Goal: Task Accomplishment & Management: Complete application form

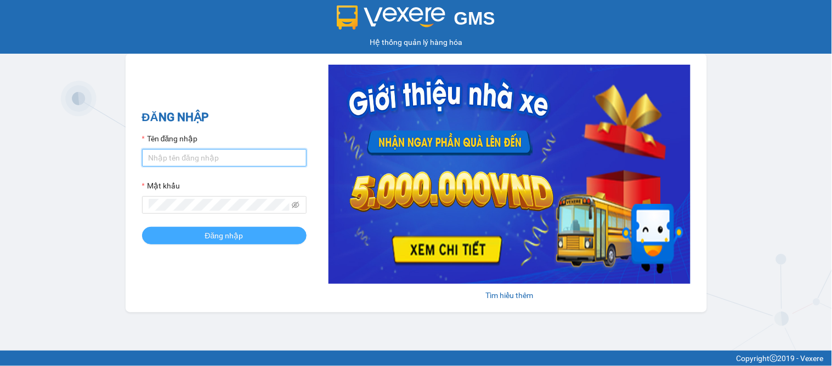
type input "dai.apq"
click at [233, 237] on span "Đăng nhập" at bounding box center [224, 236] width 38 height 12
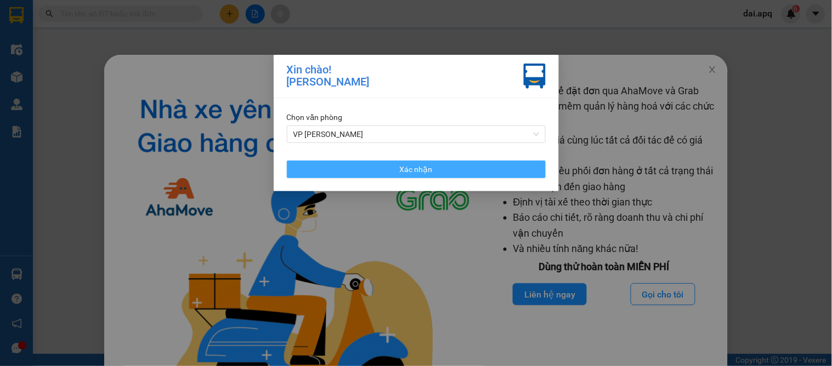
click at [388, 176] on button "Xác nhận" at bounding box center [416, 170] width 259 height 18
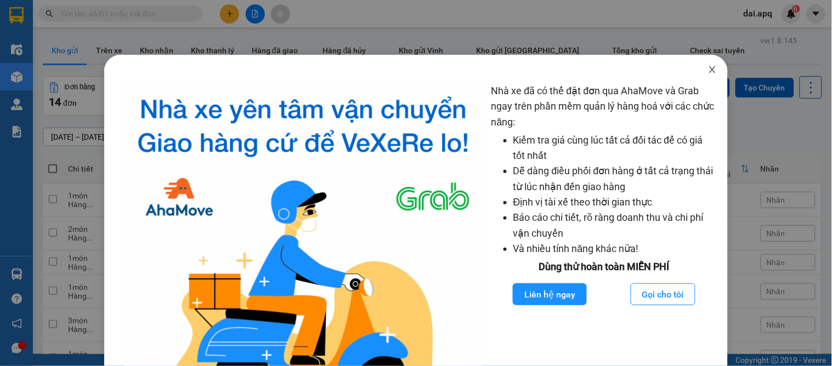
click at [708, 73] on icon "close" at bounding box center [712, 69] width 9 height 9
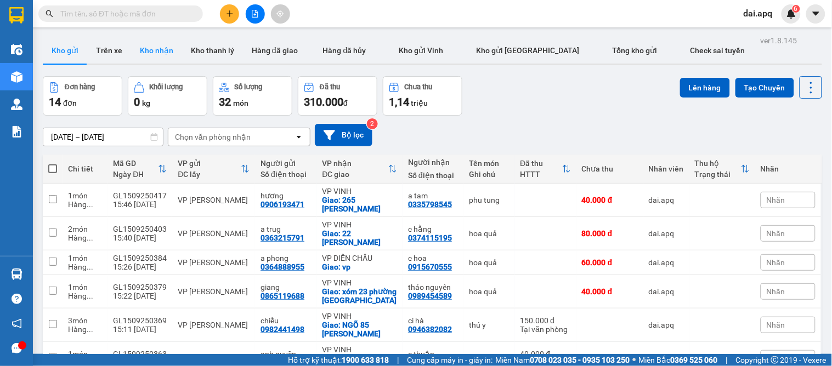
click at [161, 46] on button "Kho nhận" at bounding box center [156, 50] width 51 height 26
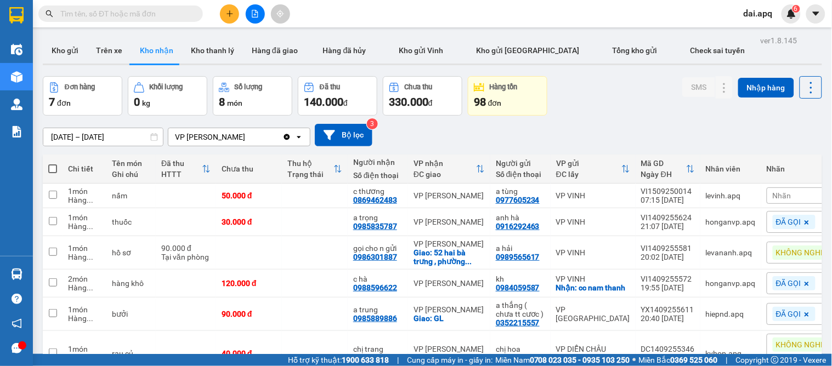
click at [227, 14] on icon "plus" at bounding box center [230, 14] width 8 height 8
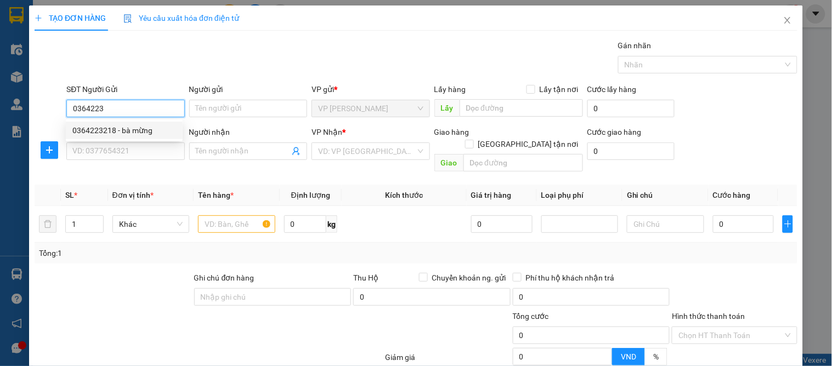
click at [146, 132] on div "0364223218 - bà mừng" at bounding box center [124, 130] width 104 height 12
type input "0364223218"
type input "bà mừng"
type input "0364223218"
click at [137, 140] on div "0364223218 0364223218 - bà mừng" at bounding box center [124, 130] width 117 height 22
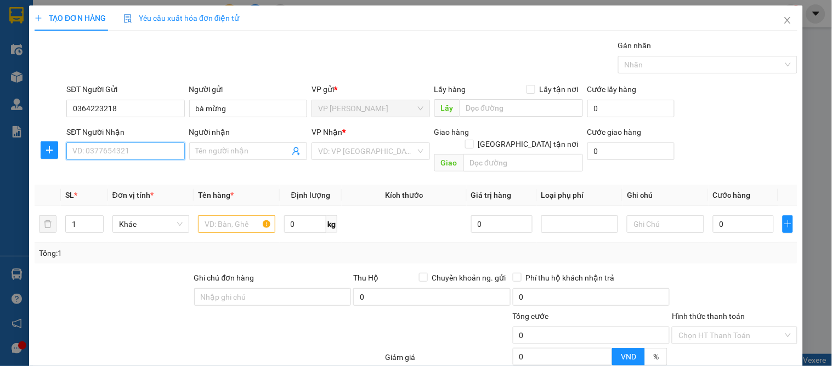
click at [123, 156] on input "SĐT Người Nhận" at bounding box center [125, 152] width 118 height 18
click at [136, 170] on div "0987723003 - c loan" at bounding box center [124, 173] width 104 height 12
type input "0987723003"
type input "c loan"
checkbox input "true"
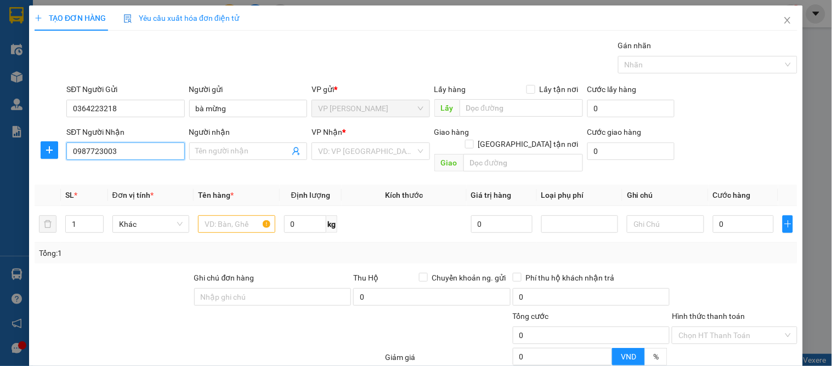
type input "số 8 ngõ 18 [PERSON_NAME], [GEOGRAPHIC_DATA]"
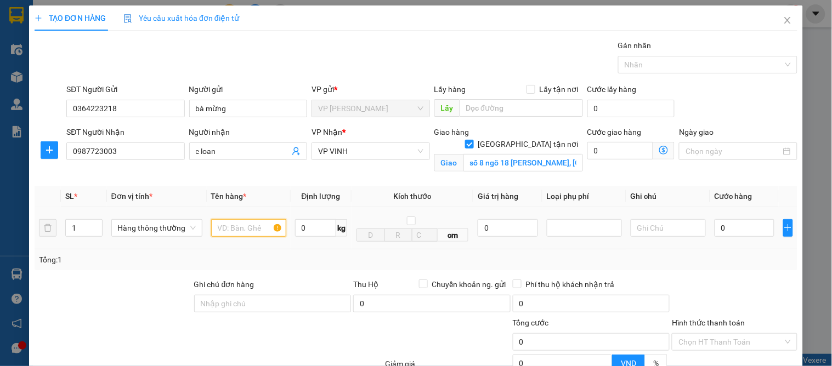
click at [252, 226] on input "text" at bounding box center [248, 228] width 75 height 18
type input "hoa quả"
click at [714, 226] on input "0" at bounding box center [744, 228] width 60 height 18
type input "4"
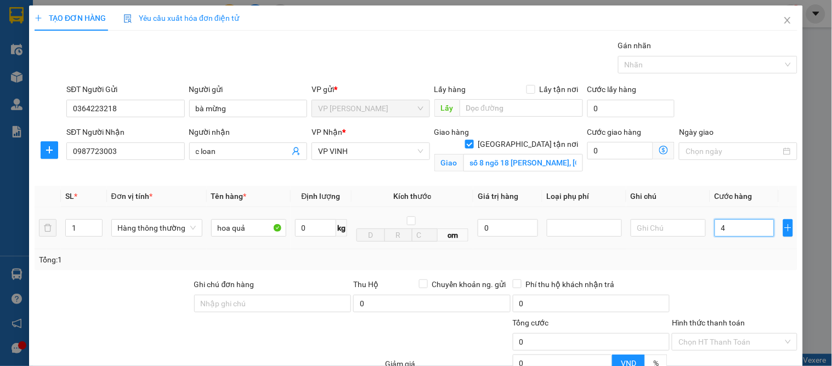
type input "4"
type input "40"
type input "40.000"
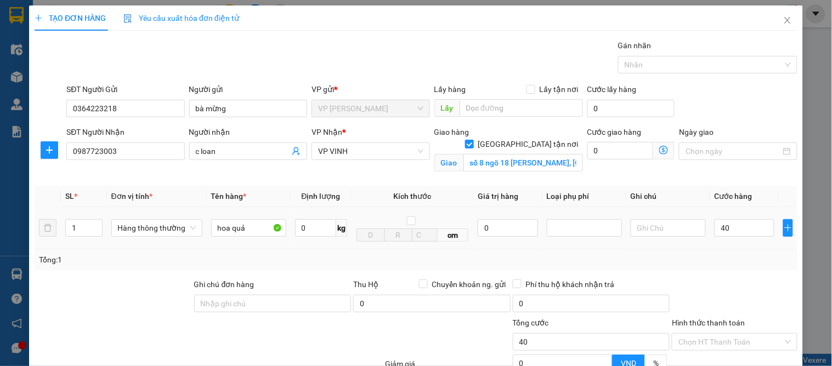
type input "40.000"
click at [741, 265] on div "Tổng: 1" at bounding box center [416, 260] width 754 height 12
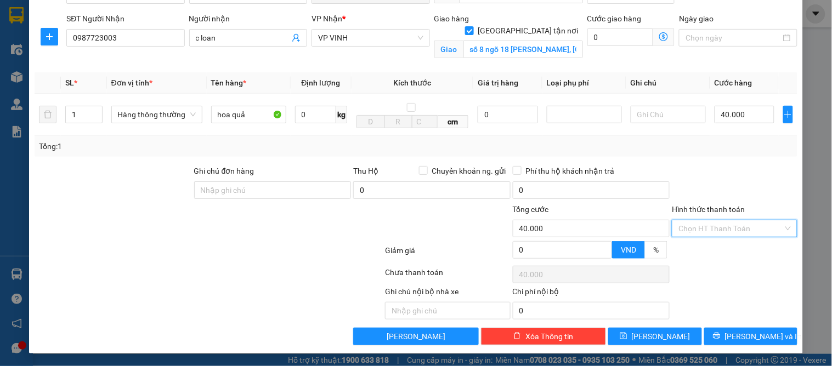
click at [706, 229] on input "Hình thức thanh toán" at bounding box center [730, 228] width 104 height 16
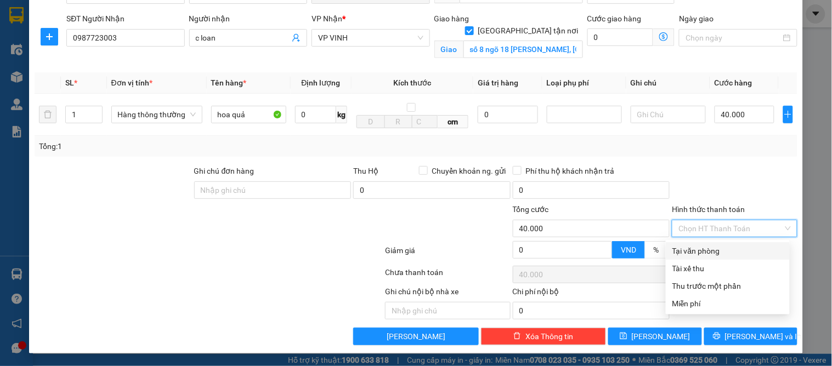
drag, startPoint x: 702, startPoint y: 254, endPoint x: 716, endPoint y: 266, distance: 18.3
click at [703, 255] on div "Tại văn phòng" at bounding box center [727, 251] width 111 height 12
type input "0"
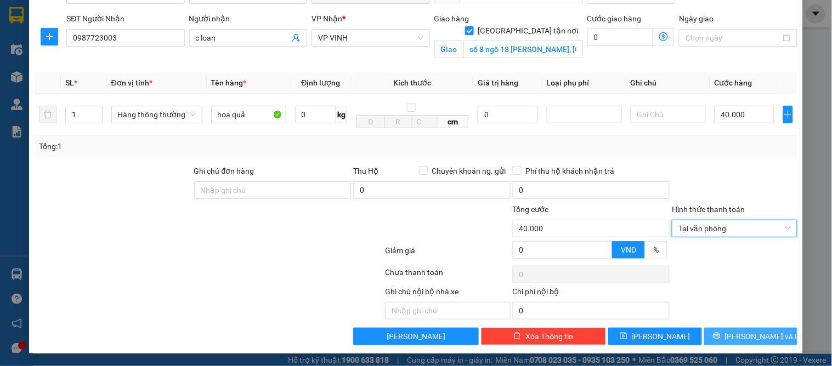
click at [737, 333] on span "[PERSON_NAME] và In" at bounding box center [763, 337] width 77 height 12
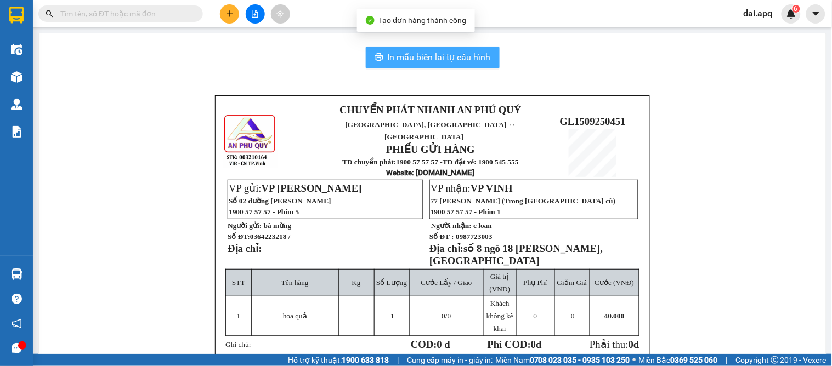
click at [473, 67] on button "In mẫu biên lai tự cấu hình" at bounding box center [433, 58] width 134 height 22
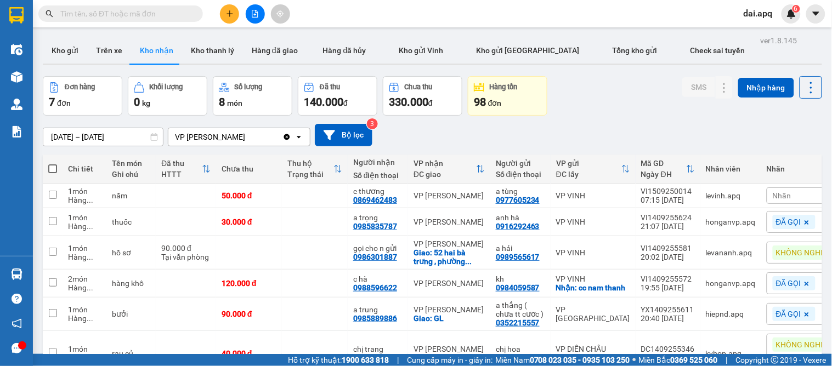
click at [459, 145] on div "[DATE] – [DATE] Press the down arrow key to interact with the calendar and sele…" at bounding box center [432, 135] width 779 height 22
click at [226, 16] on icon "plus" at bounding box center [230, 14] width 8 height 8
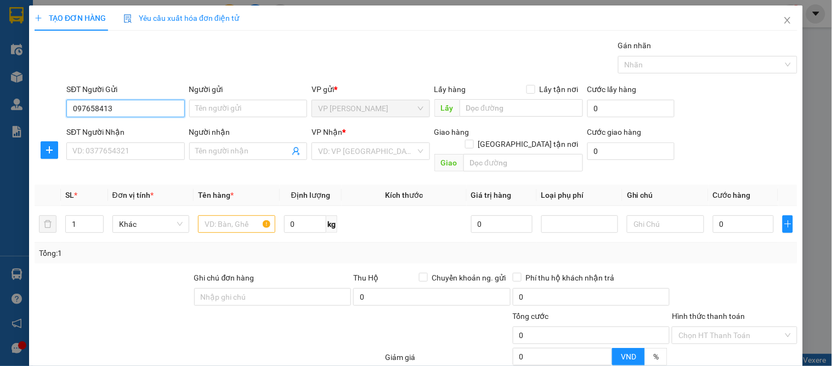
type input "0976584138"
click at [119, 134] on div "0976584138 - a chiến" at bounding box center [124, 130] width 104 height 12
type input "a chiến"
type input "0976584138"
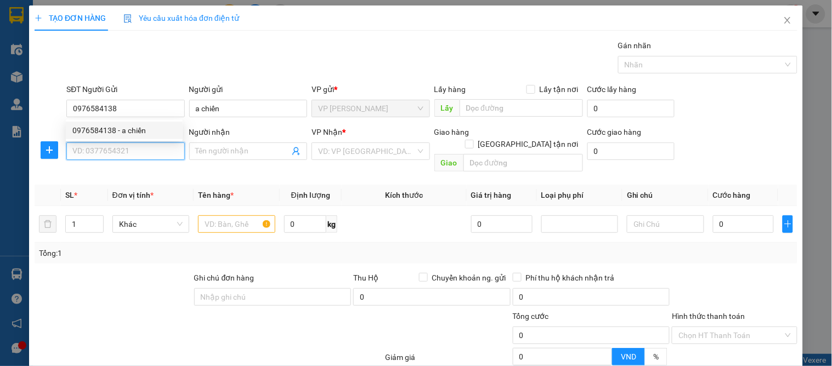
click at [118, 150] on input "SĐT Người Nhận" at bounding box center [125, 152] width 118 height 18
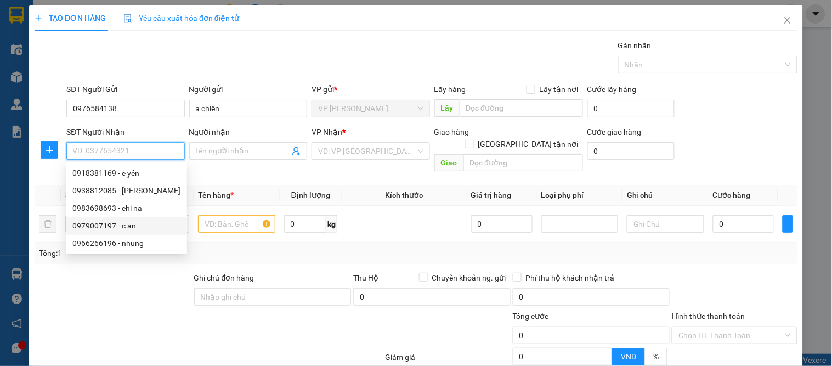
click at [116, 226] on div "0979007197 - c an" at bounding box center [126, 226] width 108 height 12
type input "0979007197"
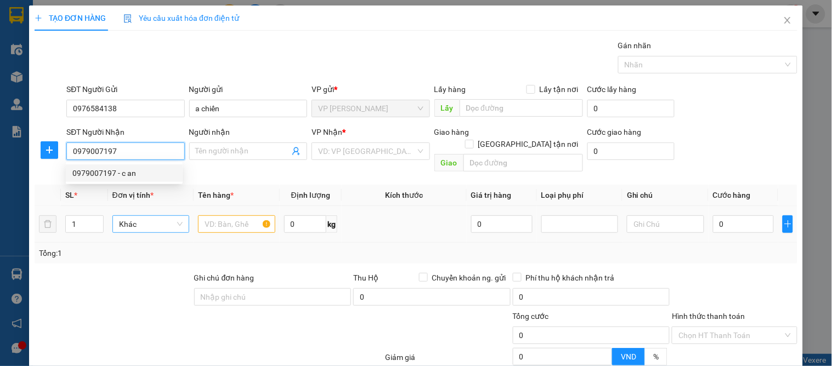
type input "c an"
checkbox input "true"
type input "94 phong đình cảng"
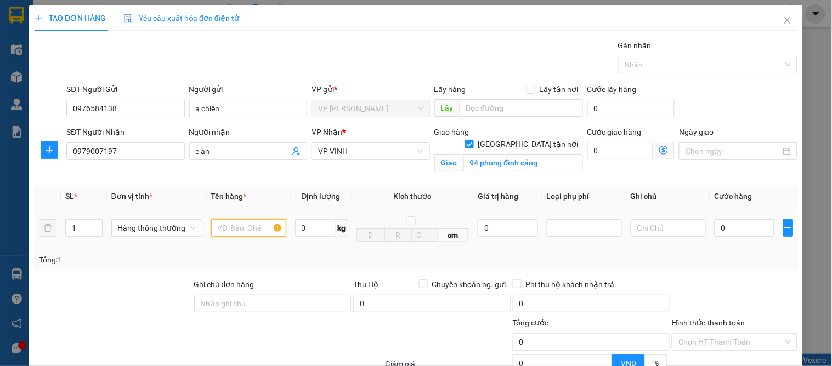
click at [218, 230] on input "text" at bounding box center [248, 228] width 75 height 18
type input "thưc pham"
click at [721, 238] on div "0" at bounding box center [744, 228] width 60 height 22
click at [731, 230] on input "0" at bounding box center [744, 228] width 60 height 18
type input "4"
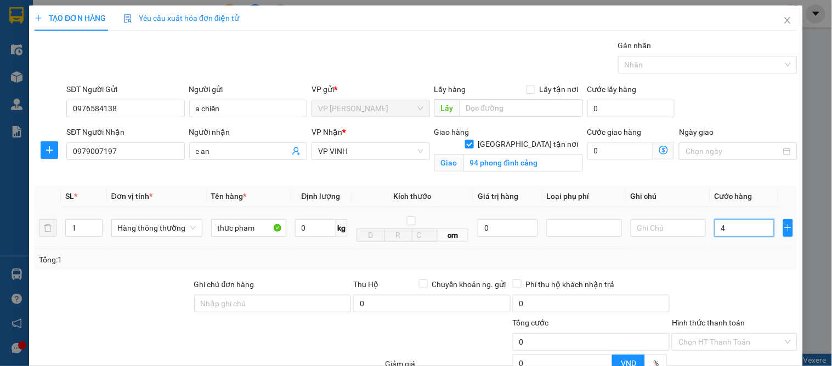
type input "4"
type input "40"
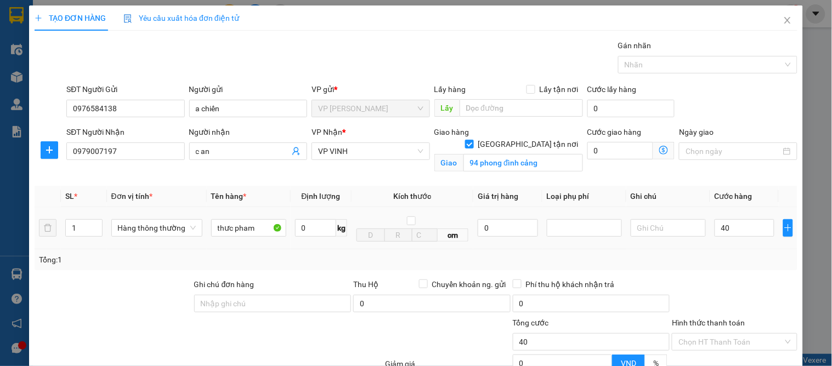
type input "40.000"
click at [722, 258] on div "Tổng: 1" at bounding box center [416, 260] width 754 height 12
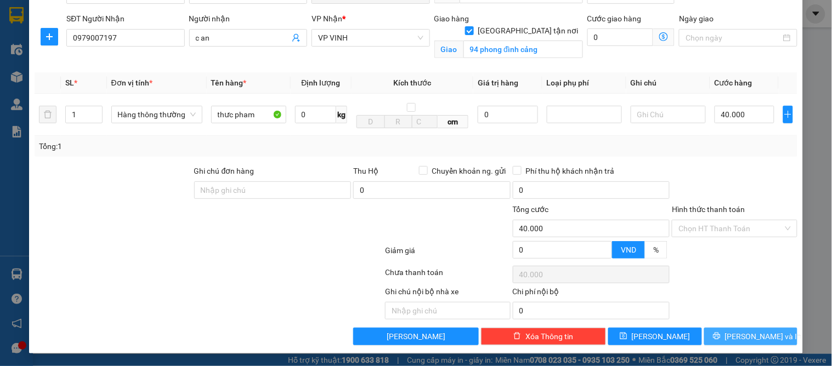
drag, startPoint x: 729, startPoint y: 332, endPoint x: 543, endPoint y: 234, distance: 209.9
click at [726, 332] on button "[PERSON_NAME] và In" at bounding box center [750, 337] width 93 height 18
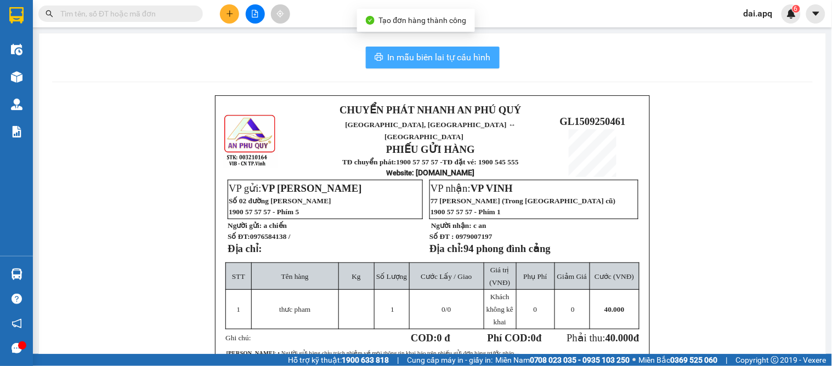
click at [405, 56] on span "In mẫu biên lai tự cấu hình" at bounding box center [439, 57] width 103 height 14
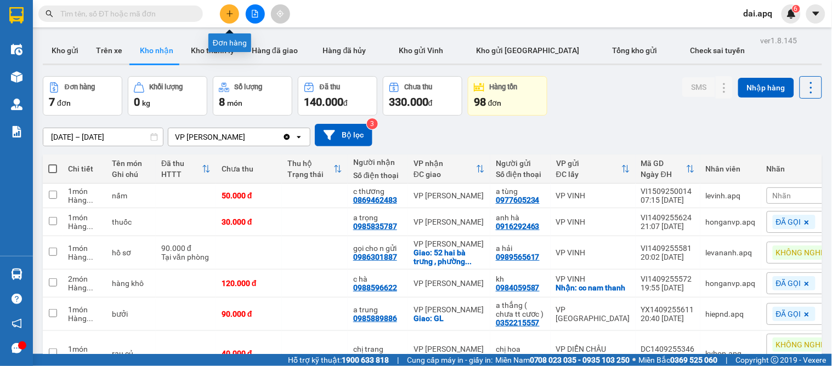
click at [234, 18] on button at bounding box center [229, 13] width 19 height 19
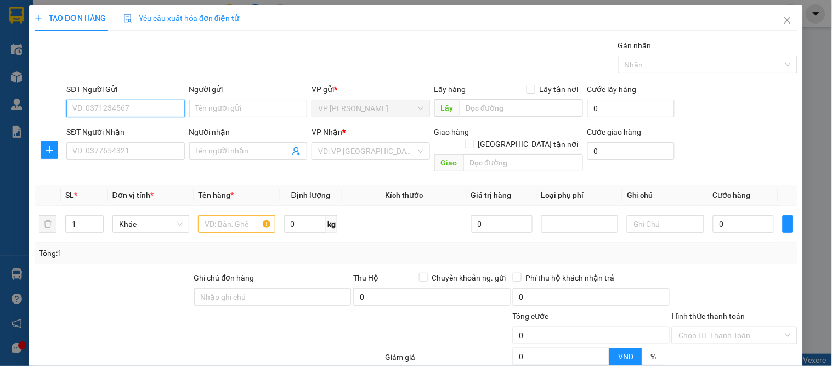
click at [133, 116] on input "SĐT Người Gửi" at bounding box center [125, 109] width 118 height 18
click at [144, 139] on div "02435148966 - ONG VÀNG" at bounding box center [124, 148] width 117 height 18
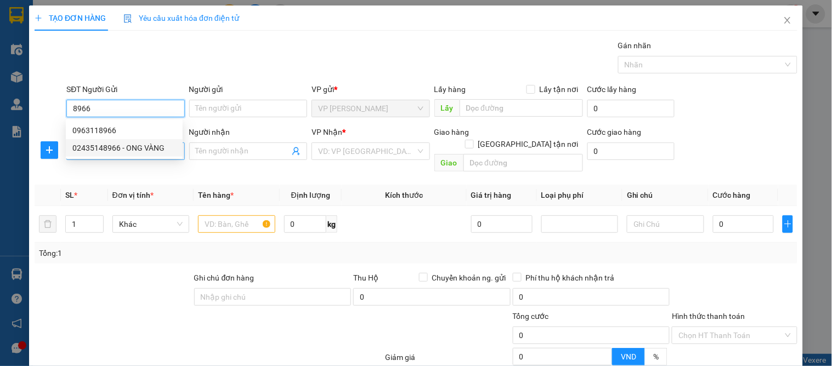
type input "02435148966"
type input "ONG VÀNG"
type input "02435148966"
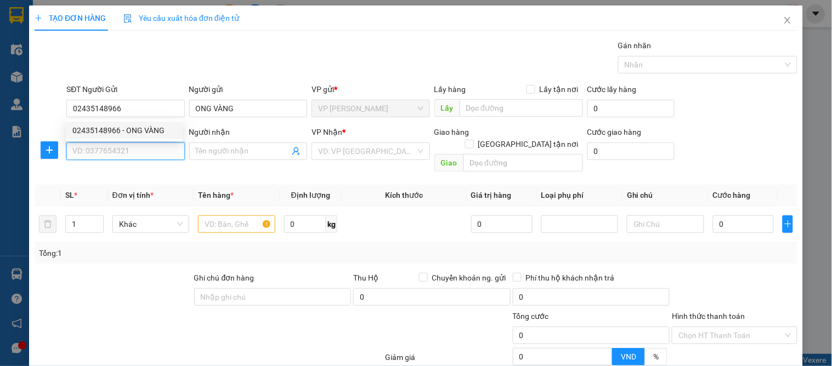
click at [143, 146] on input "SĐT Người Nhận" at bounding box center [125, 152] width 118 height 18
type input "0911172636"
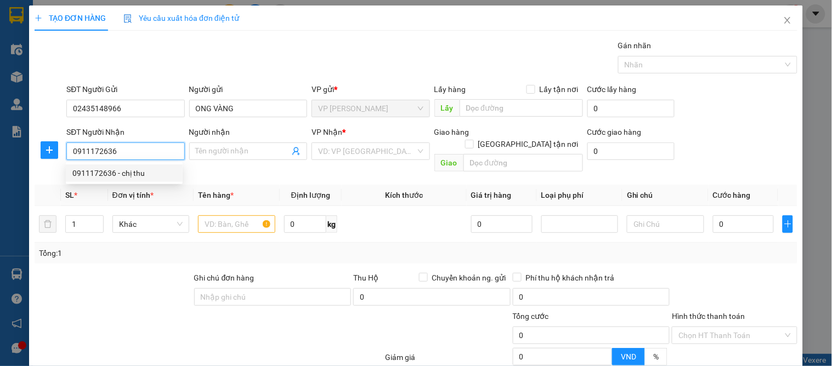
click at [162, 168] on div "0911172636 - chị thu" at bounding box center [124, 173] width 104 height 12
type input "chị thu"
checkbox input "true"
type input "36a đăng tất"
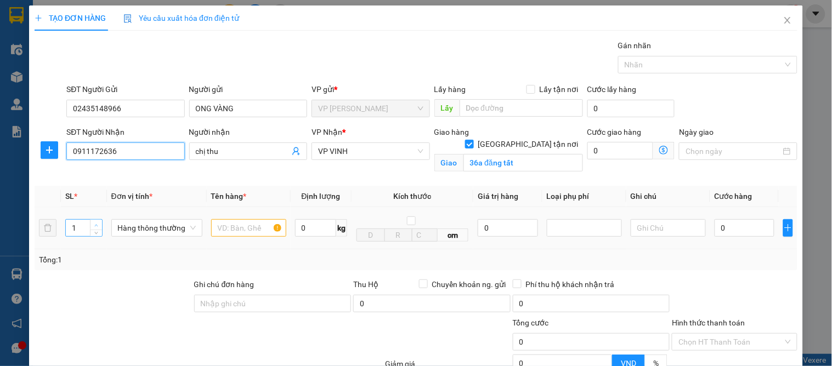
type input "0911172636"
type input "2"
click at [96, 222] on span "up" at bounding box center [96, 225] width 7 height 7
click at [261, 227] on input "text" at bounding box center [248, 228] width 75 height 18
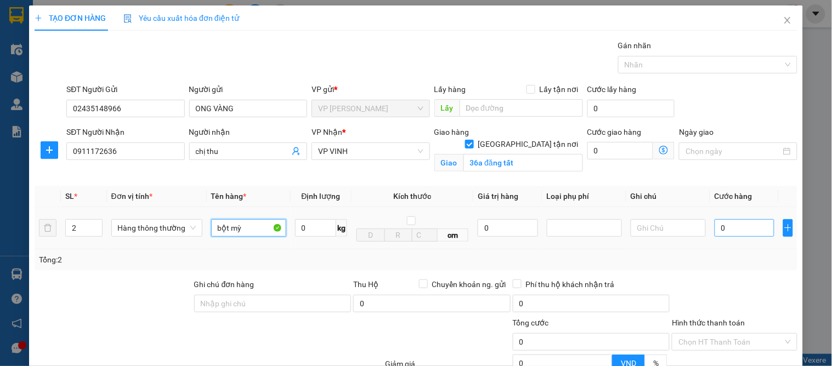
type input "bột mỳ"
click at [752, 231] on input "0" at bounding box center [744, 228] width 60 height 18
type input "8"
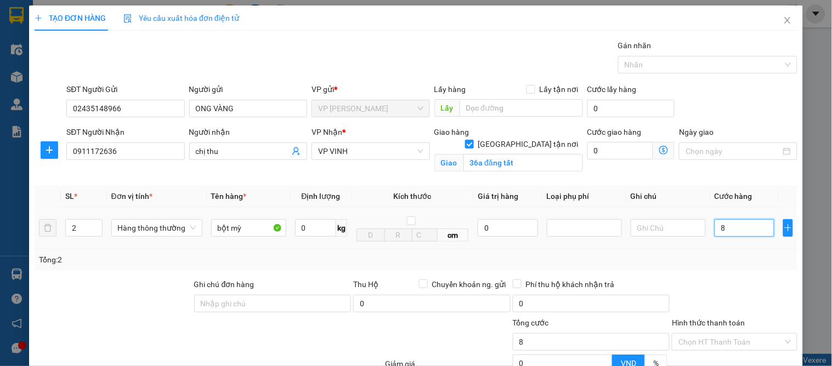
type input "80"
type input "80.000"
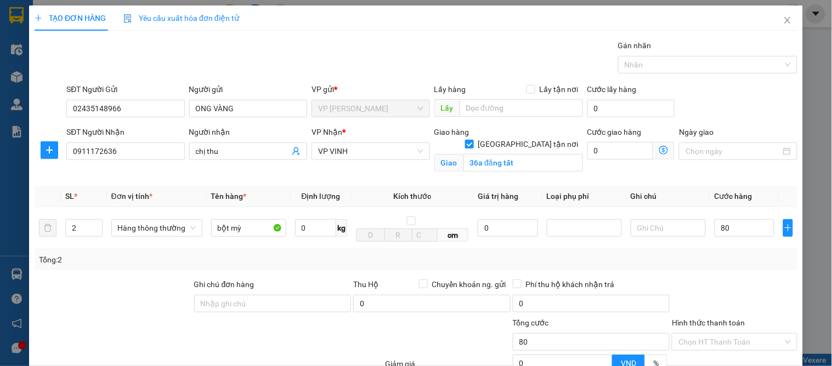
type input "80.000"
click at [738, 271] on div "Transit Pickup Surcharge Ids Transit Deliver Surcharge Ids Transit Deliver Surc…" at bounding box center [416, 248] width 762 height 419
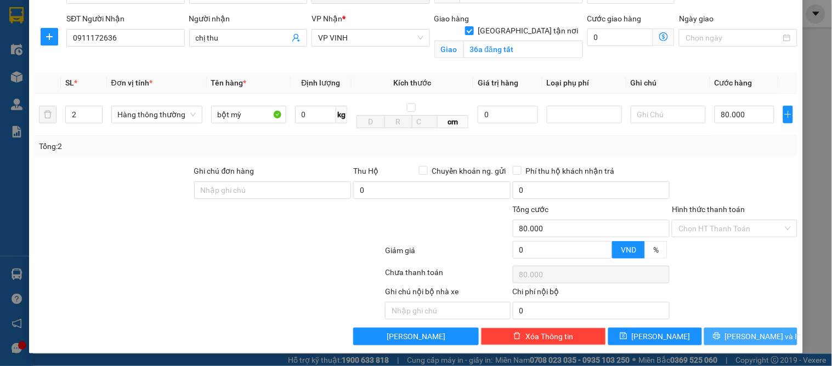
drag, startPoint x: 721, startPoint y: 322, endPoint x: 725, endPoint y: 330, distance: 8.6
click at [725, 330] on div "Transit Pickup Surcharge Ids Transit Deliver Surcharge Ids Transit Deliver Surc…" at bounding box center [416, 135] width 762 height 419
click at [729, 330] on button "[PERSON_NAME] và In" at bounding box center [750, 337] width 93 height 18
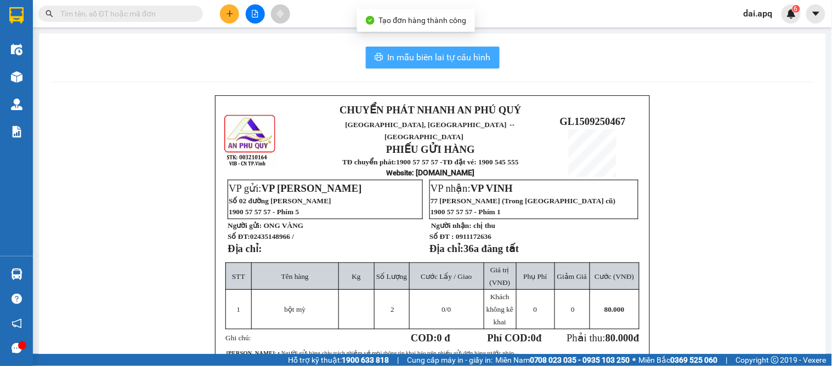
click at [419, 49] on button "In mẫu biên lai tự cấu hình" at bounding box center [433, 58] width 134 height 22
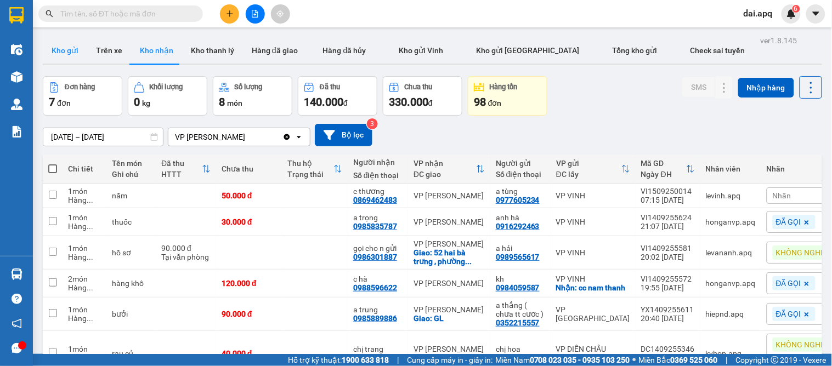
click at [61, 49] on button "Kho gửi" at bounding box center [65, 50] width 44 height 26
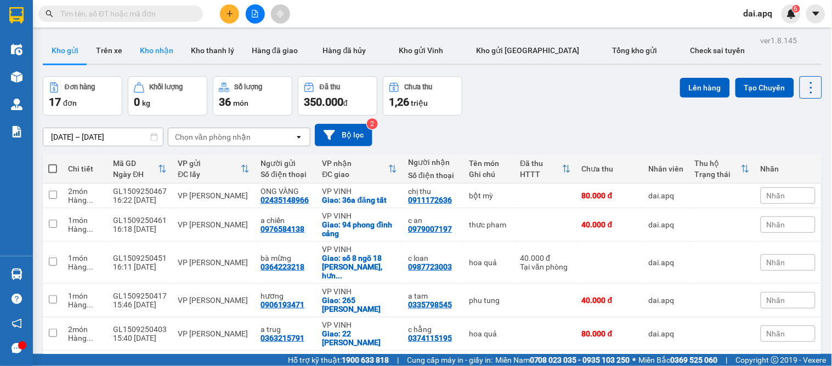
click at [148, 47] on button "Kho nhận" at bounding box center [156, 50] width 51 height 26
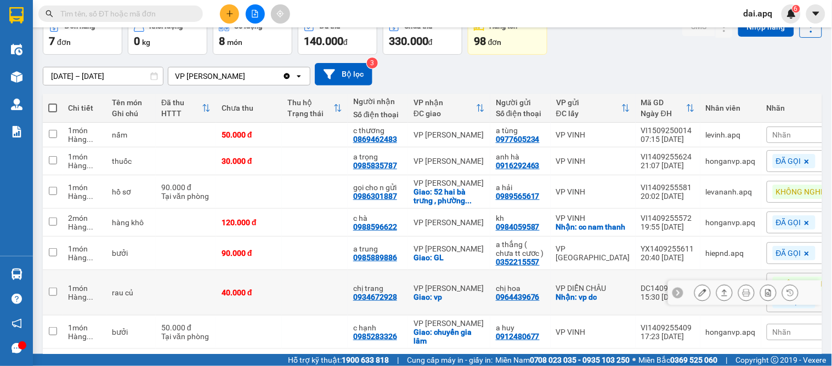
scroll to position [111, 0]
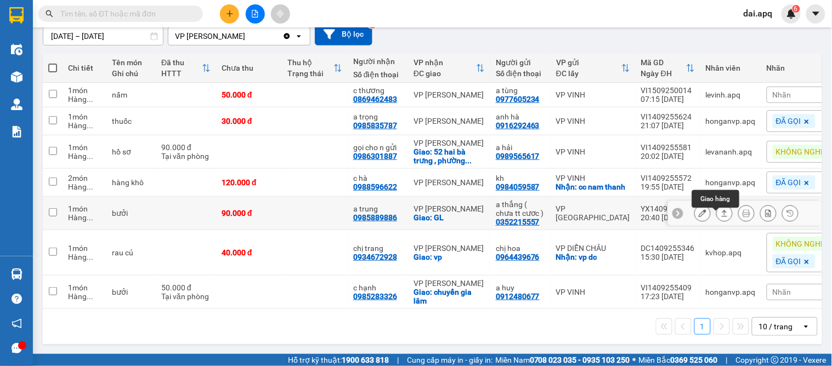
click at [716, 207] on button at bounding box center [723, 213] width 15 height 19
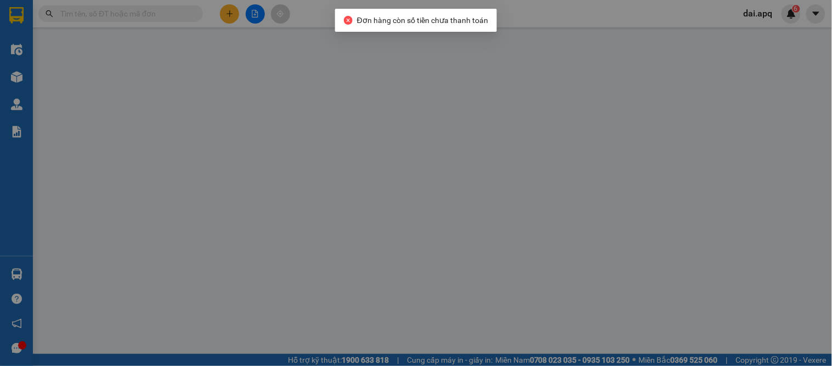
type input "0352215557"
type input "a thắng ( chưa tt cươc )"
type input "0985889886"
type input "a trung"
checkbox input "true"
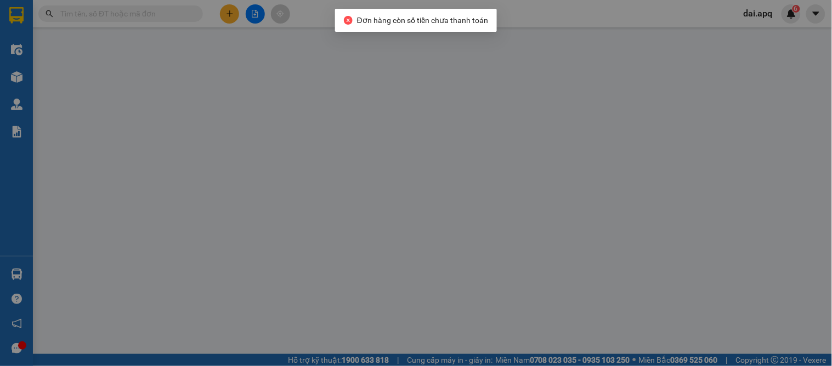
type input "GL"
type input "90.000"
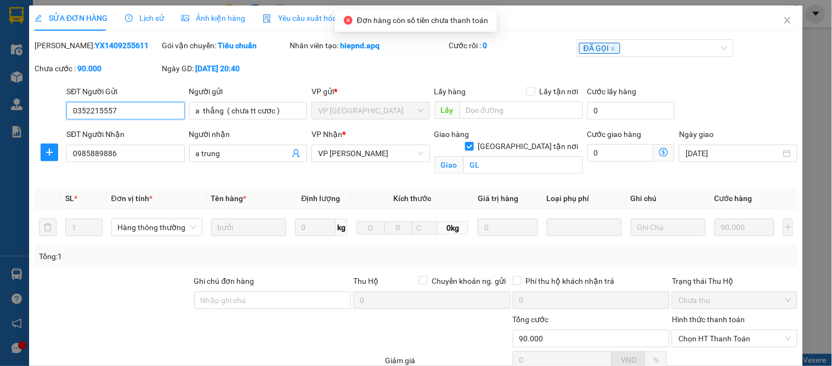
scroll to position [110, 0]
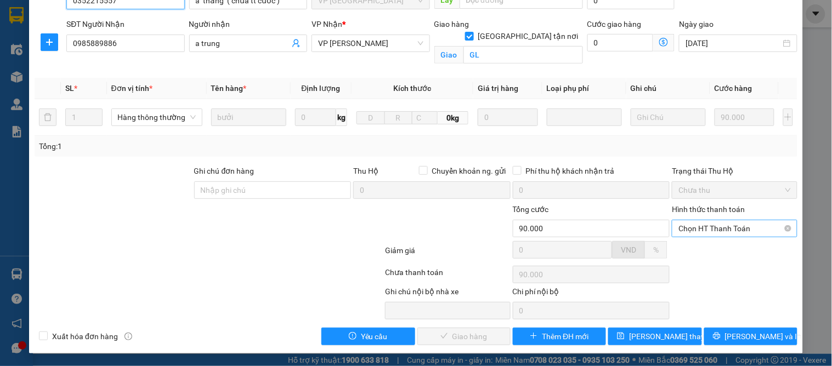
click at [699, 236] on span "Chọn HT Thanh Toán" at bounding box center [734, 228] width 112 height 16
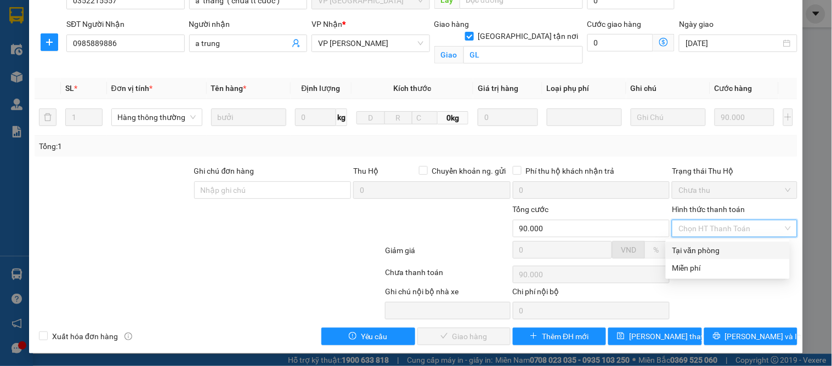
click at [695, 246] on div "Tại văn phòng" at bounding box center [727, 250] width 111 height 12
type input "0"
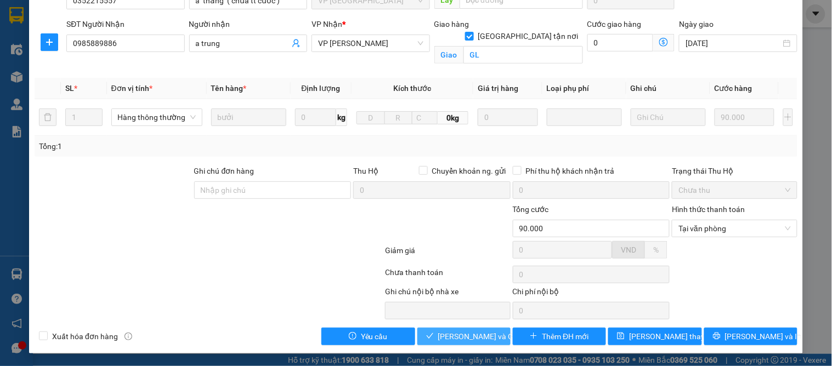
drag, startPoint x: 453, startPoint y: 336, endPoint x: 418, endPoint y: 321, distance: 38.6
click at [454, 337] on span "[PERSON_NAME] và Giao hàng" at bounding box center [490, 337] width 105 height 12
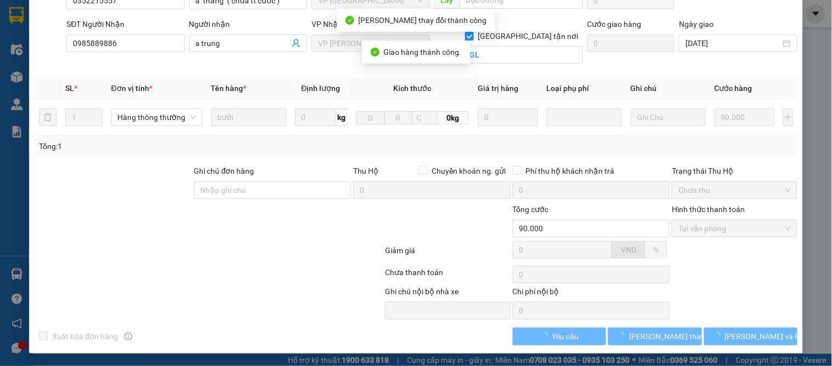
scroll to position [0, 0]
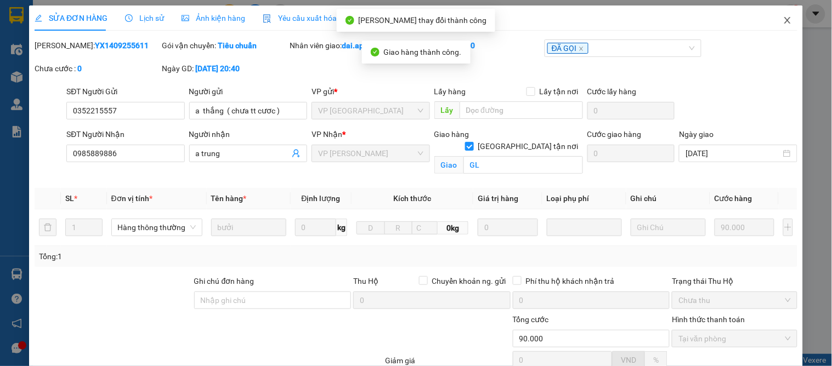
click at [783, 18] on span "Close" at bounding box center [787, 20] width 31 height 31
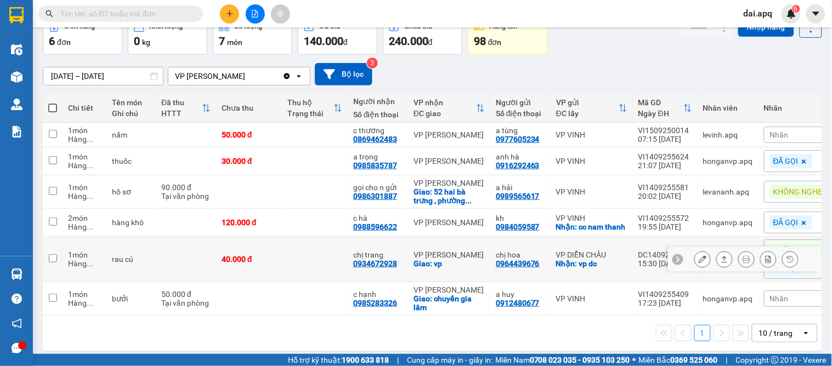
scroll to position [78, 0]
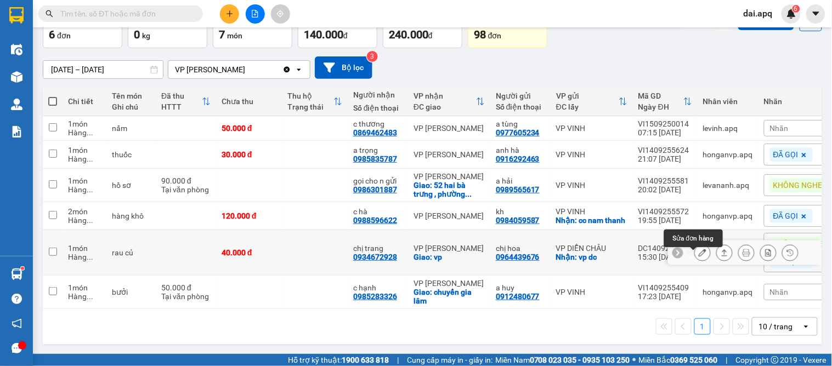
click at [698, 249] on icon at bounding box center [702, 253] width 8 height 8
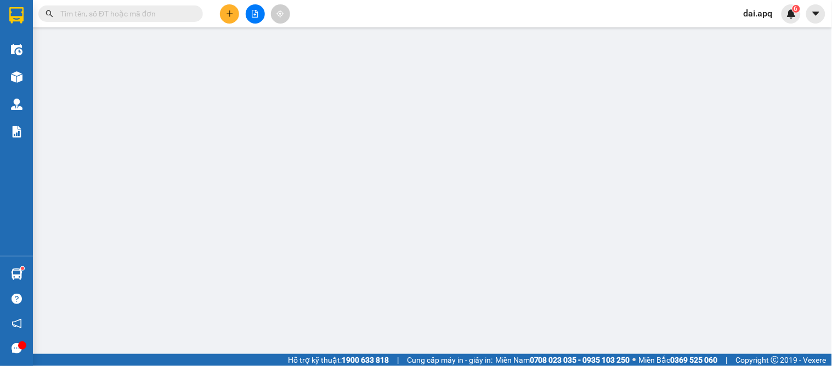
type input "0964439676"
type input "chị hoa"
checkbox input "true"
type input "vp dc"
type input "0934672928"
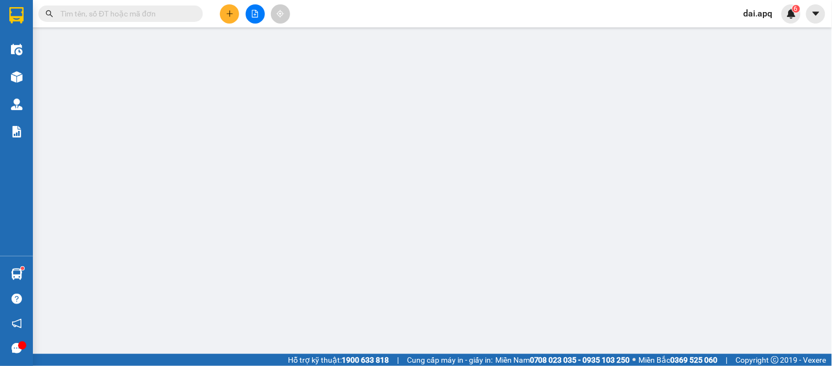
type input "chị trang"
checkbox input "true"
type input "vp"
type input "40.000"
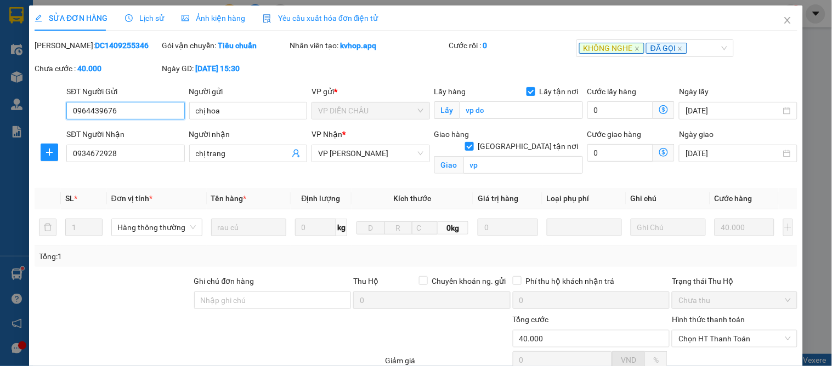
scroll to position [110, 0]
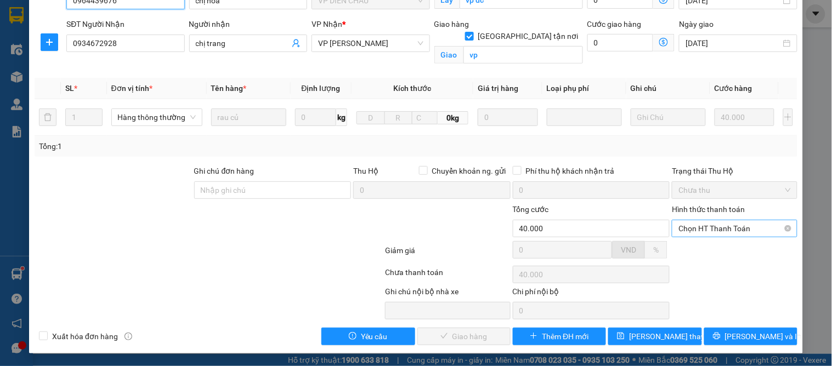
click at [726, 229] on span "Chọn HT Thanh Toán" at bounding box center [734, 228] width 112 height 16
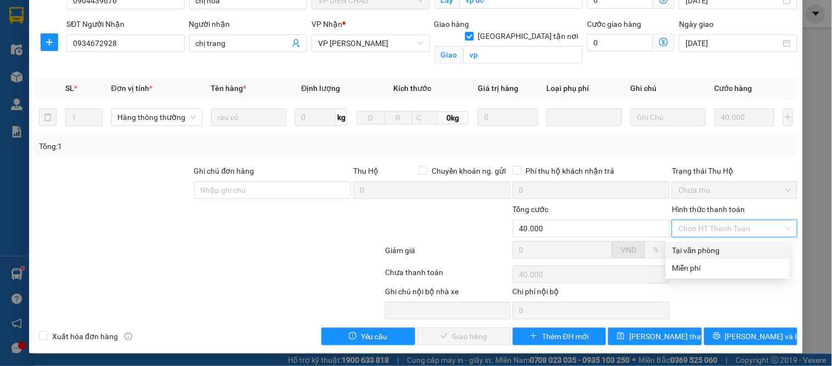
click at [715, 253] on div "Tại văn phòng" at bounding box center [727, 250] width 111 height 12
type input "0"
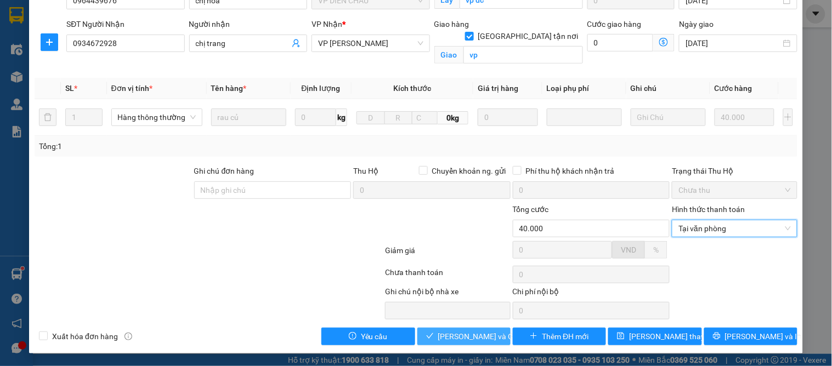
click at [460, 333] on span "[PERSON_NAME] và Giao hàng" at bounding box center [490, 337] width 105 height 12
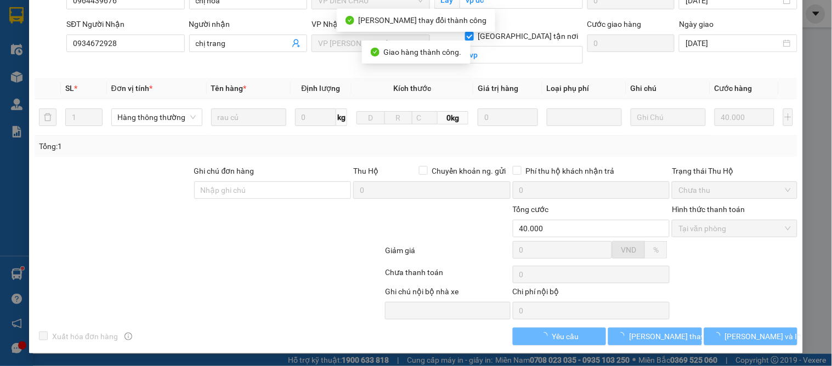
scroll to position [0, 0]
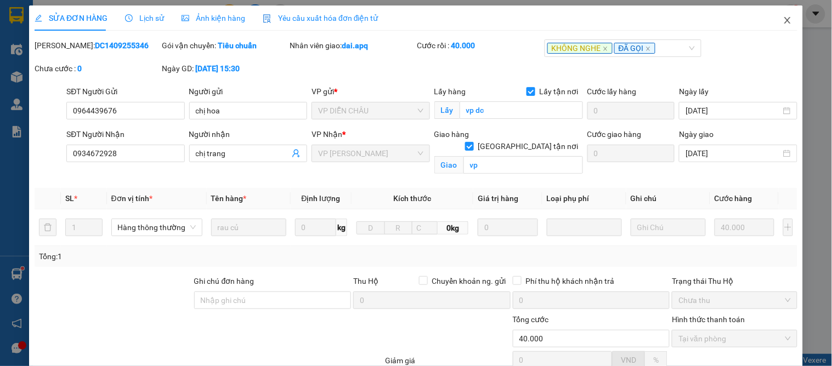
click at [783, 20] on icon "close" at bounding box center [787, 20] width 9 height 9
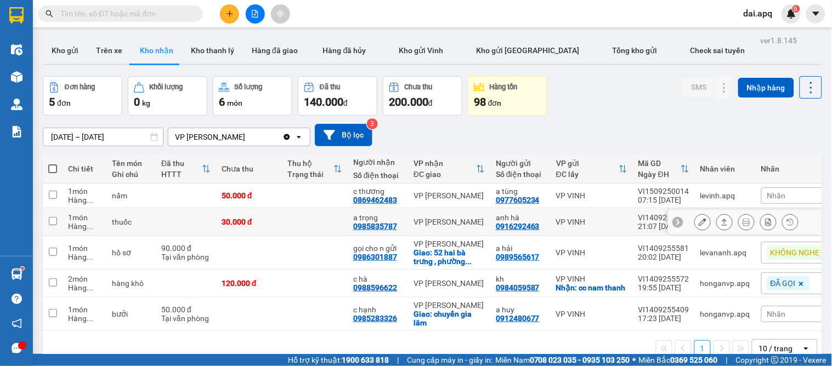
scroll to position [50, 0]
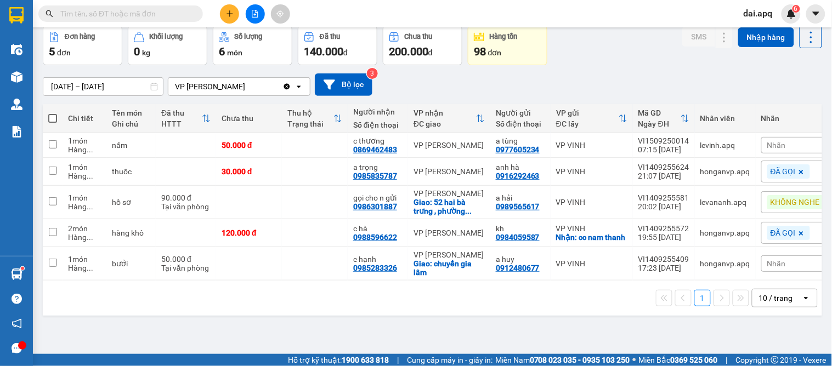
click at [393, 316] on div "1 10 / trang open" at bounding box center [432, 298] width 779 height 35
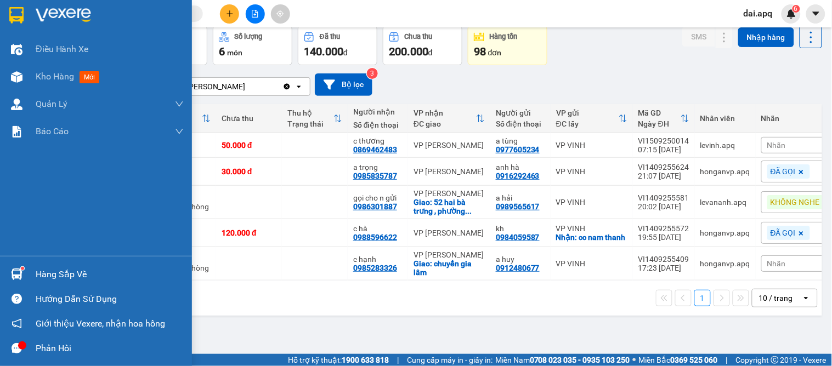
click at [14, 271] on img at bounding box center [17, 275] width 12 height 12
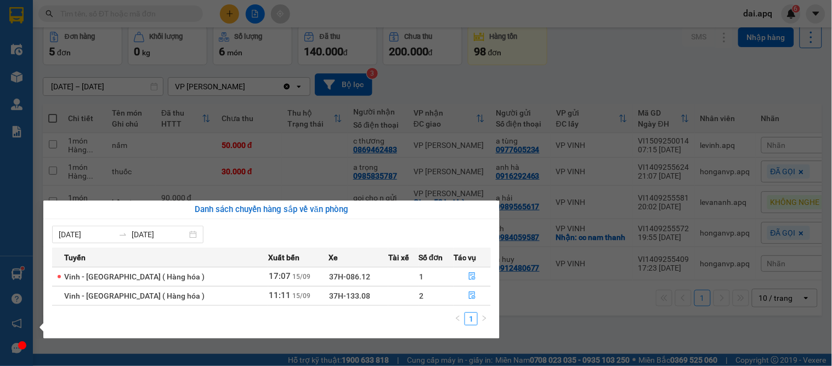
click at [527, 329] on section "Kết quả tìm kiếm ( 0 ) Bộ lọc No Data dai.apq 6 Điều hành xe Kho hàng mới Quản …" at bounding box center [416, 183] width 832 height 366
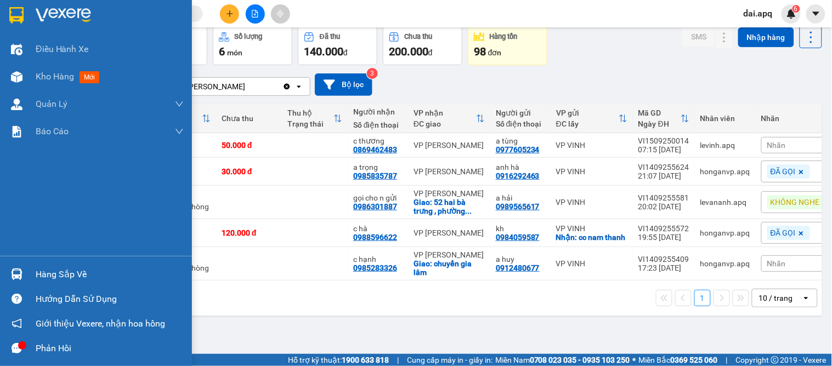
click at [17, 281] on div at bounding box center [16, 274] width 19 height 19
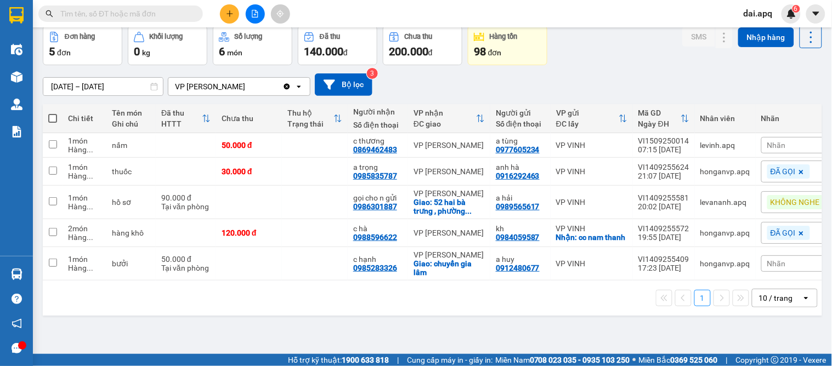
click at [540, 321] on section "Kết quả tìm kiếm ( 0 ) Bộ lọc No Data dai.apq 6 Điều hành xe Kho hàng mới Quản …" at bounding box center [416, 183] width 832 height 366
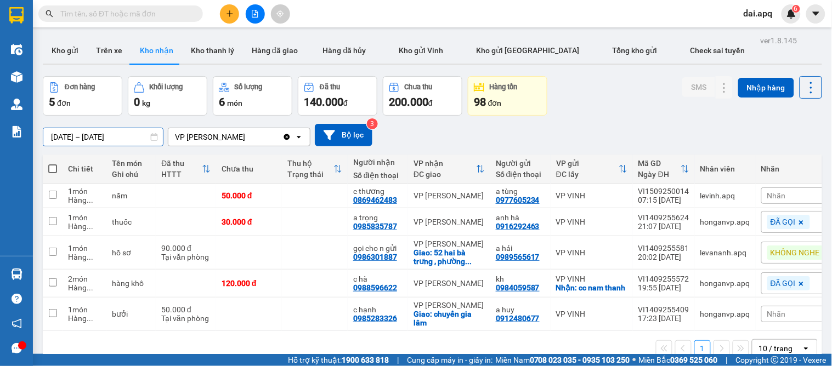
click at [81, 140] on input "[DATE] – [DATE]" at bounding box center [102, 137] width 119 height 18
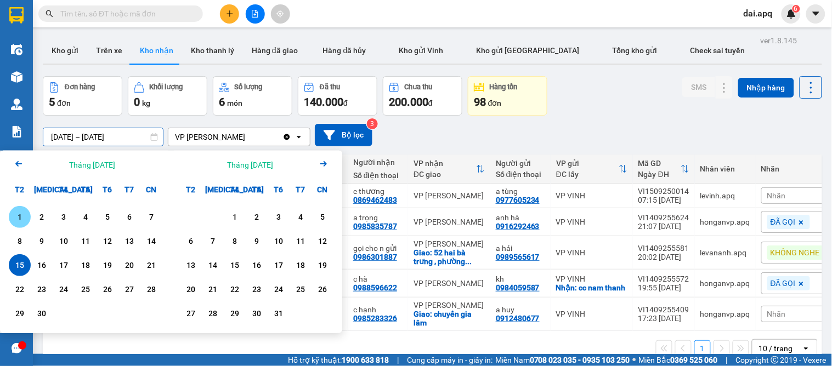
click at [16, 211] on div "1" at bounding box center [19, 216] width 15 height 13
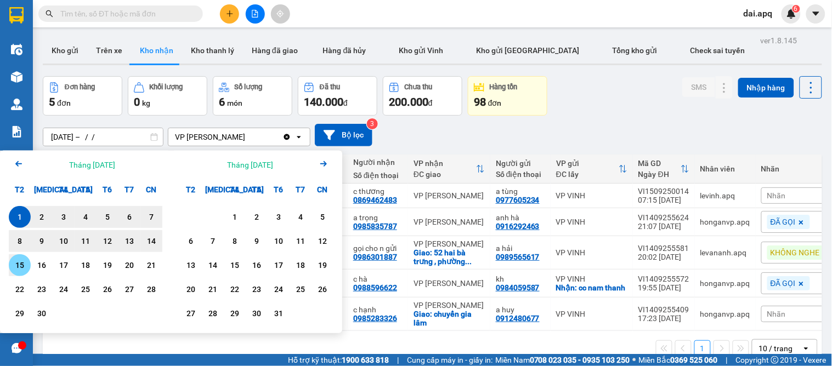
click at [24, 262] on div "15" at bounding box center [19, 265] width 15 height 13
type input "[DATE] – [DATE]"
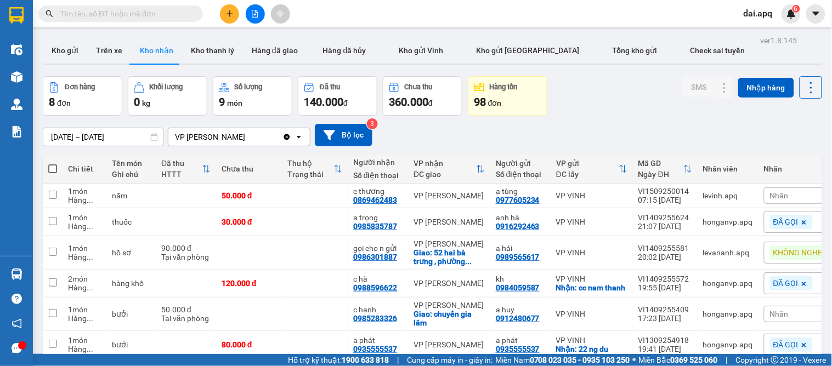
scroll to position [122, 0]
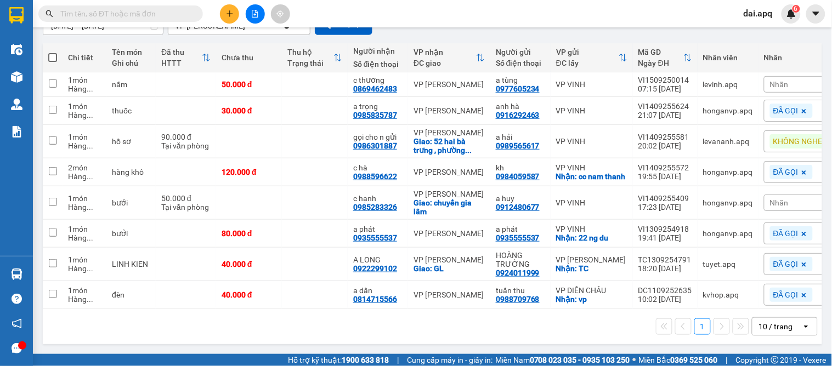
click at [237, 15] on button at bounding box center [229, 13] width 19 height 19
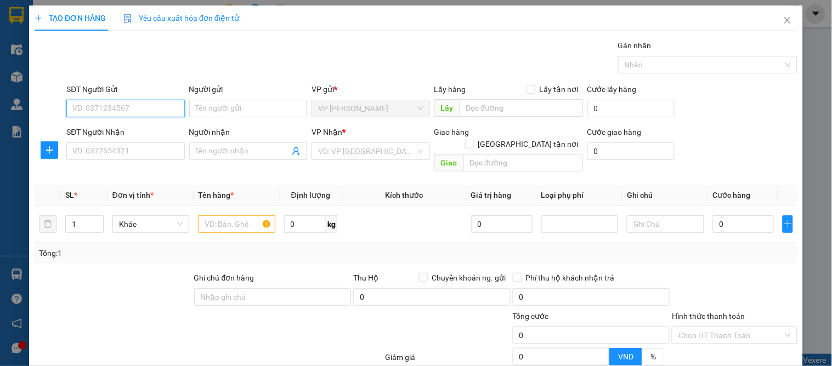
click at [146, 111] on input "SĐT Người Gửi" at bounding box center [125, 109] width 118 height 18
type input "0936367558"
drag, startPoint x: 145, startPoint y: 95, endPoint x: 151, endPoint y: 104, distance: 11.1
click at [150, 103] on div "SĐT Người Gửi 0936367558" at bounding box center [125, 102] width 118 height 38
click at [138, 137] on div "SĐT Người Nhận" at bounding box center [125, 132] width 118 height 12
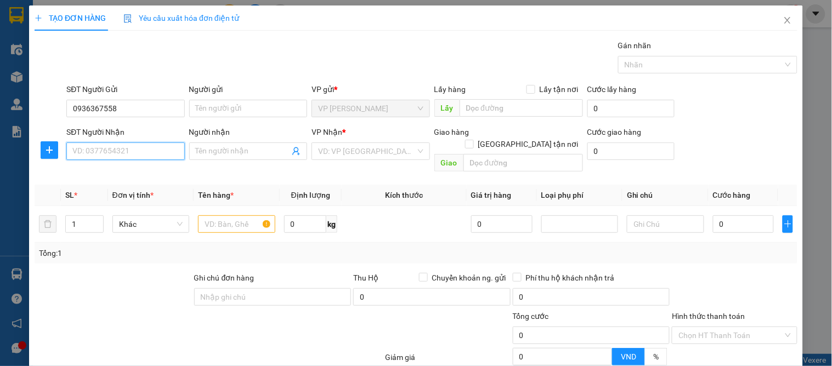
click at [138, 143] on input "SĐT Người Nhận" at bounding box center [125, 152] width 118 height 18
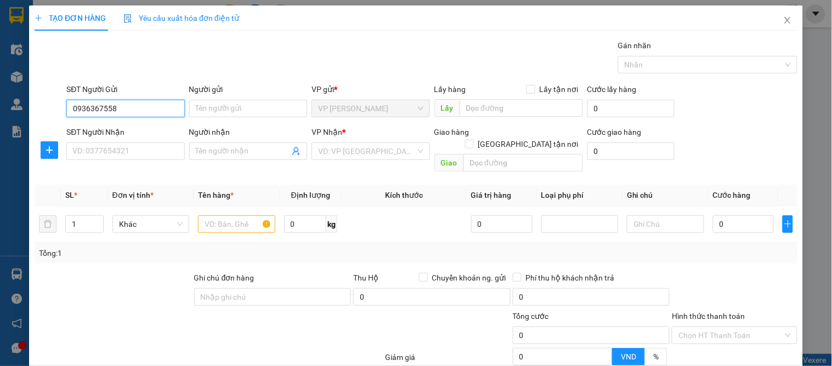
click at [139, 105] on input "0936367558" at bounding box center [125, 109] width 118 height 18
click at [141, 128] on div "0936367558 - khang lâm" at bounding box center [124, 130] width 104 height 12
type input "khang lâm"
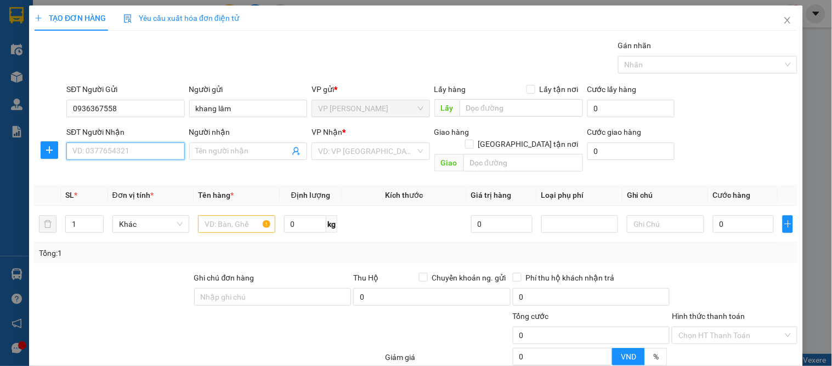
click at [119, 153] on input "SĐT Người Nhận" at bounding box center [125, 152] width 118 height 18
click at [138, 174] on div "0975336559 - a đức" at bounding box center [124, 173] width 104 height 12
type input "0975336559"
type input "a đức"
checkbox input "true"
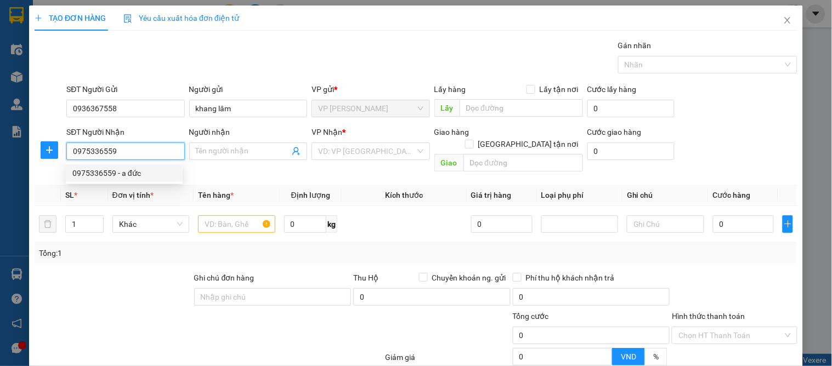
type input "74 [PERSON_NAME]"
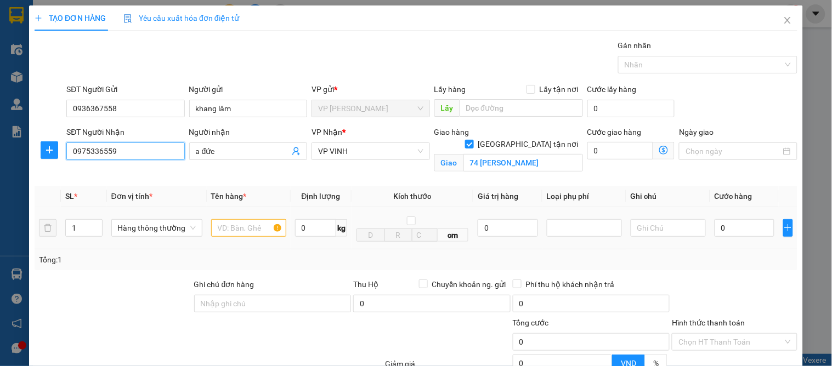
type input "0975336559"
click at [227, 229] on input "text" at bounding box center [248, 228] width 75 height 18
type input "f"
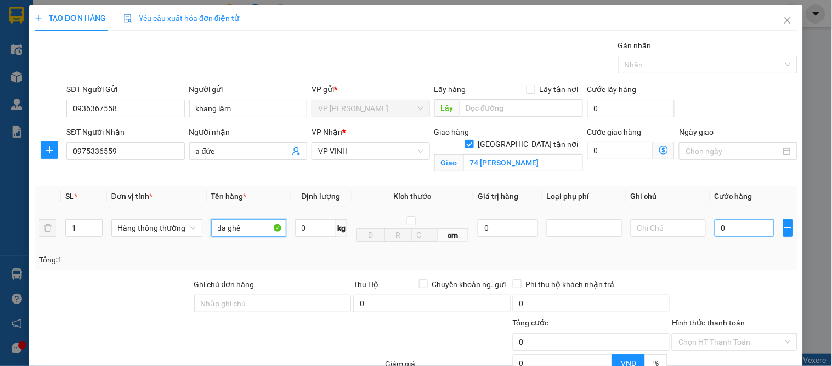
type input "da ghế"
click at [727, 225] on input "0" at bounding box center [744, 228] width 60 height 18
type input "5"
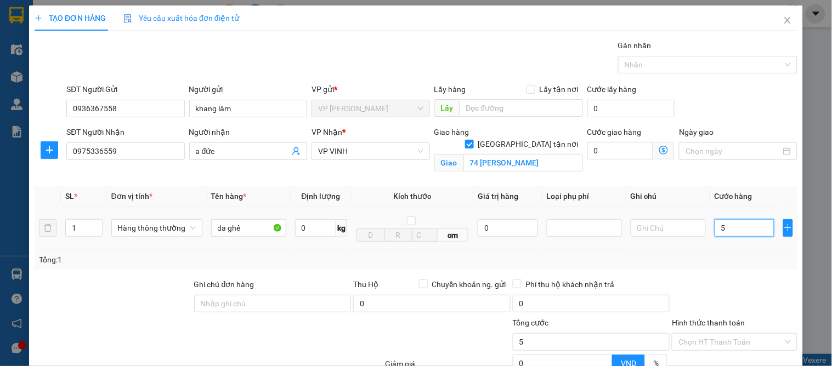
type input "50"
type input "50.000"
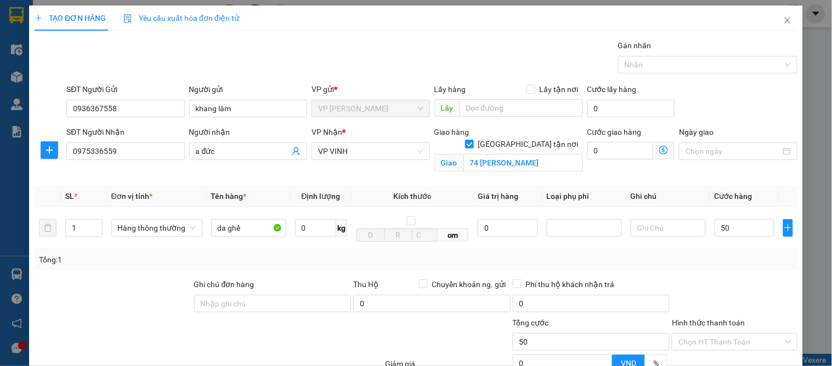
type input "50.000"
click at [733, 271] on div "Transit Pickup Surcharge Ids Transit Deliver Surcharge Ids Transit Deliver Surc…" at bounding box center [416, 248] width 762 height 419
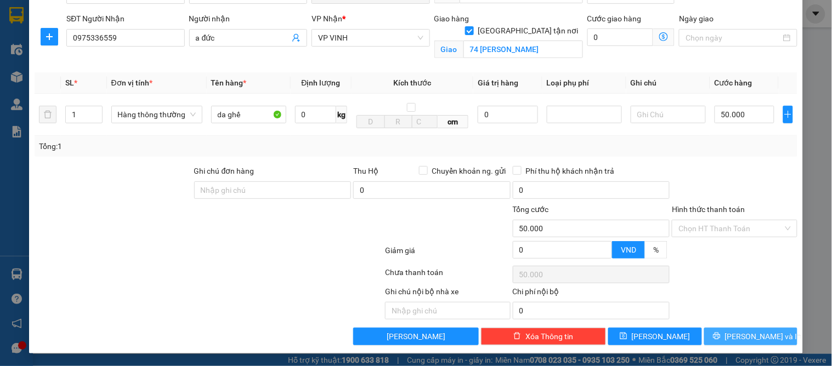
click at [755, 335] on span "[PERSON_NAME] và In" at bounding box center [763, 337] width 77 height 12
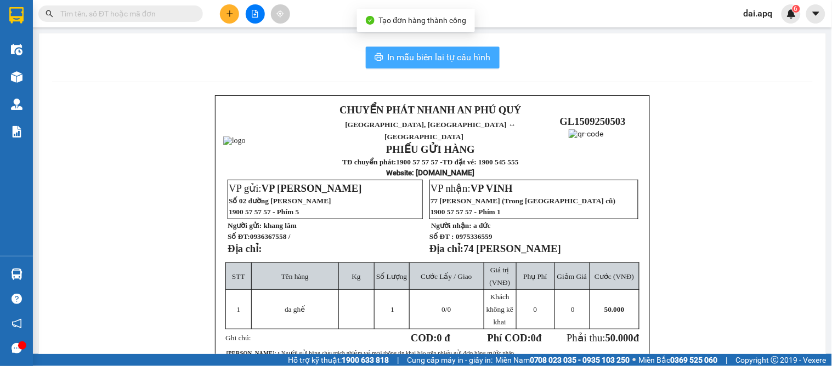
drag, startPoint x: 442, startPoint y: 50, endPoint x: 456, endPoint y: 56, distance: 14.8
click at [447, 53] on span "In mẫu biên lai tự cấu hình" at bounding box center [439, 57] width 103 height 14
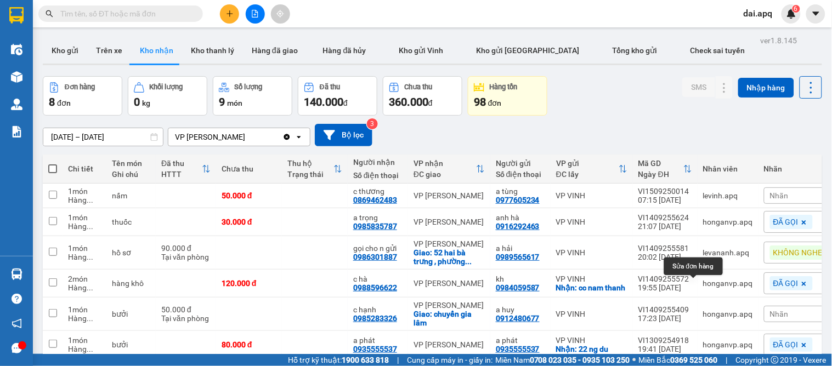
scroll to position [122, 0]
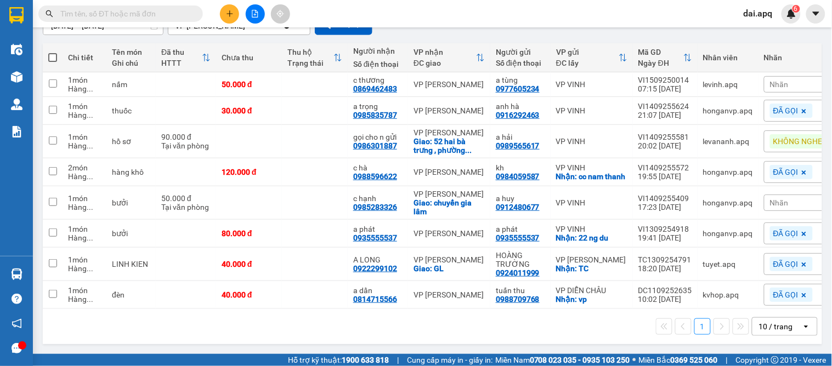
click at [470, 337] on div "1 10 / trang open" at bounding box center [432, 326] width 779 height 35
click at [229, 14] on icon "plus" at bounding box center [230, 14] width 8 height 8
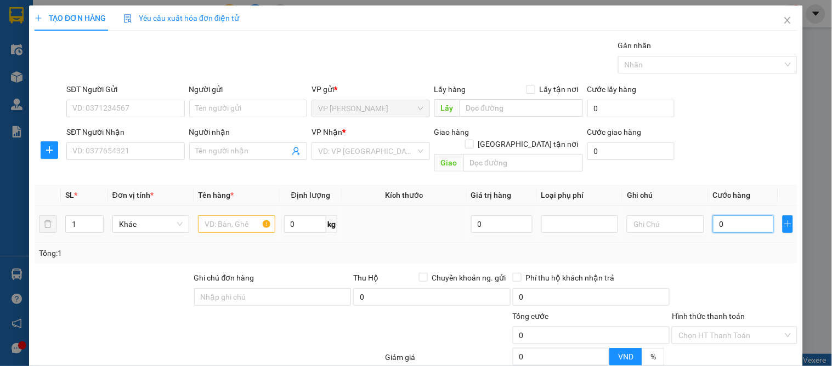
click at [732, 215] on input "0" at bounding box center [743, 224] width 61 height 18
type input "7"
type input "70"
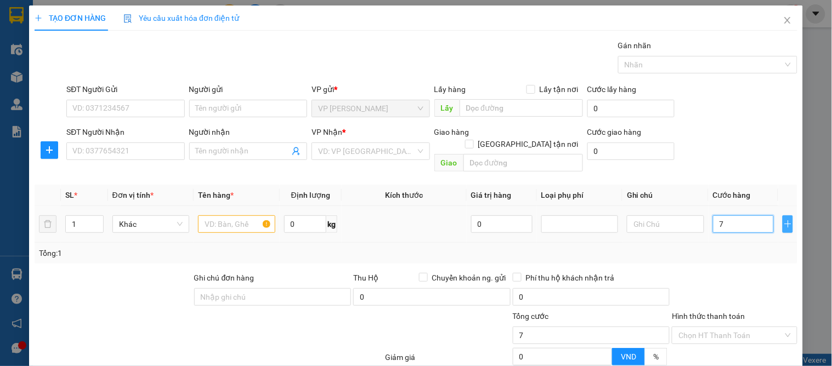
type input "70"
type input "70.000"
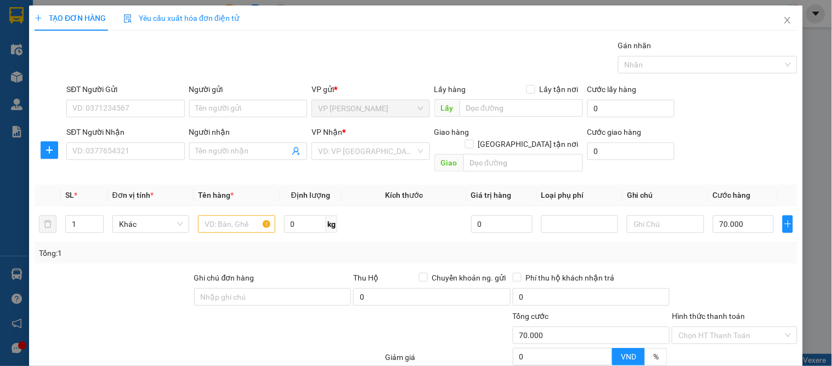
click at [748, 272] on div at bounding box center [733, 291] width 127 height 38
click at [506, 215] on input "0" at bounding box center [501, 224] width 61 height 18
type input "8.000.000"
drag, startPoint x: 457, startPoint y: 260, endPoint x: 466, endPoint y: 260, distance: 9.3
click at [458, 272] on span "Chuyển khoản ng. gửi" at bounding box center [469, 278] width 83 height 12
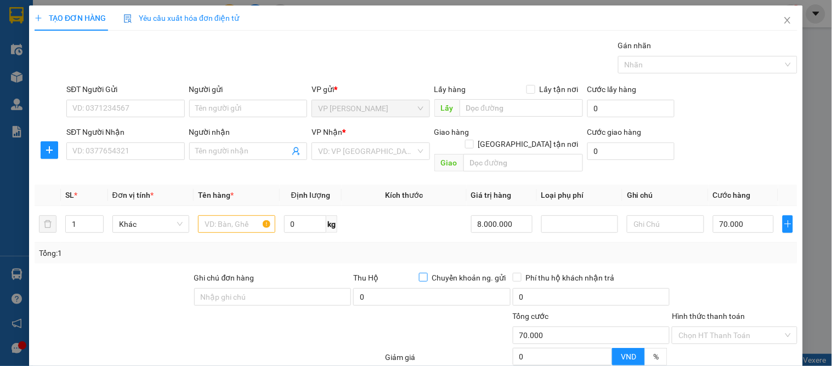
click at [426, 273] on input "Chuyển khoản ng. gửi" at bounding box center [423, 277] width 8 height 8
checkbox input "true"
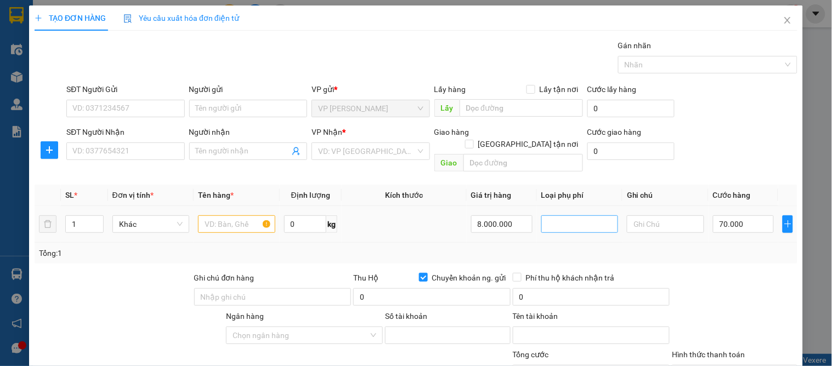
click at [546, 218] on div at bounding box center [579, 224] width 71 height 13
click at [561, 237] on div "Hàng giá trị cao" at bounding box center [573, 234] width 63 height 12
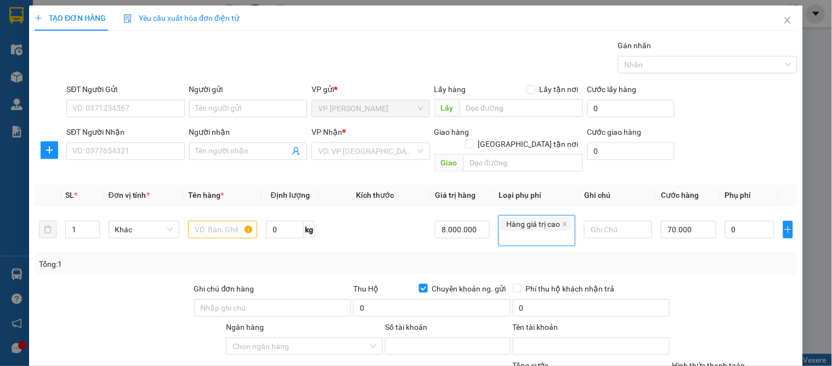
click at [592, 258] on div "Tổng: 1" at bounding box center [416, 264] width 754 height 12
click at [589, 258] on div "Tổng: 1" at bounding box center [416, 264] width 754 height 12
click at [134, 152] on input "SĐT Người Nhận" at bounding box center [125, 152] width 118 height 18
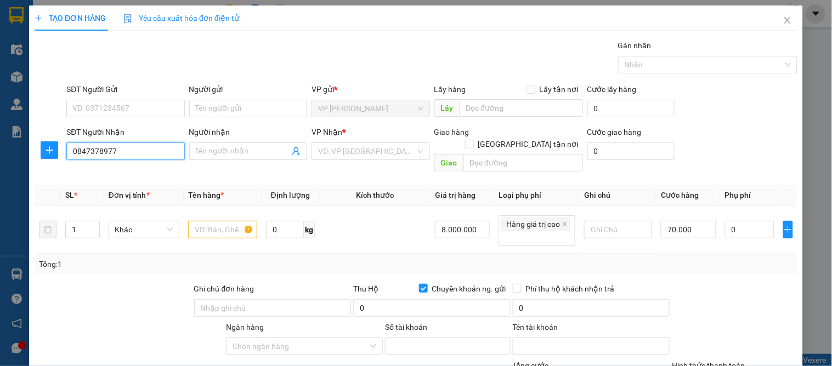
drag, startPoint x: 141, startPoint y: 159, endPoint x: 224, endPoint y: 151, distance: 82.6
click at [144, 159] on input "0847378977" at bounding box center [125, 152] width 118 height 18
type input "0847378977"
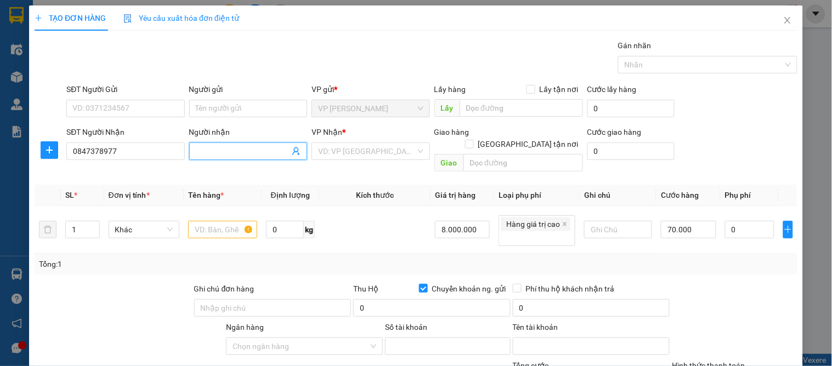
click at [246, 146] on input "Người nhận" at bounding box center [243, 151] width 94 height 12
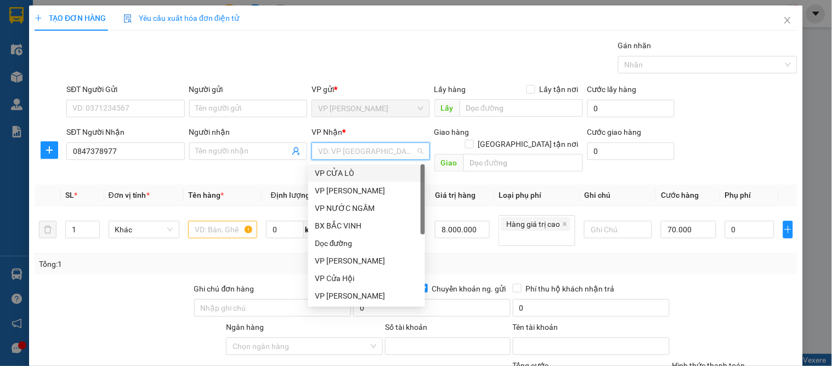
click at [333, 148] on input "search" at bounding box center [366, 151] width 97 height 16
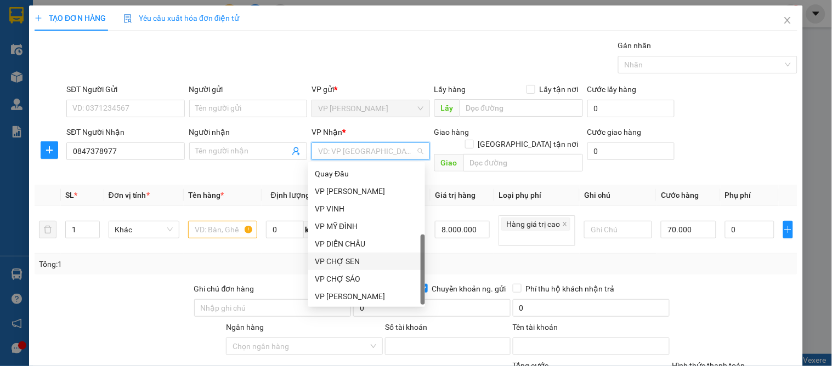
click at [345, 265] on div "VP CHỢ SEN" at bounding box center [367, 261] width 104 height 12
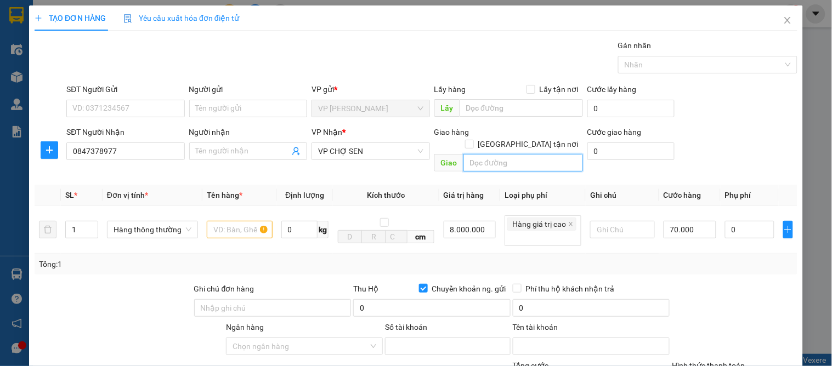
click at [499, 154] on input "text" at bounding box center [522, 163] width 119 height 18
type input "vp"
drag, startPoint x: 244, startPoint y: 220, endPoint x: 210, endPoint y: 221, distance: 33.4
click at [240, 221] on input "text" at bounding box center [240, 230] width 66 height 18
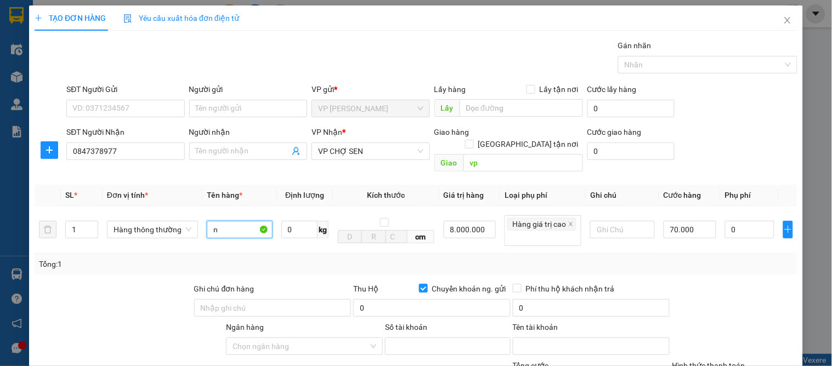
type input "n"
click at [726, 283] on div at bounding box center [733, 302] width 127 height 38
drag, startPoint x: 603, startPoint y: 229, endPoint x: 618, endPoint y: 230, distance: 15.4
click at [605, 229] on td at bounding box center [621, 230] width 73 height 48
click at [628, 221] on input "text" at bounding box center [622, 230] width 64 height 18
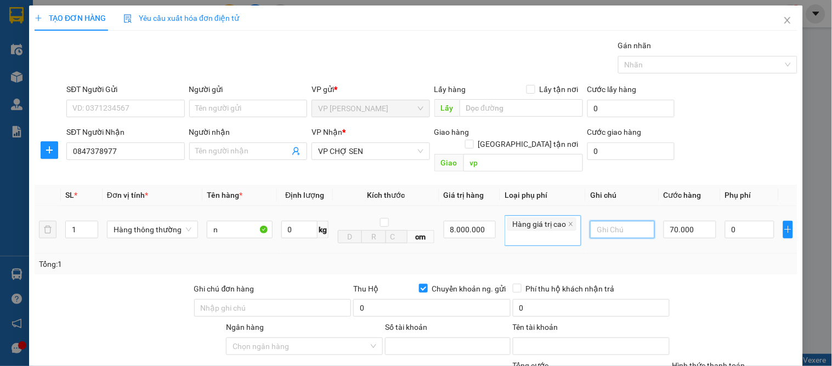
click at [531, 222] on div "Hàng giá trị cao" at bounding box center [542, 231] width 71 height 29
click at [568, 218] on span at bounding box center [570, 224] width 5 height 12
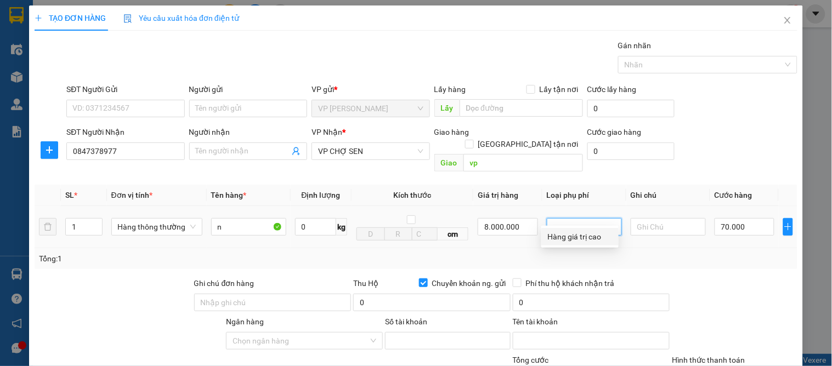
type input "0"
click at [571, 232] on div "Hàng giá trị cao" at bounding box center [580, 237] width 64 height 12
type input "40.000"
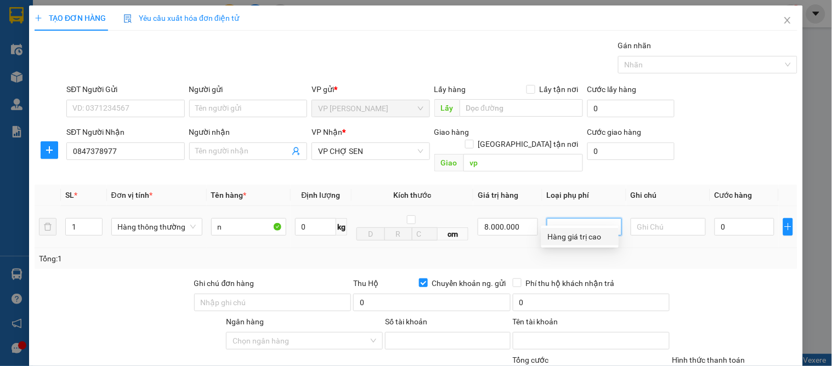
type input "40.000"
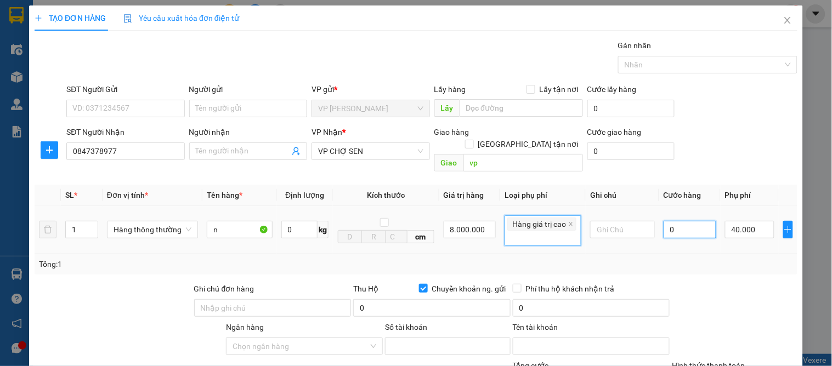
click at [680, 221] on input "0" at bounding box center [689, 230] width 53 height 18
type input "7"
type input "40.007"
type input "70"
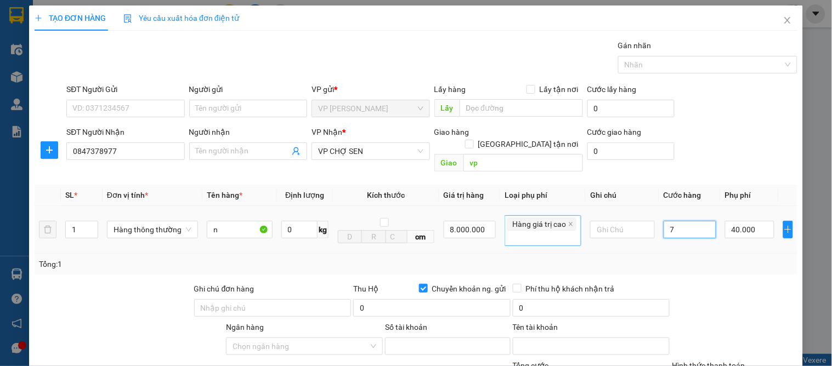
type input "40.070"
type input "70.000"
type input "110.000"
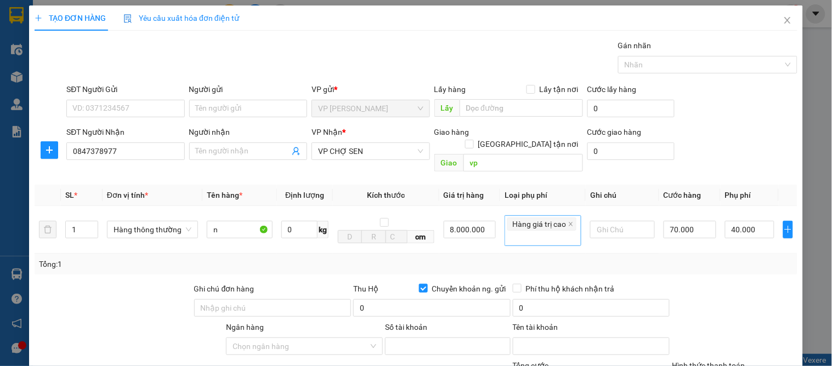
click at [705, 258] on div "Tổng: 1" at bounding box center [416, 264] width 754 height 12
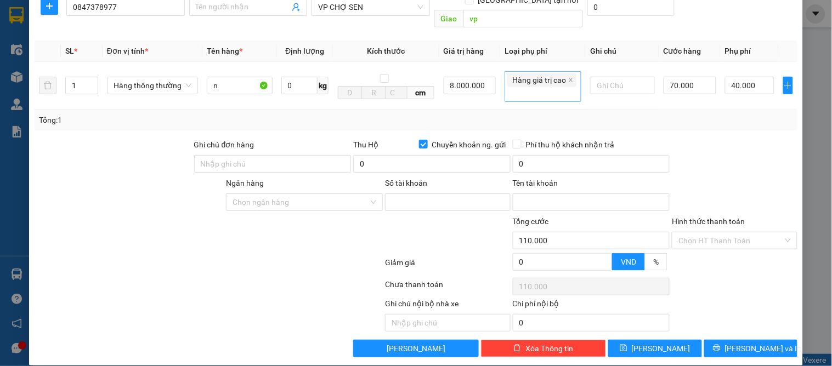
scroll to position [0, 0]
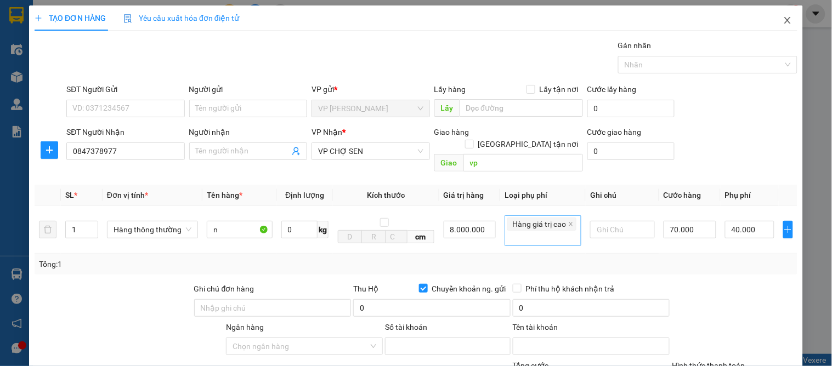
click at [784, 19] on icon "close" at bounding box center [787, 20] width 6 height 7
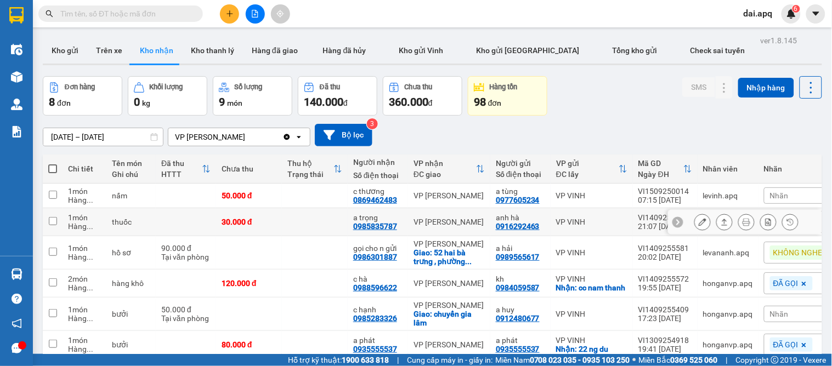
scroll to position [122, 0]
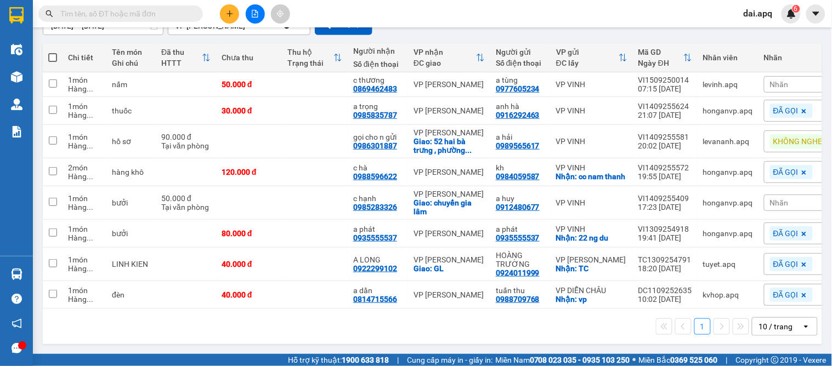
click at [227, 16] on icon "plus" at bounding box center [230, 14] width 8 height 8
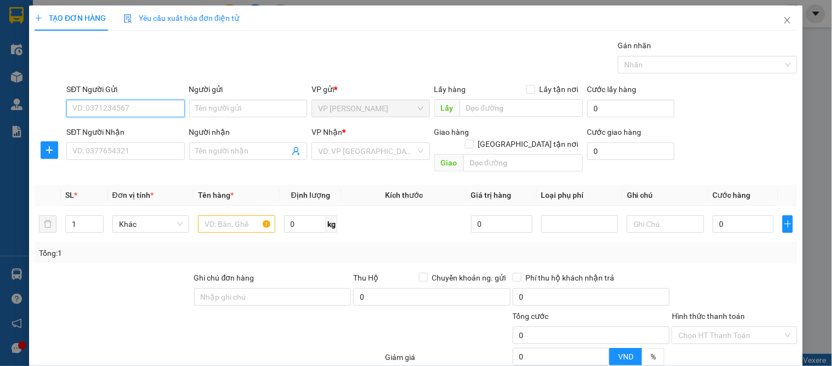
click at [143, 108] on input "SĐT Người Gửi" at bounding box center [125, 109] width 118 height 18
drag, startPoint x: 129, startPoint y: 127, endPoint x: 135, endPoint y: 135, distance: 10.6
click at [129, 126] on div "0374158191 - tuyến" at bounding box center [124, 130] width 104 height 12
type input "0374158191"
type input "tuyến"
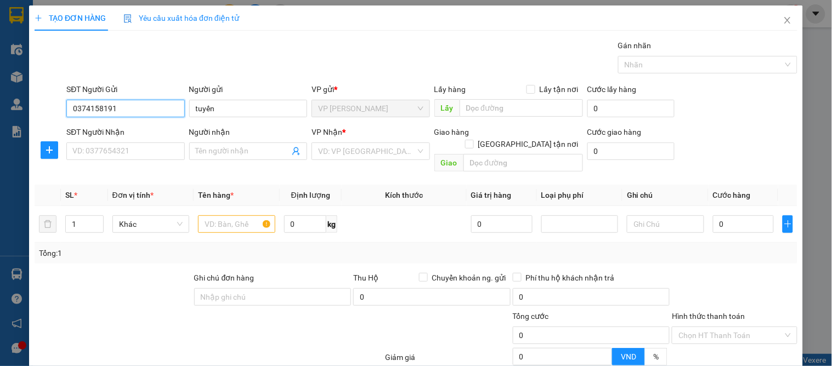
type input "0374158191"
drag, startPoint x: 158, startPoint y: 168, endPoint x: 155, endPoint y: 163, distance: 6.4
click at [155, 163] on div "Transit Pickup Surcharge Ids Transit Deliver Surcharge Ids Transit Deliver Surc…" at bounding box center [416, 245] width 762 height 413
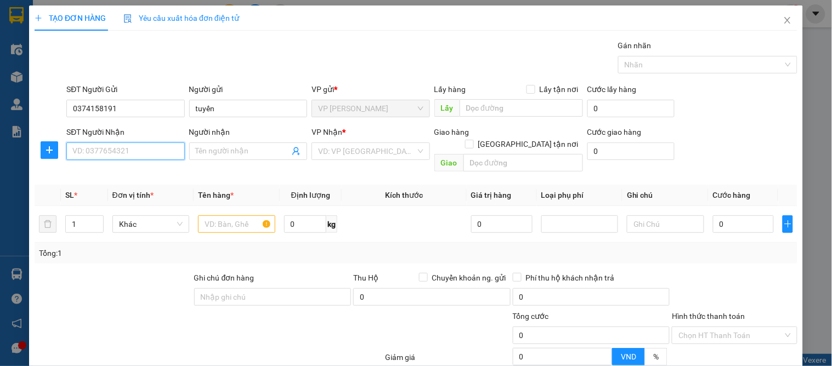
click at [143, 155] on input "SĐT Người Nhận" at bounding box center [125, 152] width 118 height 18
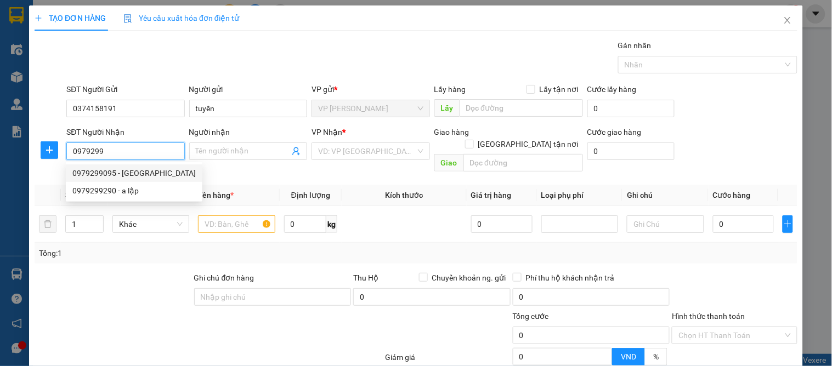
click at [138, 180] on div "0979299095 - [GEOGRAPHIC_DATA]" at bounding box center [134, 173] width 136 height 18
type input "0979299095"
type input "BÁC CHÂU"
checkbox input "true"
type input "116 HỒNG BÀNG"
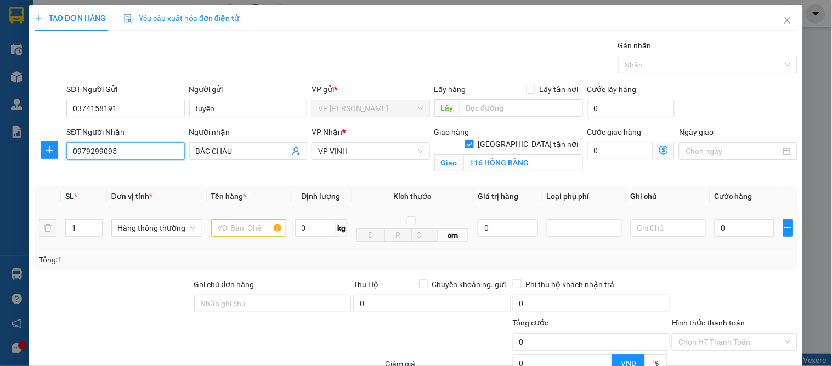
type input "0979299095"
click at [227, 221] on input "text" at bounding box center [248, 228] width 75 height 18
type input "d"
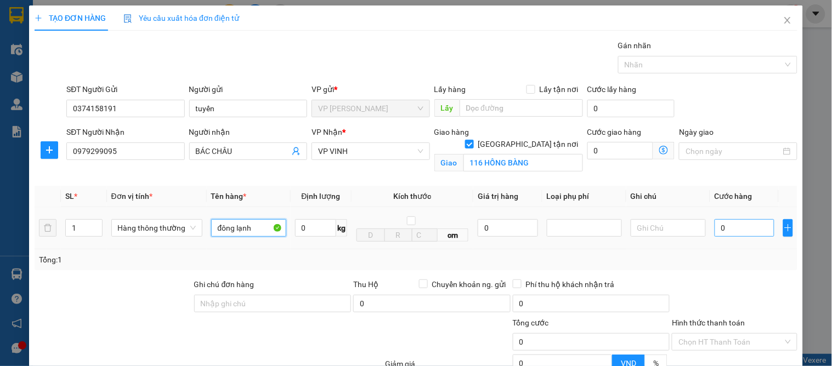
type input "đông lạnh"
click at [727, 227] on input "0" at bounding box center [744, 228] width 60 height 18
type input "5"
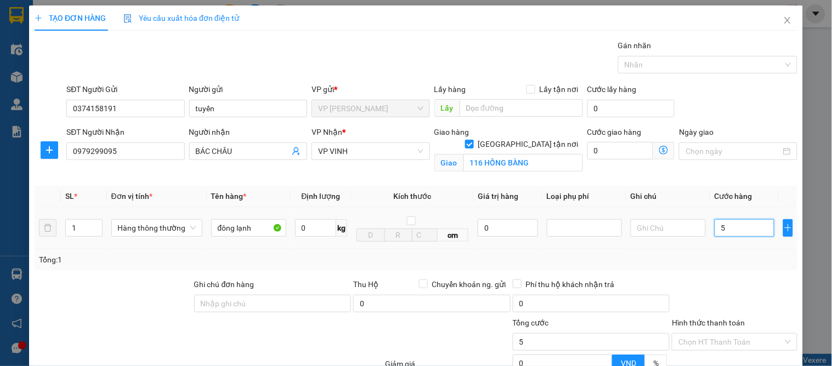
type input "50"
type input "50.000"
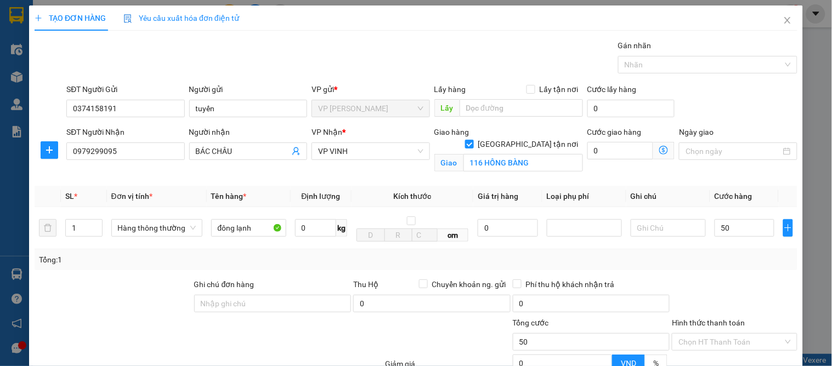
type input "50.000"
drag, startPoint x: 728, startPoint y: 264, endPoint x: 722, endPoint y: 266, distance: 6.4
click at [725, 265] on div "Tổng: 1" at bounding box center [416, 260] width 754 height 12
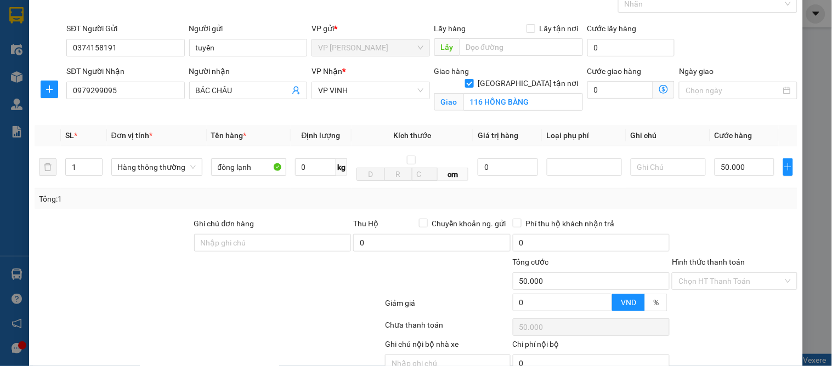
scroll to position [113, 0]
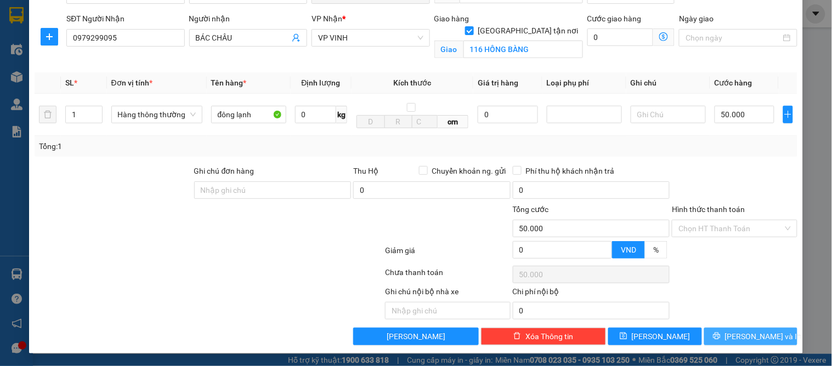
click at [720, 336] on icon "printer" at bounding box center [717, 336] width 8 height 8
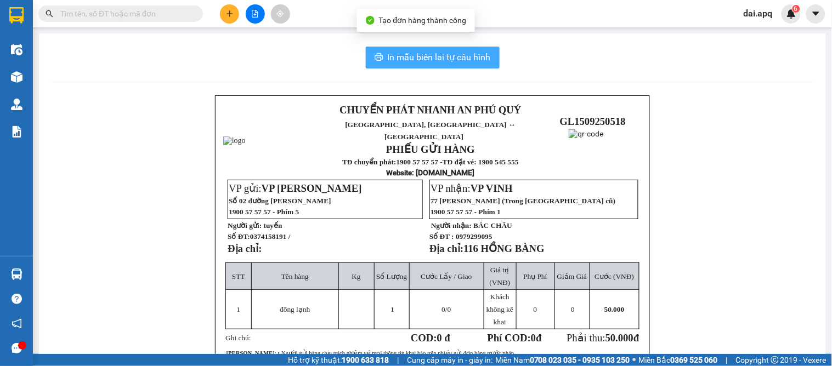
click at [374, 57] on icon "printer" at bounding box center [378, 57] width 9 height 9
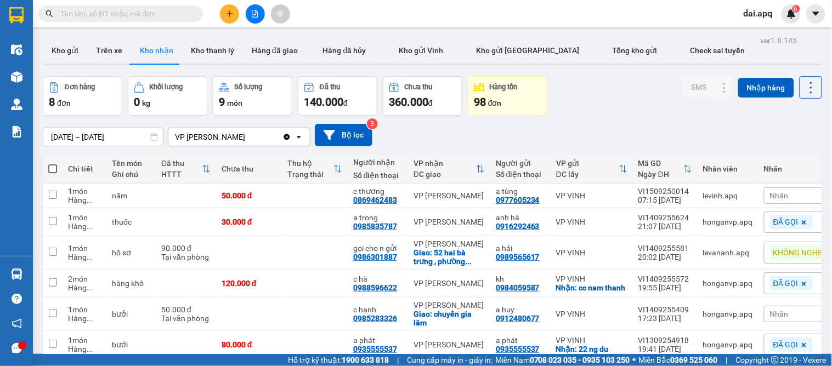
drag, startPoint x: 470, startPoint y: 133, endPoint x: 468, endPoint y: 127, distance: 6.9
click at [468, 127] on div "[DATE] – [DATE] Press the down arrow key to interact with the calendar and sele…" at bounding box center [432, 135] width 779 height 22
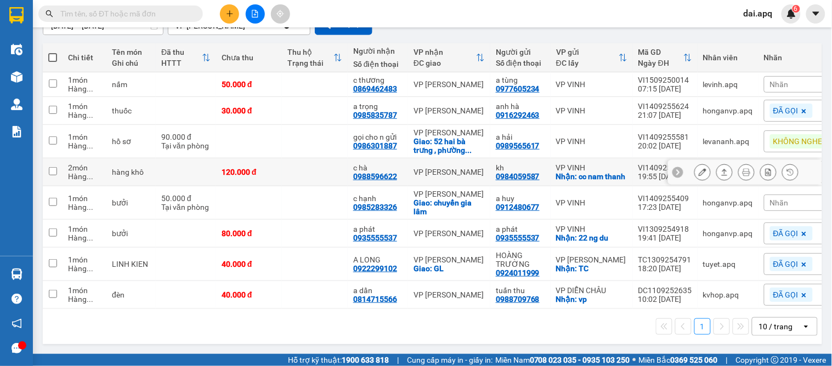
scroll to position [61, 0]
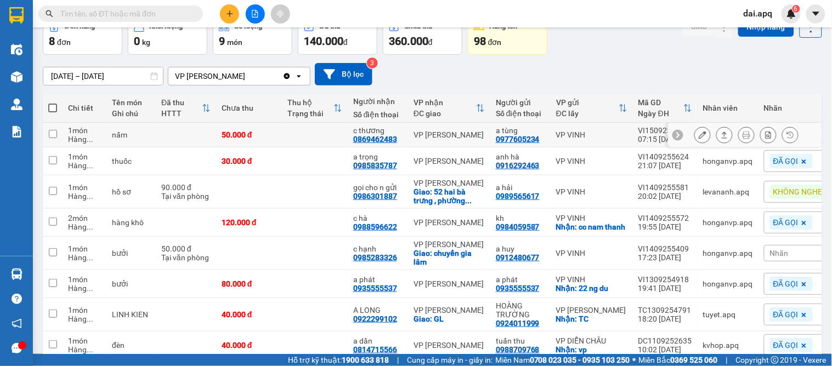
click at [720, 137] on icon at bounding box center [724, 135] width 8 height 8
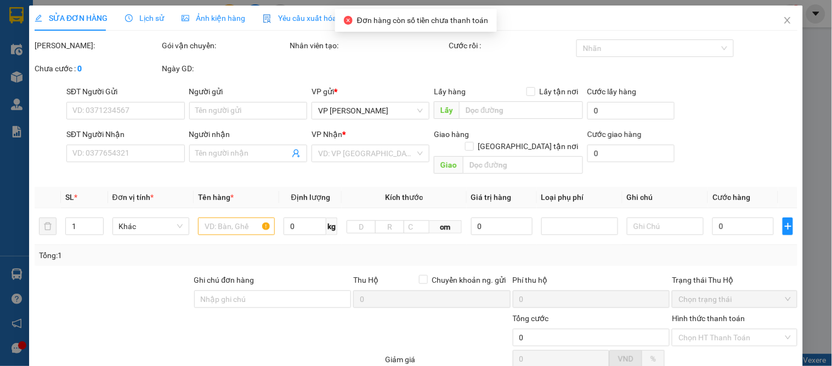
type input "0977605234"
type input "a tùng"
type input "0869462483"
type input "c thương"
type input "50.000"
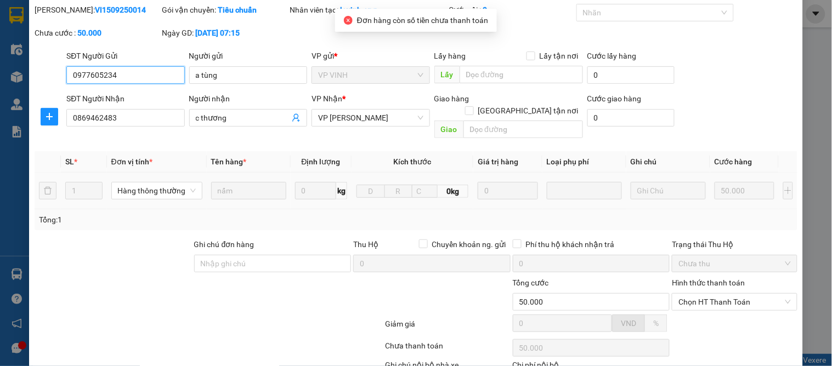
scroll to position [97, 0]
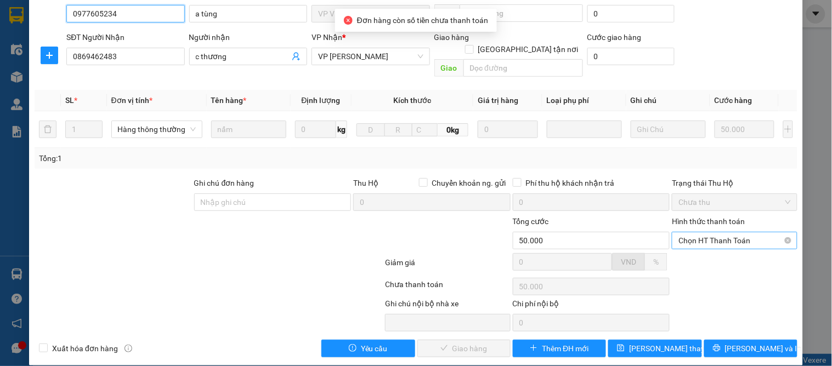
click at [716, 232] on span "Chọn HT Thanh Toán" at bounding box center [734, 240] width 112 height 16
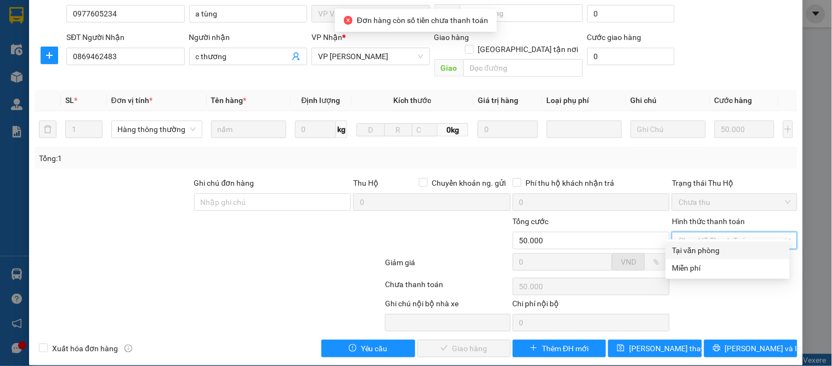
drag, startPoint x: 721, startPoint y: 236, endPoint x: 721, endPoint y: 246, distance: 9.3
click at [721, 244] on div "Tại văn phòng" at bounding box center [727, 250] width 111 height 12
type input "0"
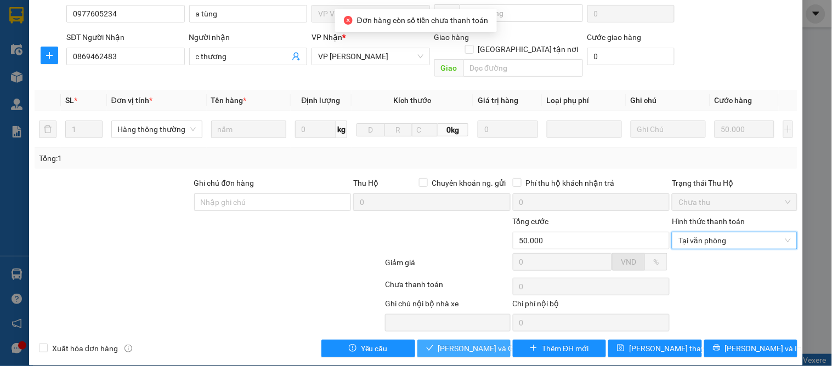
click at [459, 343] on span "[PERSON_NAME] và Giao hàng" at bounding box center [490, 349] width 105 height 12
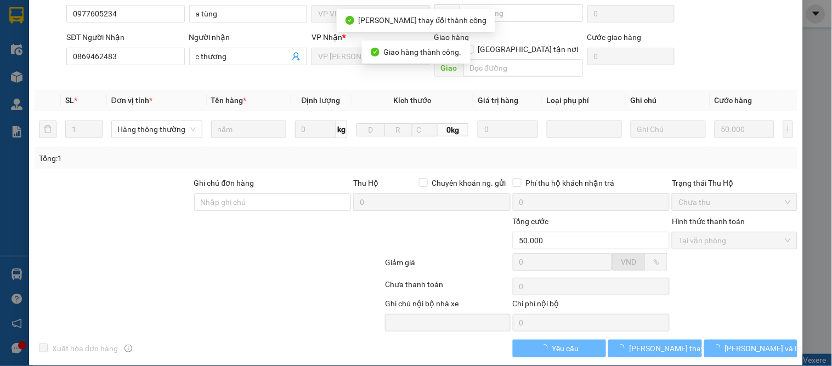
scroll to position [0, 0]
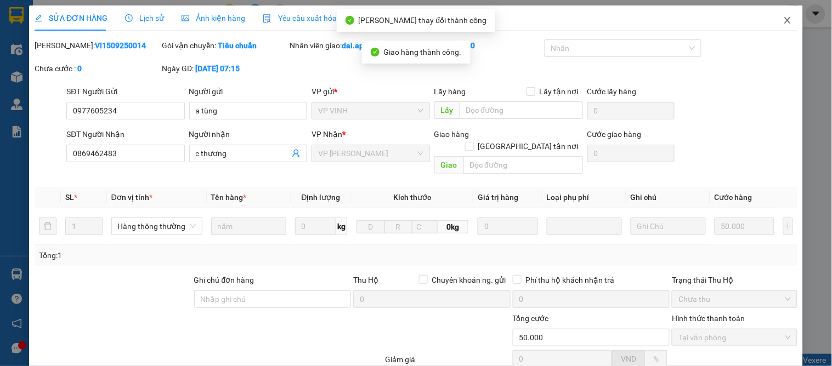
click at [784, 25] on span "Close" at bounding box center [787, 20] width 31 height 31
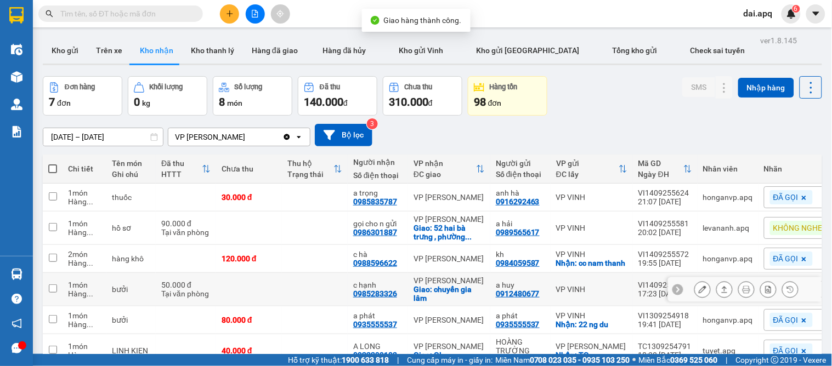
scroll to position [61, 0]
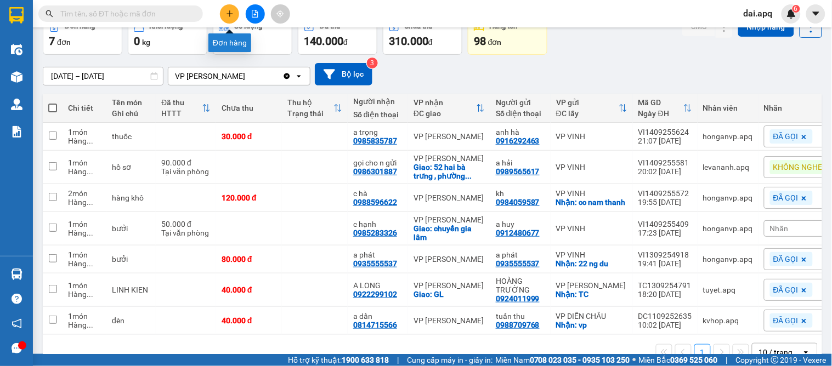
click at [231, 15] on icon "plus" at bounding box center [230, 14] width 8 height 8
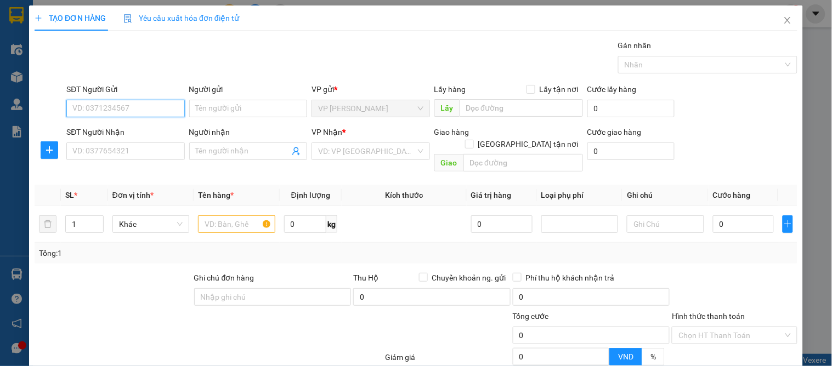
click at [154, 108] on input "SĐT Người Gửi" at bounding box center [125, 109] width 118 height 18
type input "0899733555"
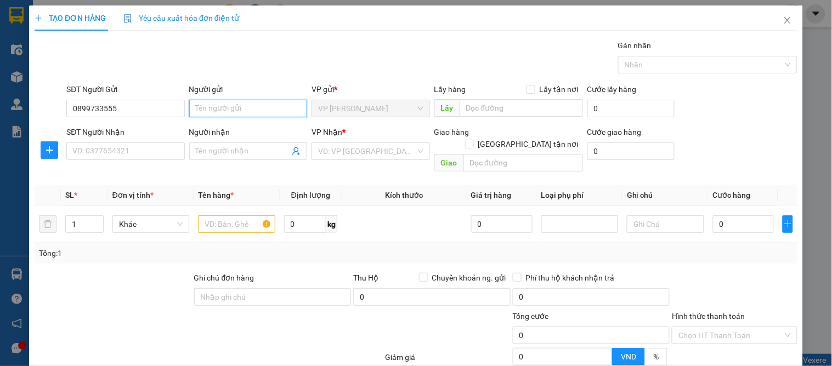
click at [262, 117] on input "Người gửi" at bounding box center [248, 109] width 118 height 18
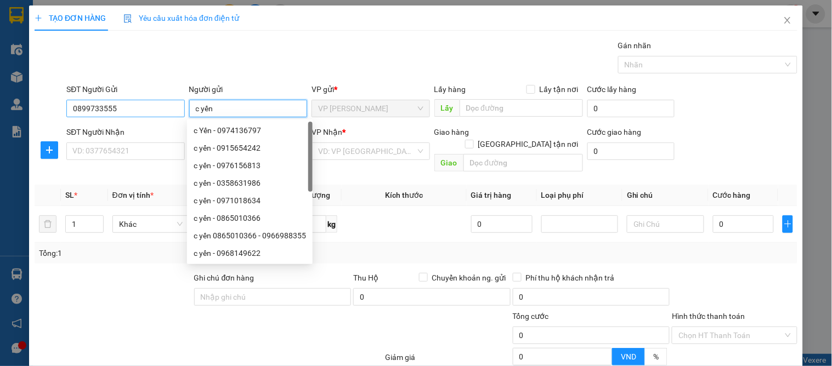
type input "c yến"
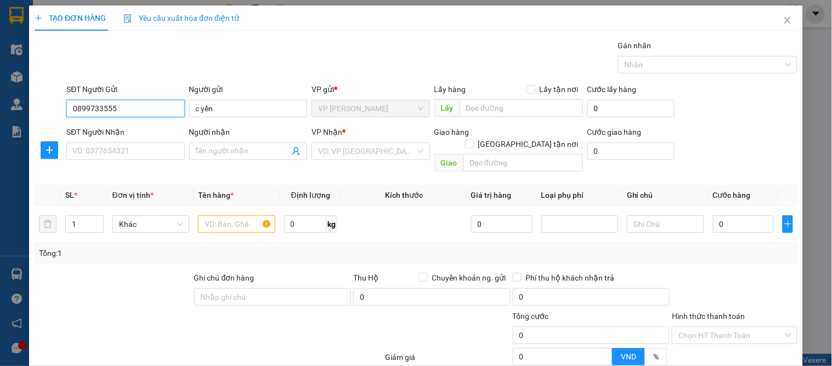
drag, startPoint x: 137, startPoint y: 115, endPoint x: 3, endPoint y: 96, distance: 135.1
click at [3, 96] on div "TẠO ĐƠN HÀNG Yêu cầu xuất hóa đơn điện tử Transit Pickup Surcharge Ids Transit …" at bounding box center [416, 183] width 832 height 366
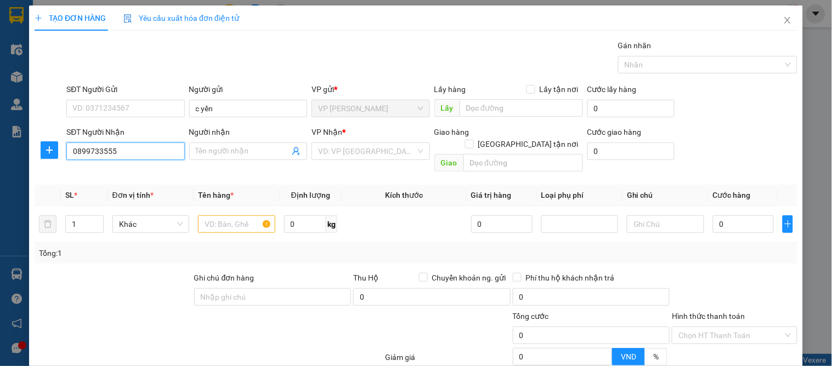
click at [124, 157] on input "0899733555" at bounding box center [125, 152] width 118 height 18
type input "0899733555"
click at [249, 139] on div "Người nhận" at bounding box center [248, 134] width 118 height 16
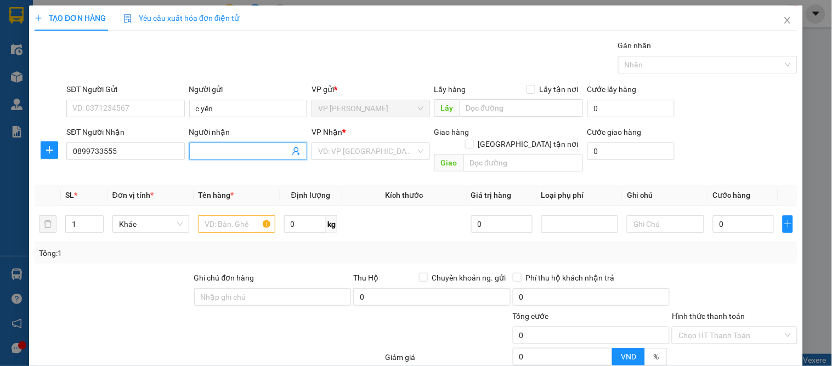
click at [246, 145] on input "Người nhận" at bounding box center [243, 151] width 94 height 12
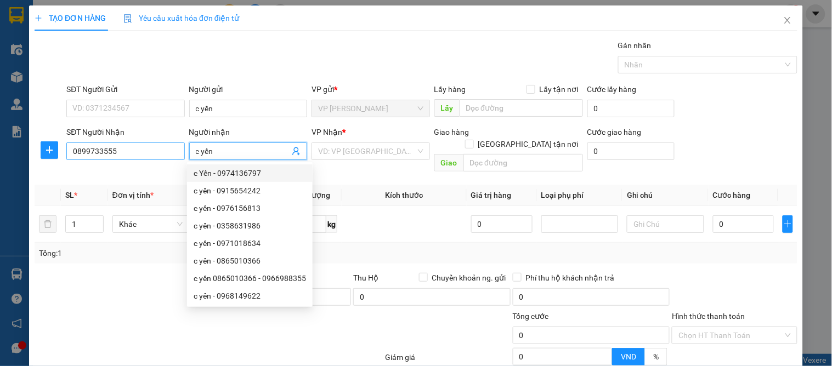
type input "c yến"
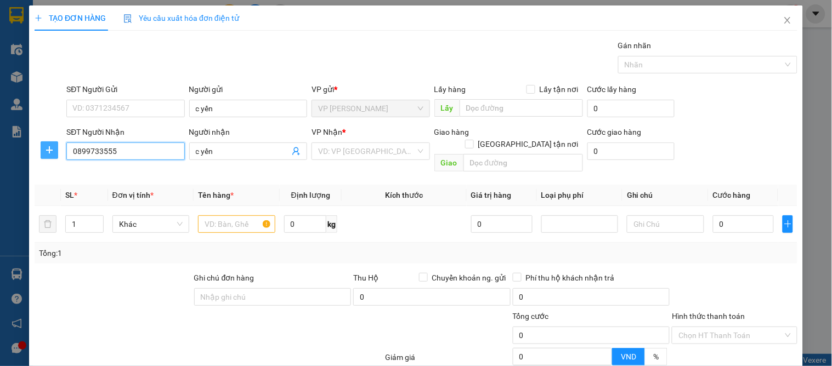
drag, startPoint x: 125, startPoint y: 154, endPoint x: 43, endPoint y: 159, distance: 82.4
click at [43, 159] on div "SĐT Người Nhận 0899733555 0899733555 Người nhận c yến VP Nhận * VD: VP [GEOGRAP…" at bounding box center [415, 151] width 765 height 50
type input "0899733555"
click at [144, 156] on input "SĐT Người Nhận" at bounding box center [125, 152] width 118 height 18
type input "0918381169"
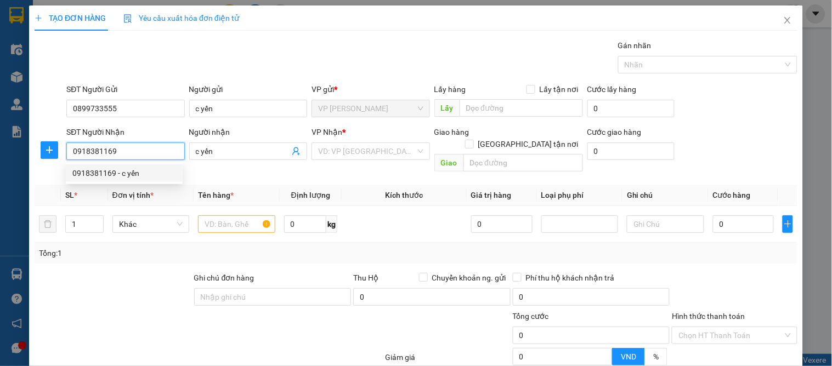
click at [135, 170] on div "0918381169 - c yến" at bounding box center [124, 173] width 104 height 12
type input "c yến"
checkbox input "true"
type input "21 đoàn nhữ hài"
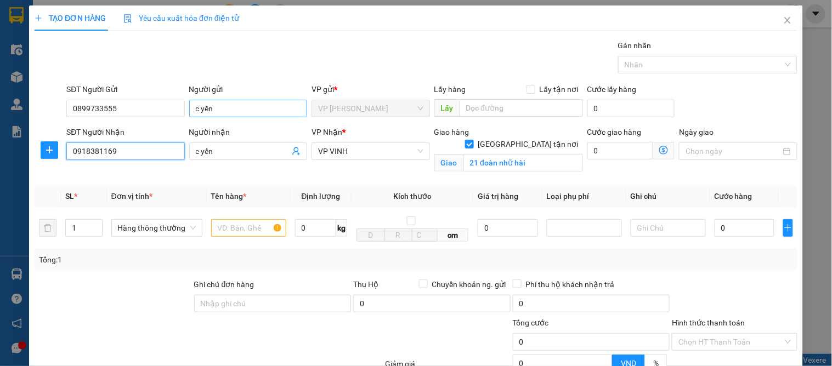
type input "0918381169"
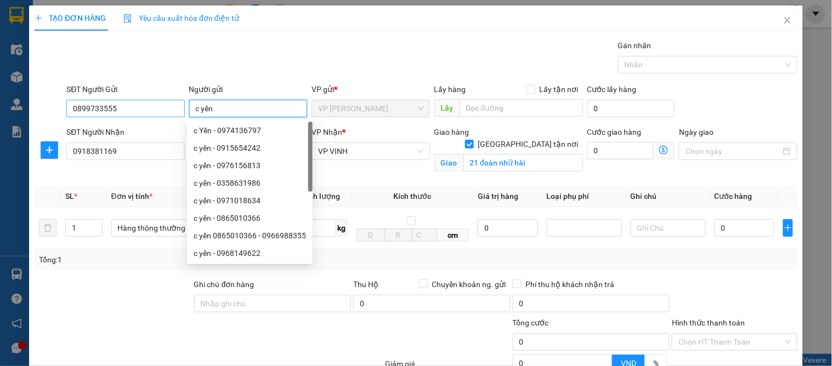
drag, startPoint x: 233, startPoint y: 107, endPoint x: 181, endPoint y: 109, distance: 52.1
click at [181, 109] on div "SĐT Người Gửi 0899733555 Người gửi c yến VP gửi * VP GIA LÂM Lấy hàng Lấy tận n…" at bounding box center [431, 102] width 735 height 38
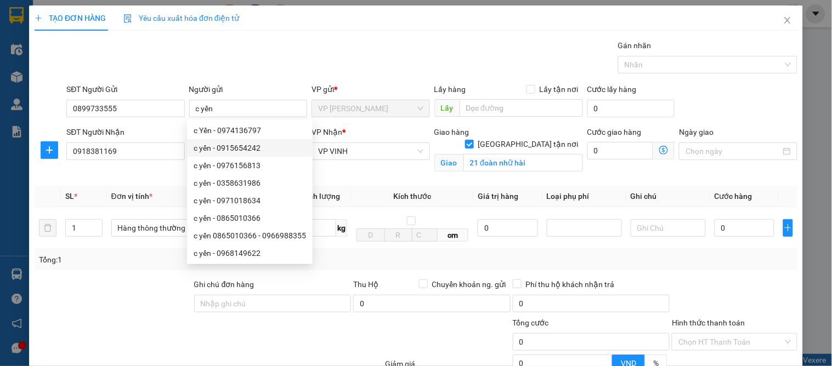
click at [151, 173] on div "SĐT Người Nhận 0918381169" at bounding box center [125, 152] width 122 height 52
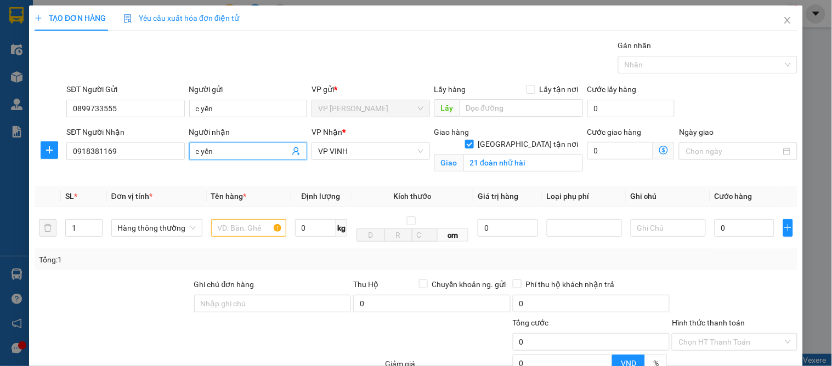
click at [225, 153] on input "c yến" at bounding box center [243, 151] width 94 height 12
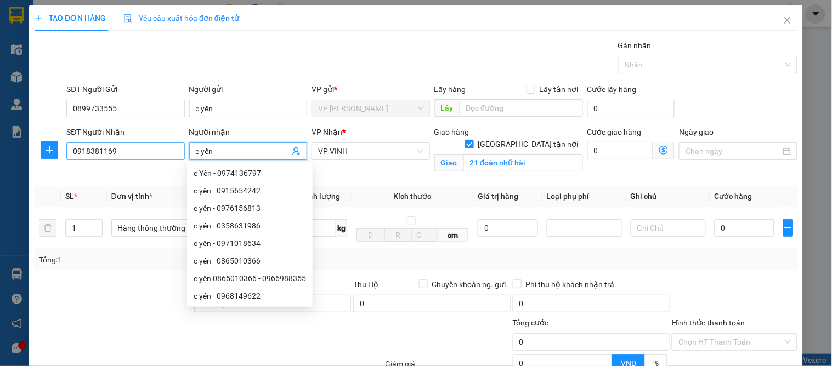
drag, startPoint x: 225, startPoint y: 152, endPoint x: 166, endPoint y: 153, distance: 59.2
click at [166, 153] on div "SĐT Người Nhận 0918381169 Người nhận c yến VP Nhận * VP VINH Giao hàng Giao tận…" at bounding box center [431, 152] width 735 height 52
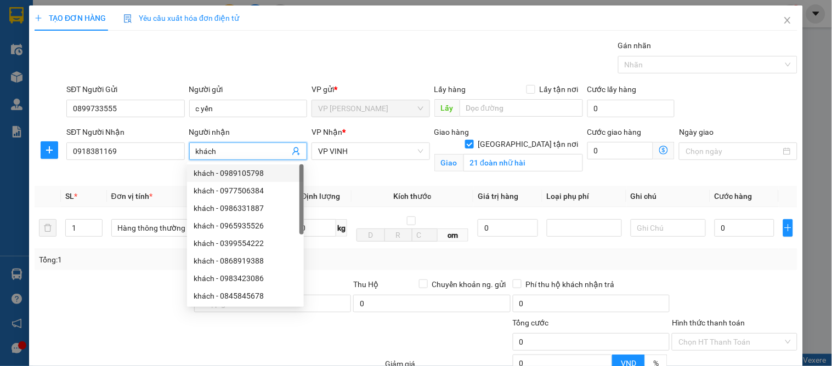
drag, startPoint x: 253, startPoint y: 149, endPoint x: 105, endPoint y: 170, distance: 149.5
click at [105, 168] on div "SĐT Người Nhận 0918381169 Người nhận khách VP Nhận * VP VINH Giao hàng Giao tận…" at bounding box center [431, 152] width 735 height 52
type input "yến"
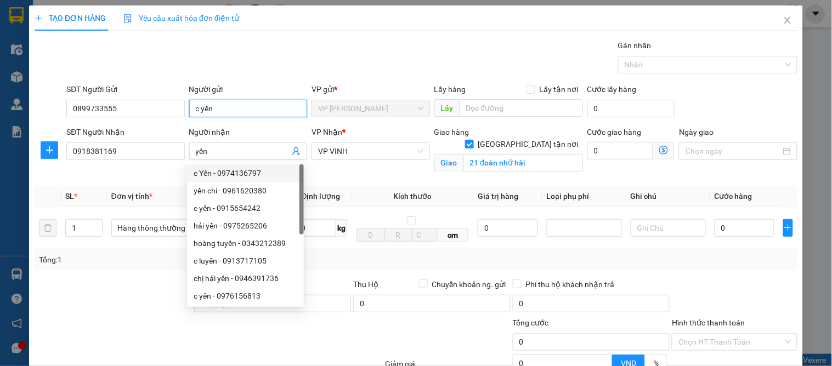
drag, startPoint x: 221, startPoint y: 108, endPoint x: 254, endPoint y: 121, distance: 35.4
click at [160, 106] on div "SĐT Người Gửi 0899733555 Người gửi c yến c yến VP gửi * VP GIA LÂM Lấy hàng Lấy…" at bounding box center [431, 102] width 735 height 38
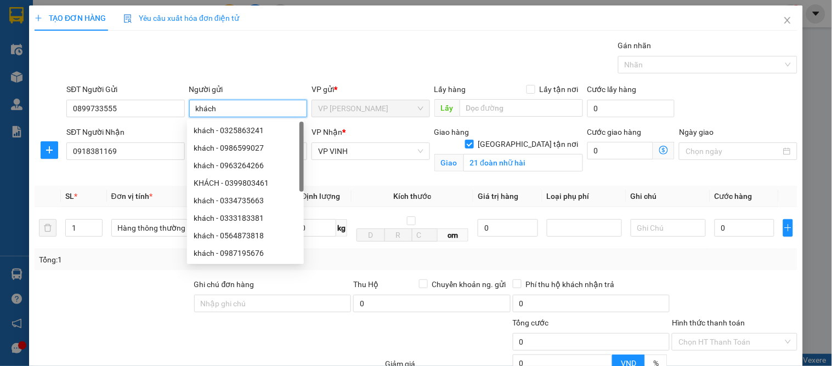
type input "khách"
click at [265, 70] on div "Gói vận chuyển * Tiêu chuẩn Gán nhãn Nhãn" at bounding box center [431, 58] width 735 height 38
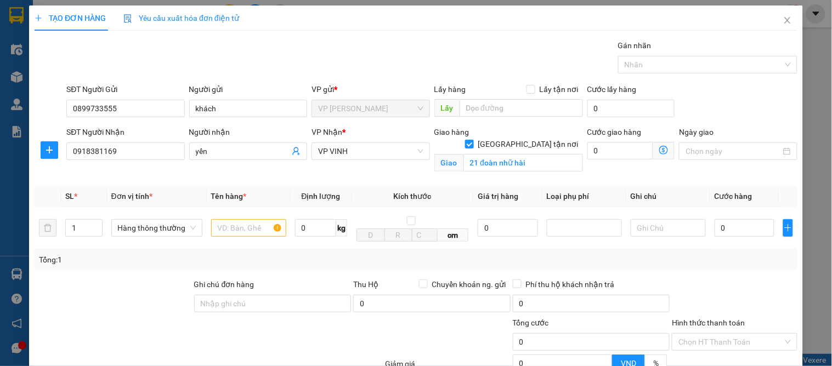
click at [187, 170] on div "Người nhận yến" at bounding box center [248, 152] width 122 height 52
click at [192, 150] on span "yến" at bounding box center [248, 152] width 118 height 18
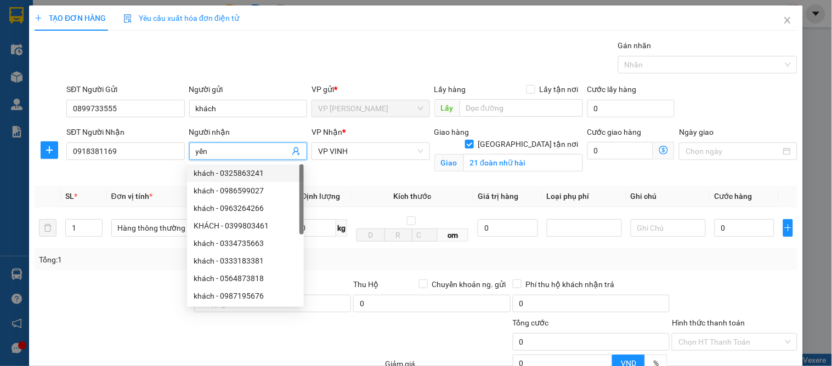
click at [192, 149] on span "yến" at bounding box center [248, 152] width 118 height 18
click at [196, 149] on input "yến" at bounding box center [243, 151] width 94 height 12
type input "c yến"
click at [565, 172] on div "Giao hàng [GEOGRAPHIC_DATA] tận nơi Giao 21 đoàn nhữ hài" at bounding box center [508, 152] width 153 height 52
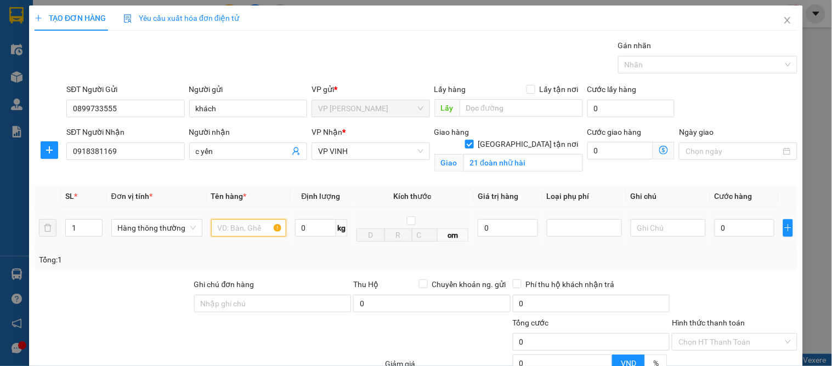
click at [218, 221] on input "text" at bounding box center [248, 228] width 75 height 18
type input "d"
type input "đông lạnh"
click at [737, 234] on input "0" at bounding box center [744, 228] width 60 height 18
type input "8"
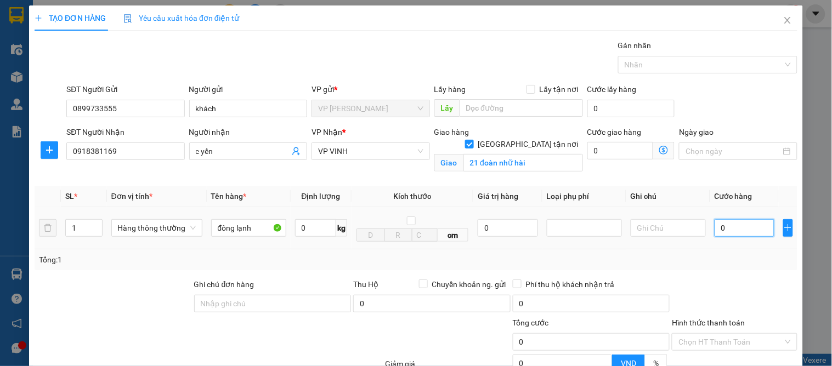
type input "8"
type input "80"
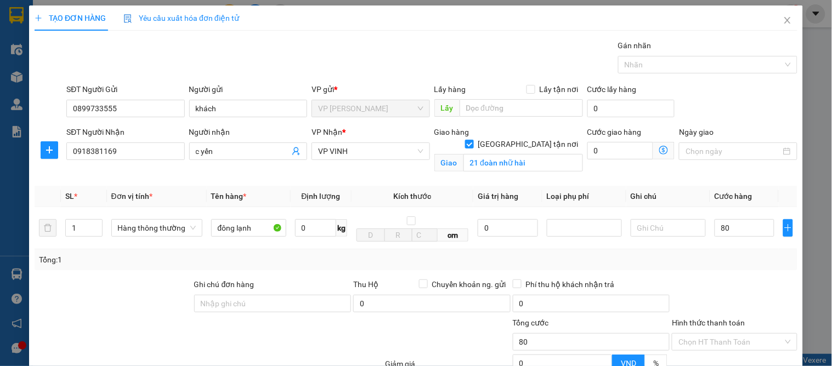
type input "80.000"
click at [737, 283] on div at bounding box center [733, 297] width 127 height 38
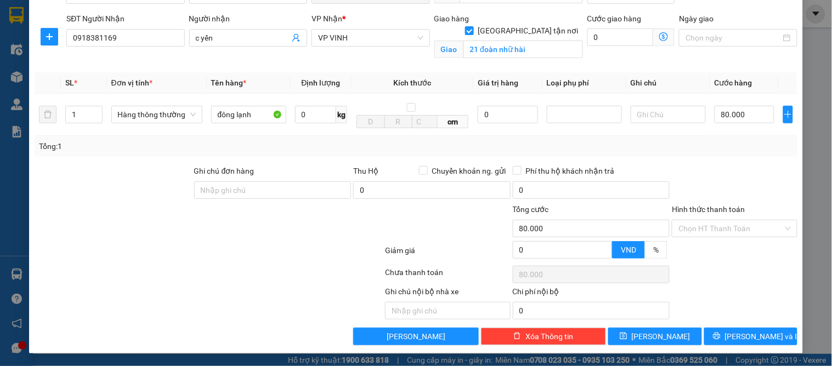
click at [741, 155] on div "Tổng: 1" at bounding box center [416, 146] width 762 height 21
click at [710, 161] on div "Transit Pickup Surcharge Ids Transit Deliver Surcharge Ids Transit Deliver Surc…" at bounding box center [416, 135] width 762 height 419
click at [731, 333] on button "[PERSON_NAME] và In" at bounding box center [750, 337] width 93 height 18
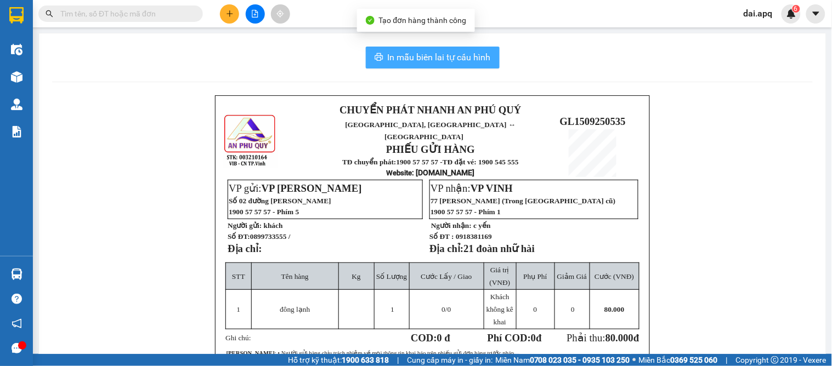
click at [388, 58] on span "In mẫu biên lai tự cấu hình" at bounding box center [439, 57] width 103 height 14
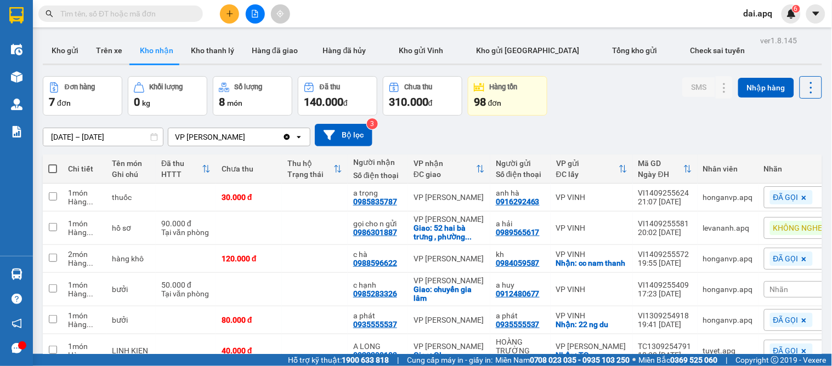
click at [449, 145] on div "[DATE] – [DATE] Press the down arrow key to interact with the calendar and sele…" at bounding box center [432, 135] width 779 height 22
click at [76, 45] on button "Kho gửi" at bounding box center [65, 50] width 44 height 26
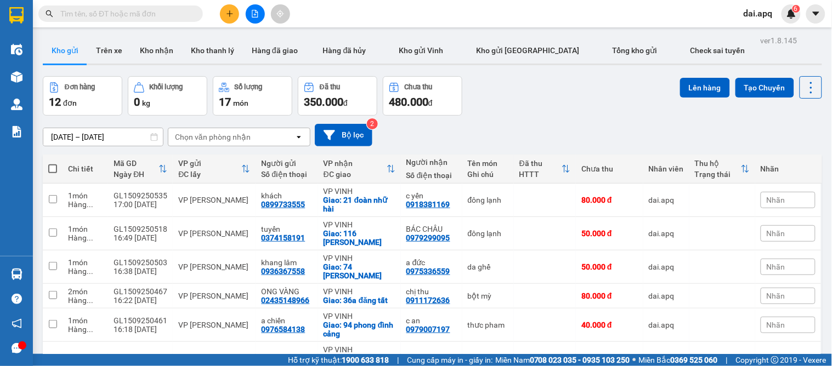
click at [226, 18] on button at bounding box center [229, 13] width 19 height 19
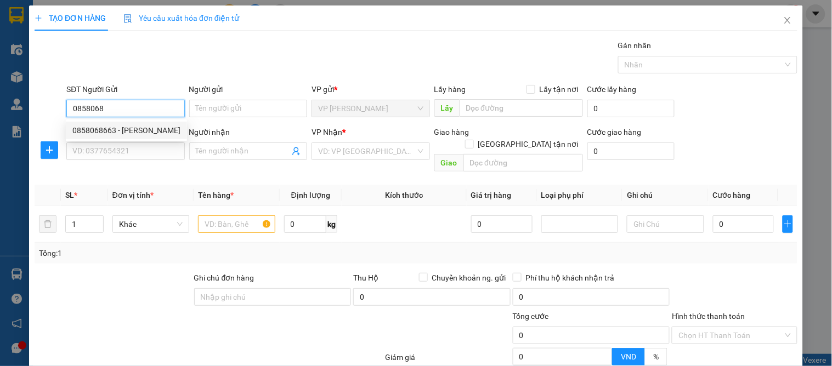
click at [84, 132] on div "0858068663 - [PERSON_NAME]" at bounding box center [126, 130] width 108 height 12
type input "0858068663"
type input "[PERSON_NAME]"
type input "0858068663"
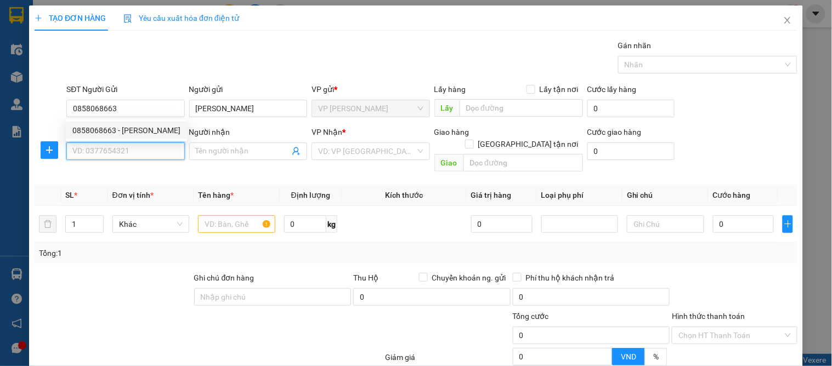
drag, startPoint x: 84, startPoint y: 146, endPoint x: 123, endPoint y: 163, distance: 43.0
click at [85, 146] on input "SĐT Người Nhận" at bounding box center [125, 152] width 118 height 18
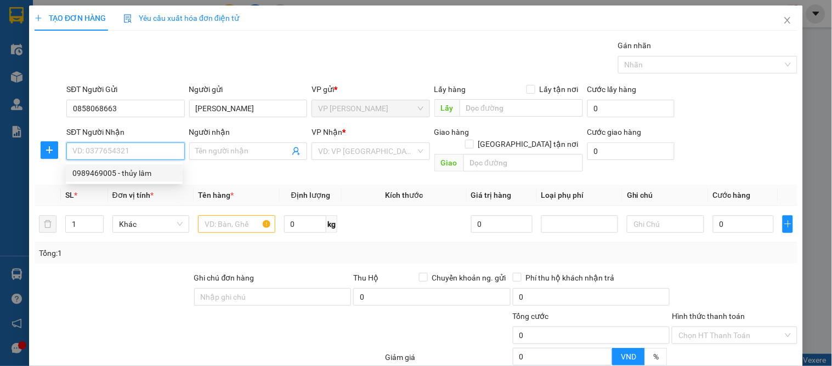
click at [135, 175] on div "0989469005 - thủy lâm" at bounding box center [124, 173] width 104 height 12
type input "0989469005"
type input "thủy lâm"
checkbox input "true"
type input "[GEOGRAPHIC_DATA]"
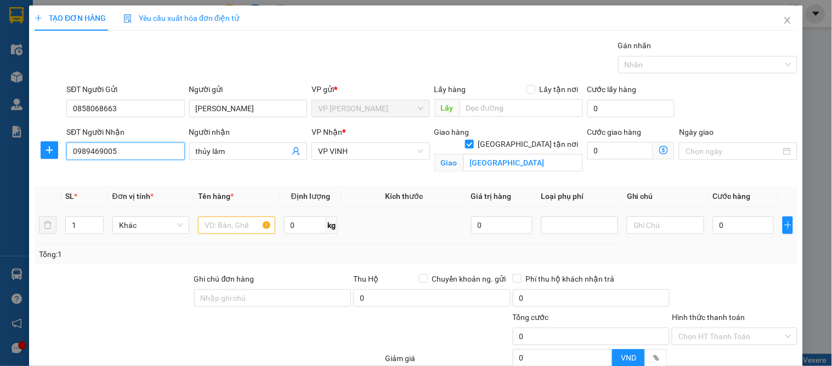
type input "10"
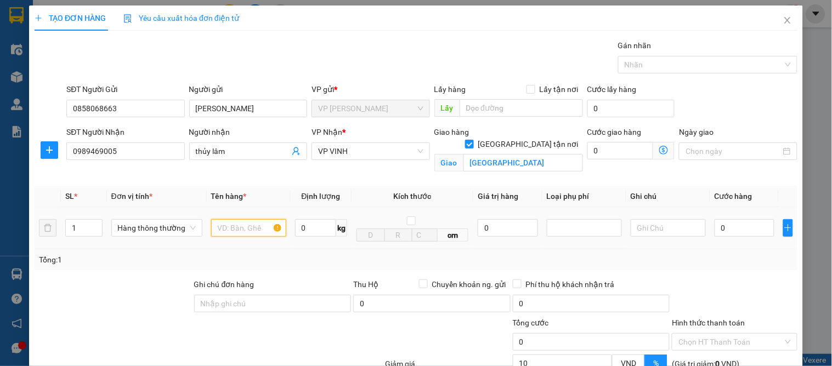
click at [232, 231] on input "text" at bounding box center [248, 228] width 75 height 18
type input "my pham"
click at [727, 234] on input "0" at bounding box center [744, 228] width 60 height 18
type input "6"
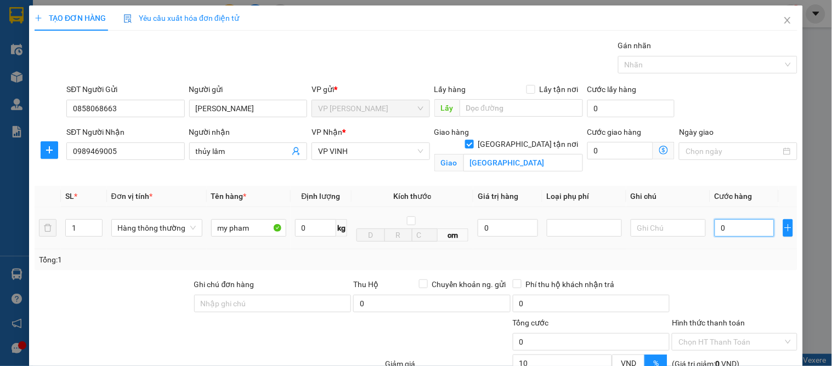
type input "6"
type input "60"
type input "60.000"
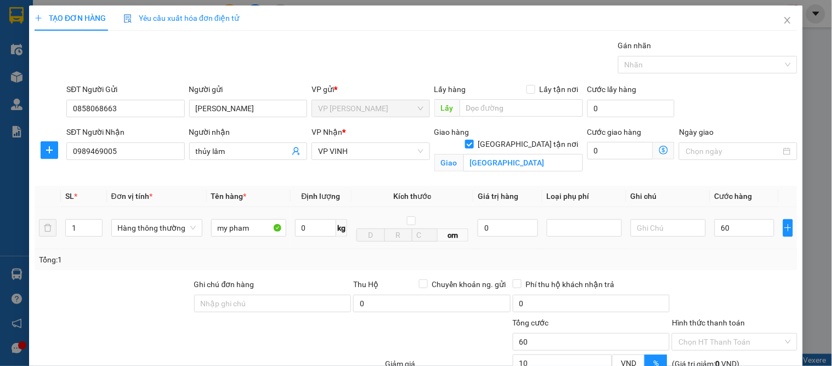
type input "54.000"
click at [728, 246] on td "60.000" at bounding box center [744, 228] width 69 height 42
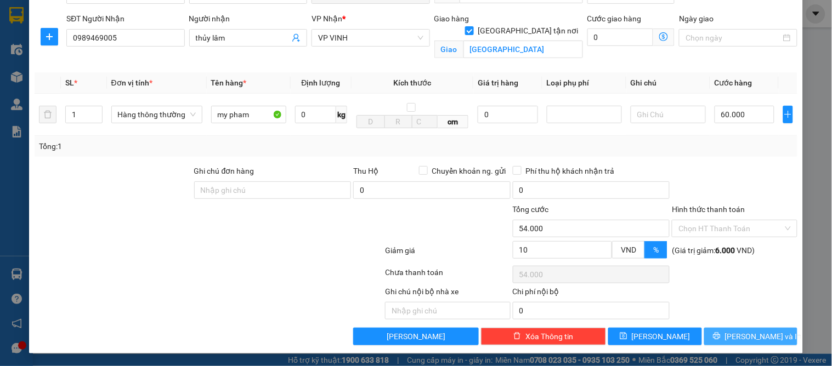
drag, startPoint x: 741, startPoint y: 343, endPoint x: 670, endPoint y: 314, distance: 75.9
click at [741, 343] on button "[PERSON_NAME] và In" at bounding box center [750, 337] width 93 height 18
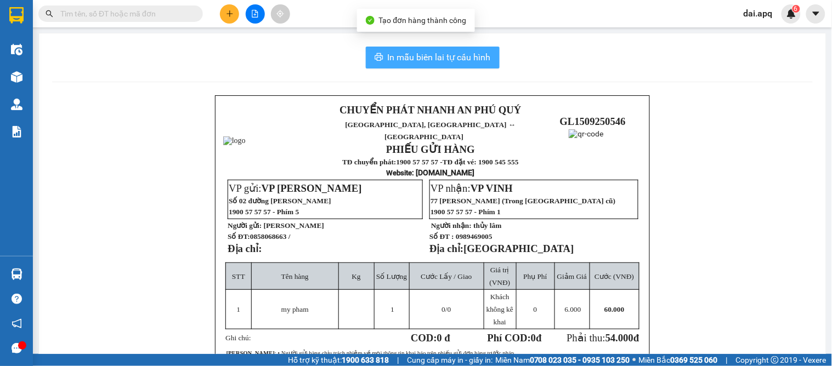
click at [426, 56] on span "In mẫu biên lai tự cấu hình" at bounding box center [439, 57] width 103 height 14
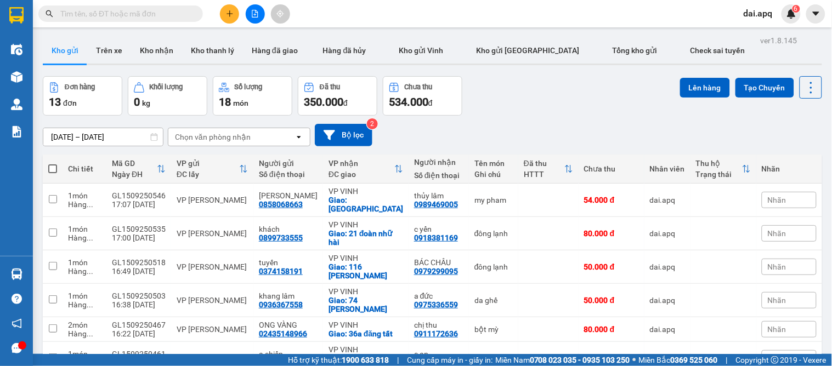
click at [522, 113] on div "Đơn hàng 13 đơn Khối lượng 0 kg Số lượng 18 món Đã thu 350.000 đ Chưa thu 534.0…" at bounding box center [432, 95] width 779 height 39
click at [223, 22] on div at bounding box center [255, 13] width 82 height 19
click at [228, 13] on icon "plus" at bounding box center [229, 13] width 6 height 1
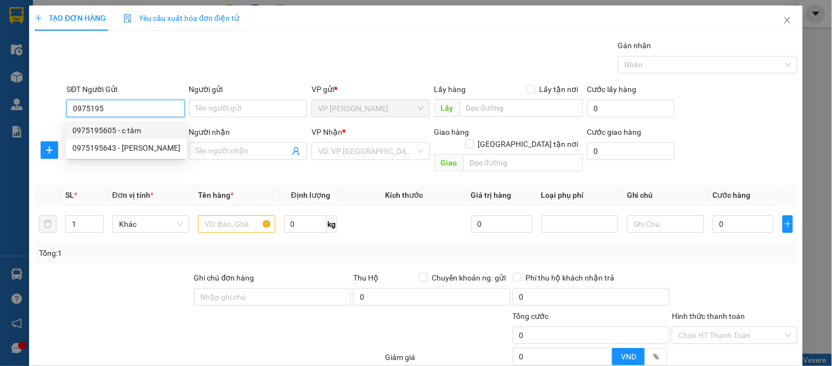
drag, startPoint x: 123, startPoint y: 130, endPoint x: 119, endPoint y: 163, distance: 33.7
click at [123, 134] on div "0975195605 - c tâm" at bounding box center [126, 130] width 108 height 12
type input "0975195605"
type input "c tâm"
type input "0975195605"
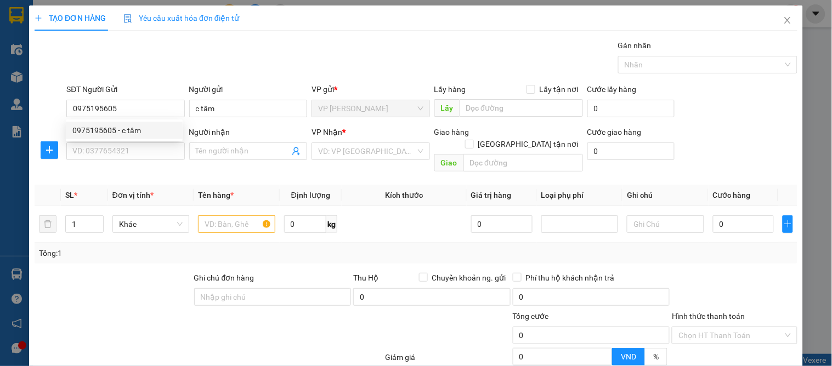
drag, startPoint x: 119, startPoint y: 163, endPoint x: 177, endPoint y: 179, distance: 60.2
click at [119, 164] on div "SĐT Người Nhận VD: 0377654321" at bounding box center [125, 145] width 118 height 38
click at [129, 162] on div "SĐT Người Nhận VD: 0377654321" at bounding box center [125, 145] width 118 height 38
click at [114, 156] on input "SĐT Người Nhận" at bounding box center [125, 152] width 118 height 18
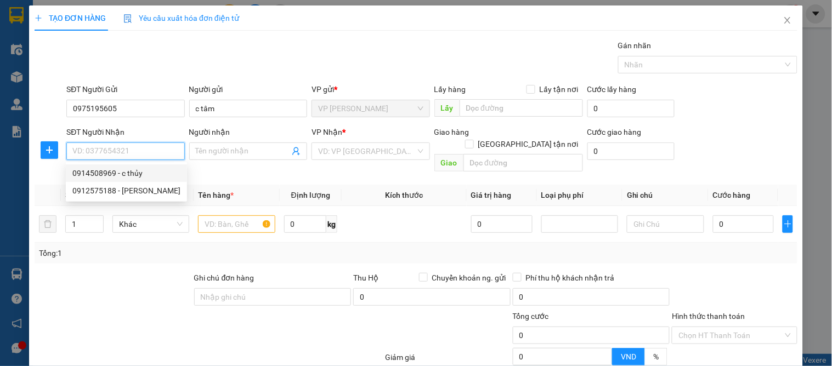
click at [129, 174] on div "0914508969 - c thủy" at bounding box center [126, 173] width 108 height 12
type input "0914508969"
type input "c thủy"
checkbox input "true"
type input "64 đường lê lợi"
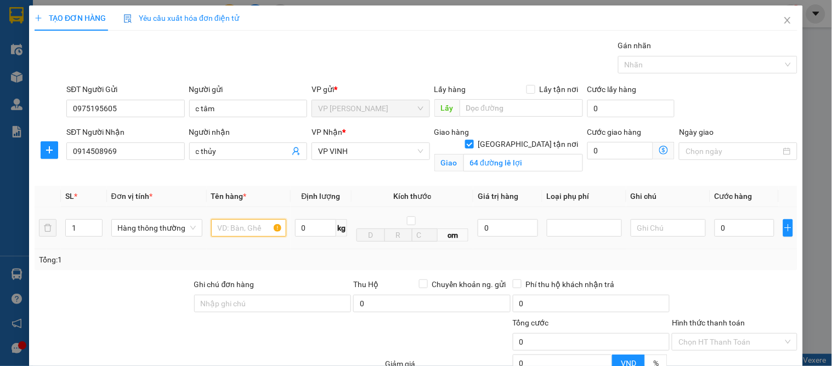
click at [249, 222] on input "text" at bounding box center [248, 228] width 75 height 18
type input "s"
type input "my pham"
click at [727, 228] on input "0" at bounding box center [744, 228] width 60 height 18
type input "4"
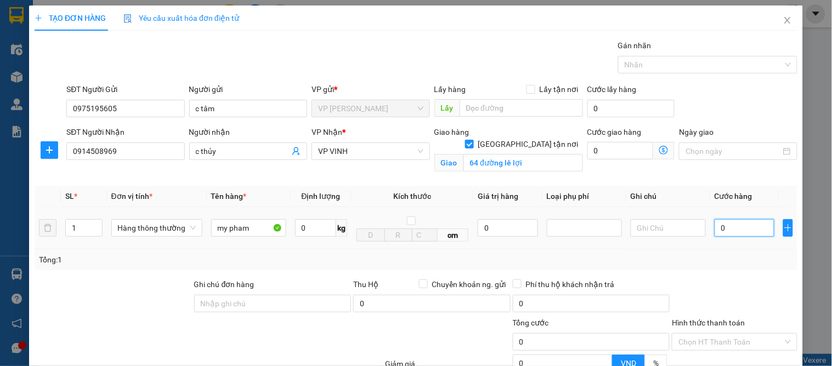
type input "4"
click at [724, 241] on td "40.000" at bounding box center [744, 228] width 69 height 42
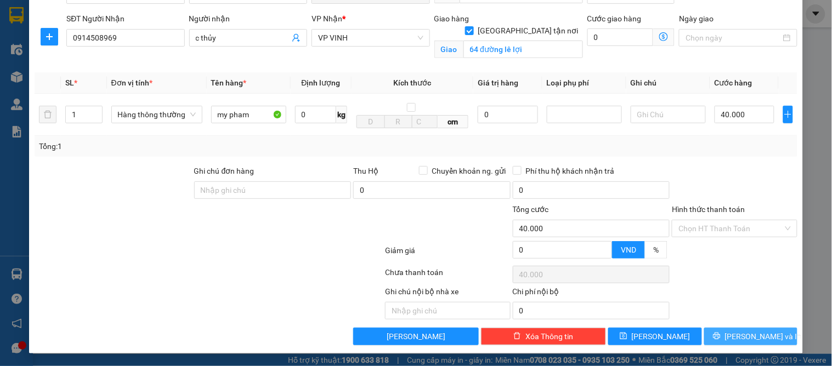
click at [732, 340] on button "[PERSON_NAME] và In" at bounding box center [750, 337] width 93 height 18
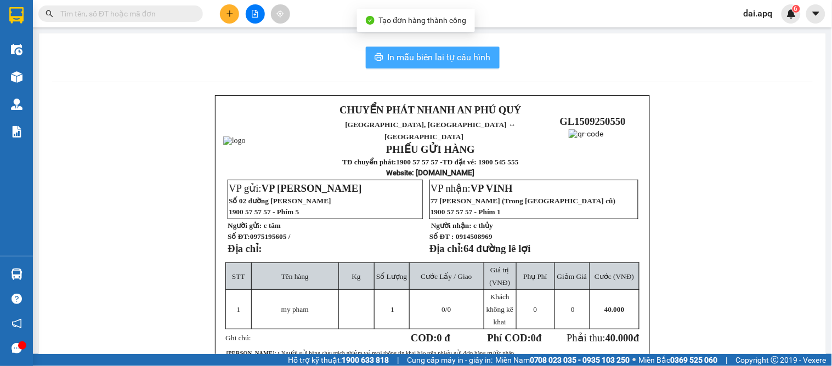
click at [414, 61] on span "In mẫu biên lai tự cấu hình" at bounding box center [439, 57] width 103 height 14
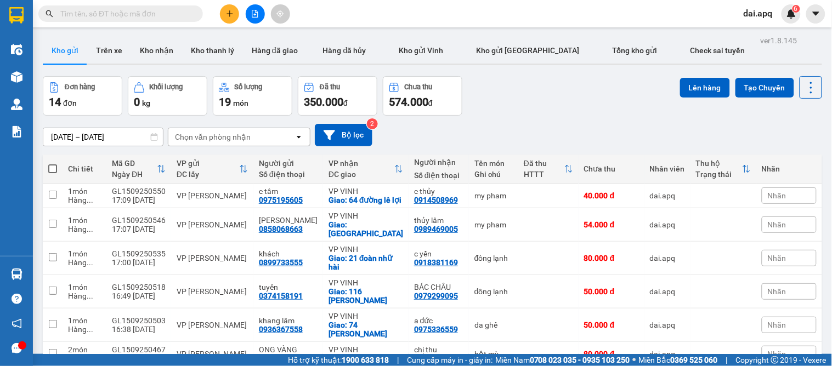
click at [510, 93] on div "Đơn hàng 14 đơn Khối lượng 0 kg Số lượng 19 món Đã thu 350.000 đ Chưa thu 574.0…" at bounding box center [432, 95] width 779 height 39
click at [230, 14] on icon "plus" at bounding box center [229, 13] width 6 height 1
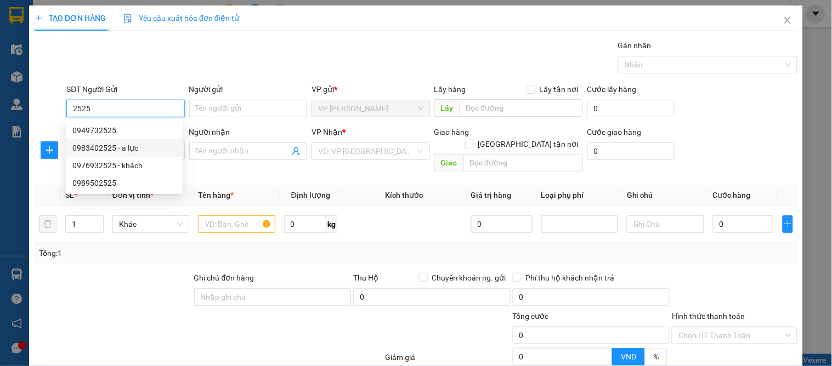
click at [107, 146] on div "0983402525 - a lực" at bounding box center [124, 148] width 104 height 12
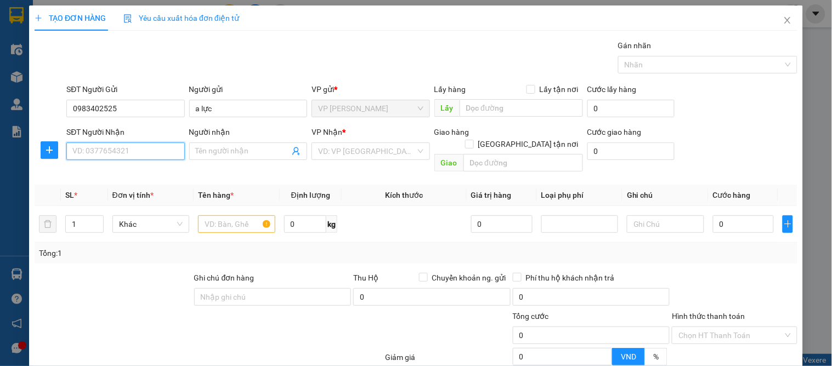
click at [111, 156] on input "SĐT Người Nhận" at bounding box center [125, 152] width 118 height 18
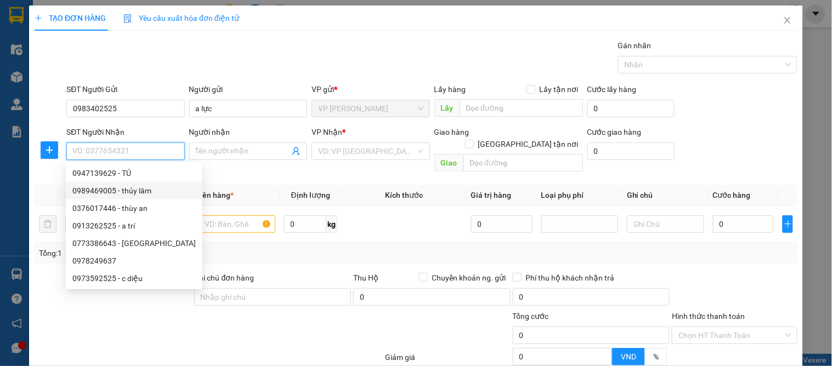
click at [127, 190] on div "0989469005 - thủy lâm" at bounding box center [133, 191] width 123 height 12
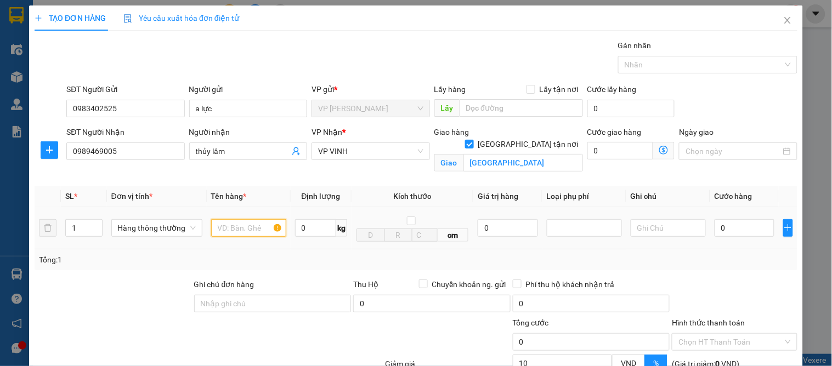
click at [225, 233] on input "text" at bounding box center [248, 228] width 75 height 18
click at [720, 232] on input "0" at bounding box center [744, 228] width 60 height 18
click at [760, 283] on div at bounding box center [733, 297] width 127 height 38
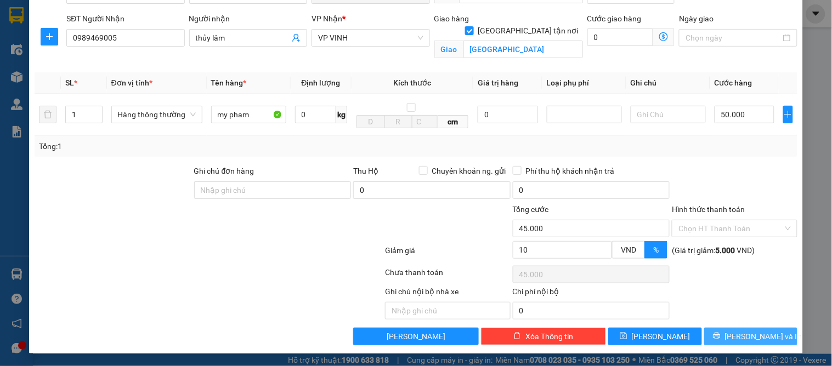
drag, startPoint x: 740, startPoint y: 331, endPoint x: 331, endPoint y: 176, distance: 437.4
click at [738, 331] on span "[PERSON_NAME] và In" at bounding box center [763, 337] width 77 height 12
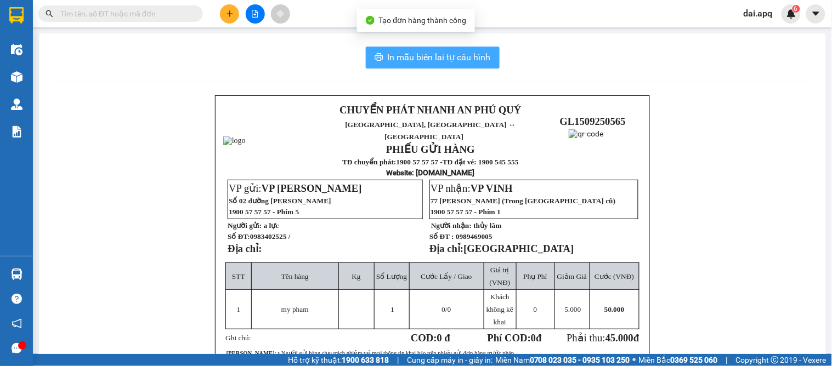
click at [388, 55] on span "In mẫu biên lai tự cấu hình" at bounding box center [439, 57] width 103 height 14
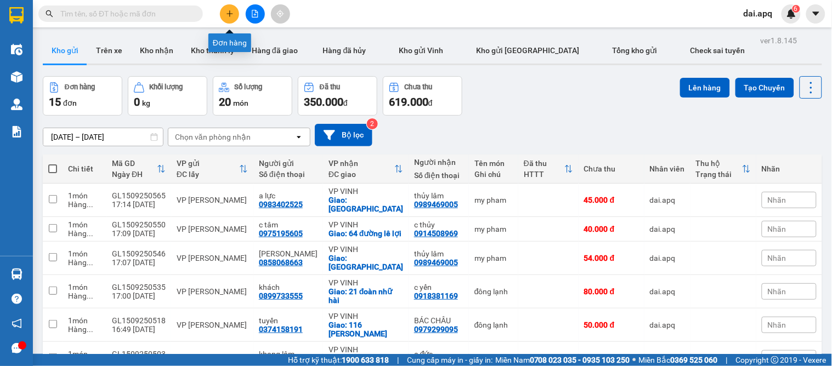
click at [228, 17] on icon "plus" at bounding box center [230, 14] width 8 height 8
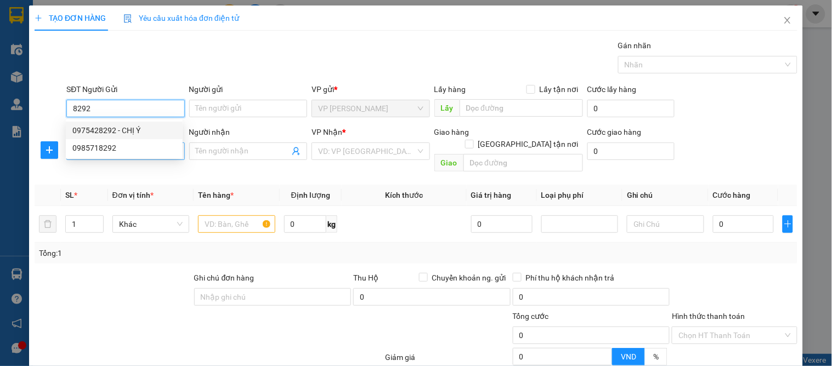
drag, startPoint x: 110, startPoint y: 123, endPoint x: 101, endPoint y: 144, distance: 22.9
click at [109, 124] on div "0975428292 - CHỊ Ý" at bounding box center [124, 131] width 117 height 18
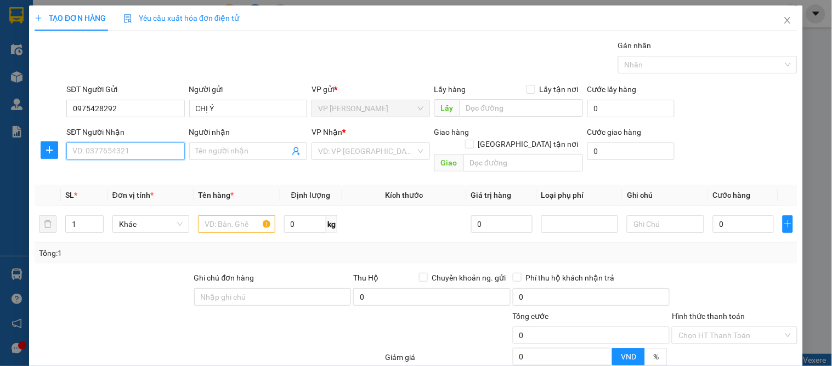
drag, startPoint x: 101, startPoint y: 155, endPoint x: 130, endPoint y: 162, distance: 30.0
click at [102, 155] on input "SĐT Người Nhận" at bounding box center [125, 152] width 118 height 18
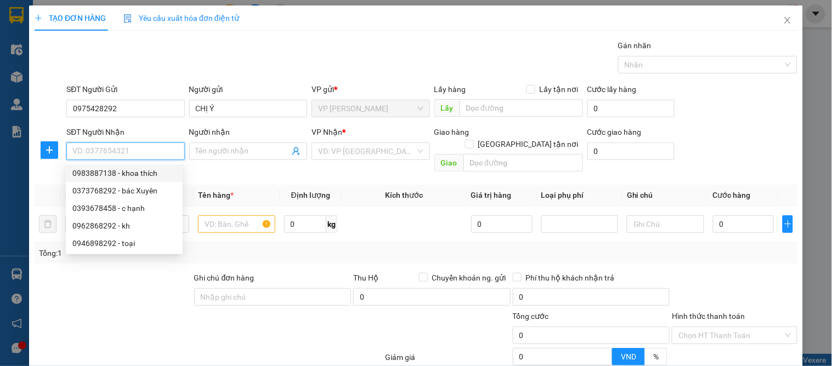
drag, startPoint x: 141, startPoint y: 172, endPoint x: 111, endPoint y: 177, distance: 29.9
click at [141, 173] on div "0983887138 - khoa thích" at bounding box center [124, 173] width 104 height 12
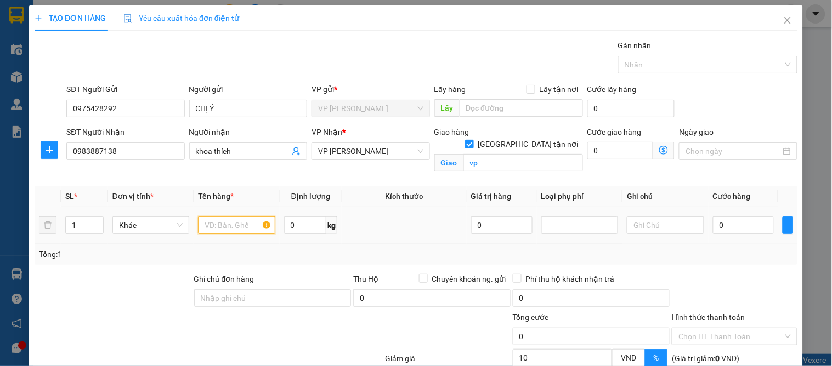
click at [222, 222] on input "text" at bounding box center [236, 226] width 77 height 18
click at [726, 232] on input "0" at bounding box center [743, 226] width 61 height 18
click at [737, 262] on div "Tổng: 1" at bounding box center [416, 254] width 762 height 21
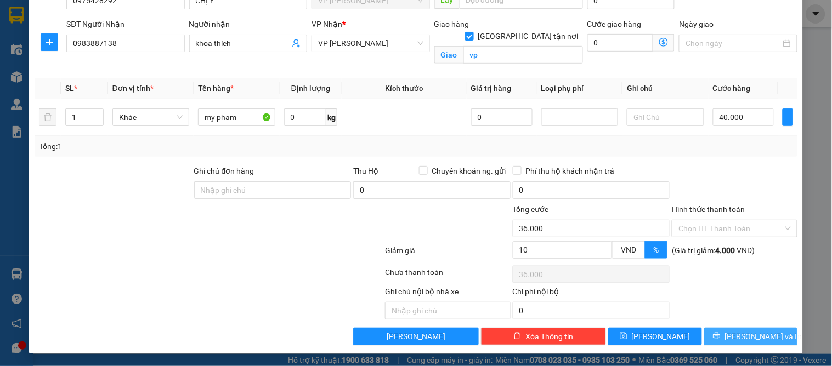
click at [736, 333] on span "[PERSON_NAME] và In" at bounding box center [763, 337] width 77 height 12
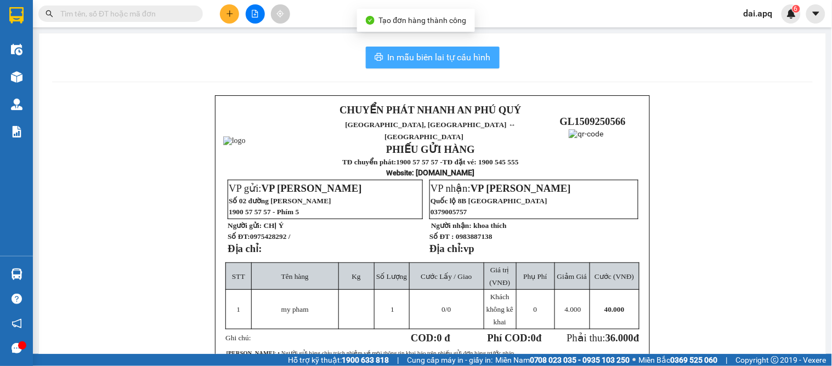
click at [430, 65] on button "In mẫu biên lai tự cấu hình" at bounding box center [433, 58] width 134 height 22
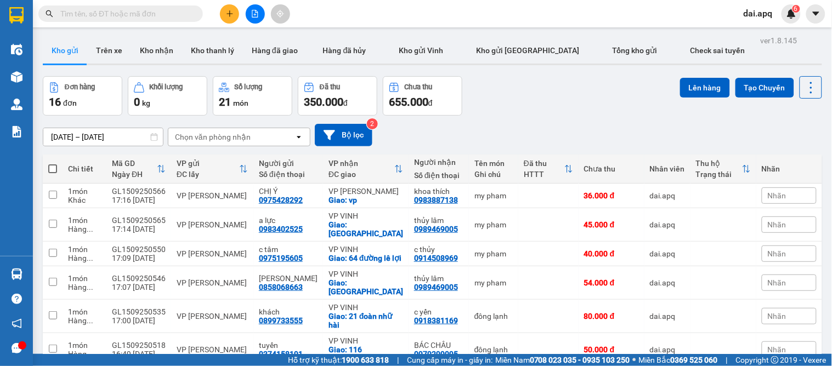
click at [474, 134] on div "[DATE] – [DATE] Press the down arrow key to interact with the calendar and sele…" at bounding box center [432, 135] width 779 height 22
click at [227, 10] on icon "plus" at bounding box center [230, 14] width 8 height 8
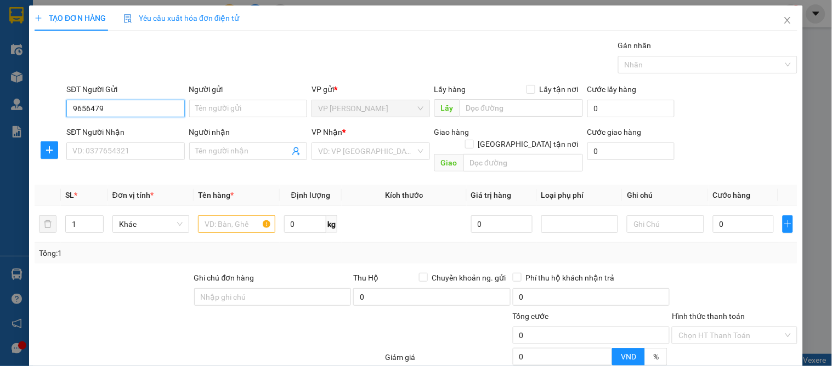
click at [69, 107] on input "9656479" at bounding box center [125, 109] width 118 height 18
click at [106, 134] on div "0965647938 - a lộc" at bounding box center [124, 130] width 104 height 12
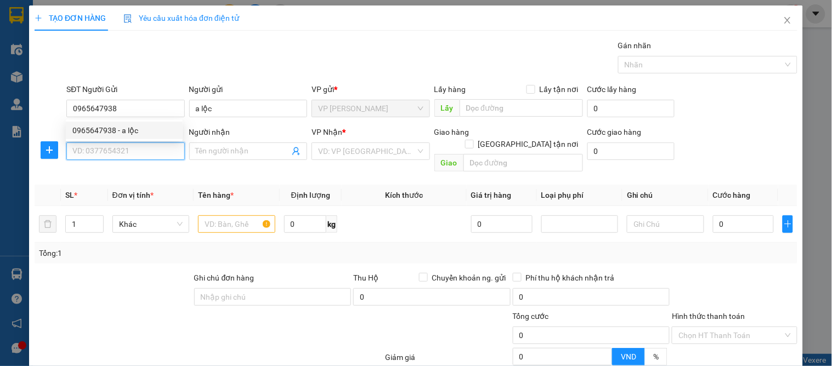
drag, startPoint x: 103, startPoint y: 150, endPoint x: 127, endPoint y: 183, distance: 40.8
click at [103, 150] on input "SĐT Người Nhận" at bounding box center [125, 152] width 118 height 18
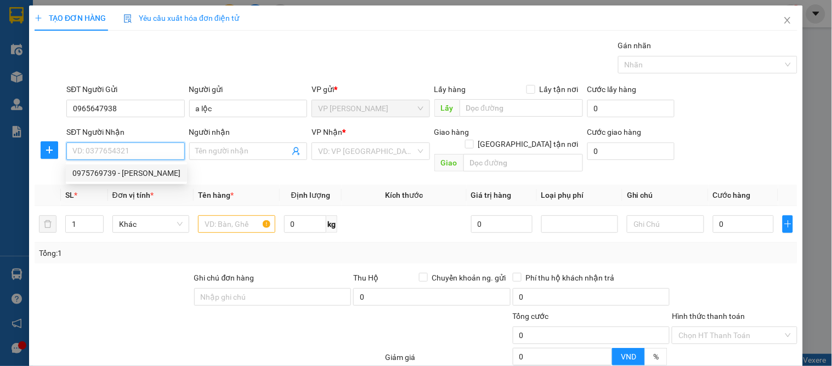
drag, startPoint x: 121, startPoint y: 170, endPoint x: 135, endPoint y: 170, distance: 14.8
click at [122, 170] on div "0975769739 - [PERSON_NAME]" at bounding box center [126, 173] width 108 height 12
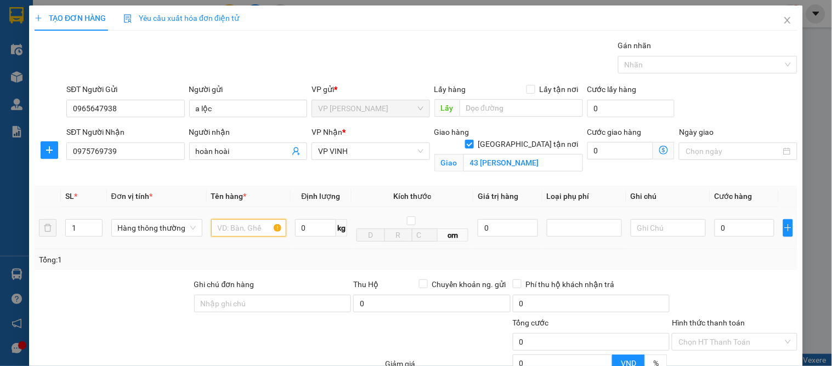
click at [227, 231] on input "text" at bounding box center [248, 228] width 75 height 18
click at [732, 232] on input "0" at bounding box center [744, 228] width 60 height 18
click at [735, 270] on div "Tổng: 1" at bounding box center [416, 259] width 762 height 21
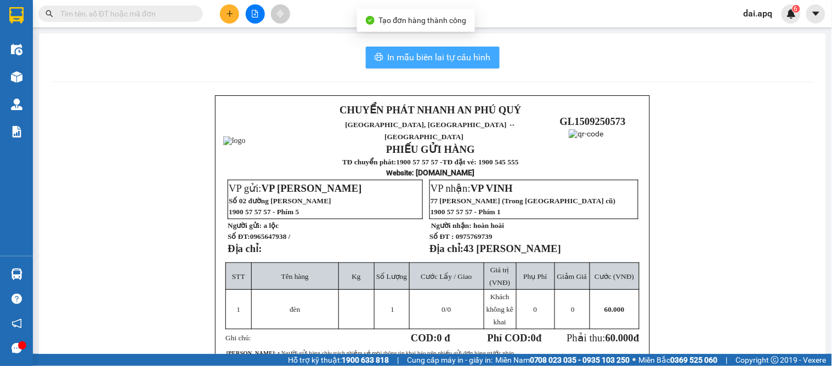
click at [409, 57] on span "In mẫu biên lai tự cấu hình" at bounding box center [439, 57] width 103 height 14
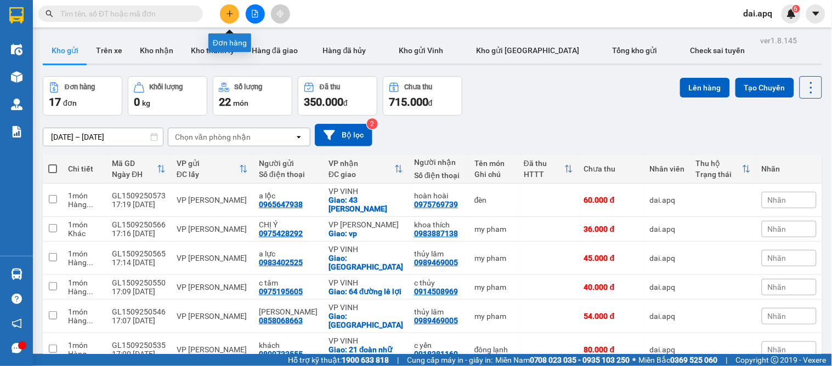
click at [223, 13] on button at bounding box center [229, 13] width 19 height 19
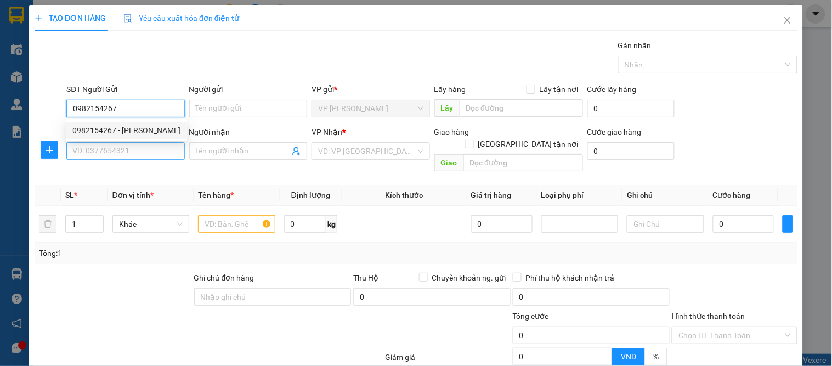
drag, startPoint x: 124, startPoint y: 127, endPoint x: 118, endPoint y: 143, distance: 17.5
click at [124, 127] on div "0982154267 - [PERSON_NAME]" at bounding box center [126, 130] width 108 height 12
click at [118, 143] on input "SĐT Người Nhận" at bounding box center [125, 152] width 118 height 18
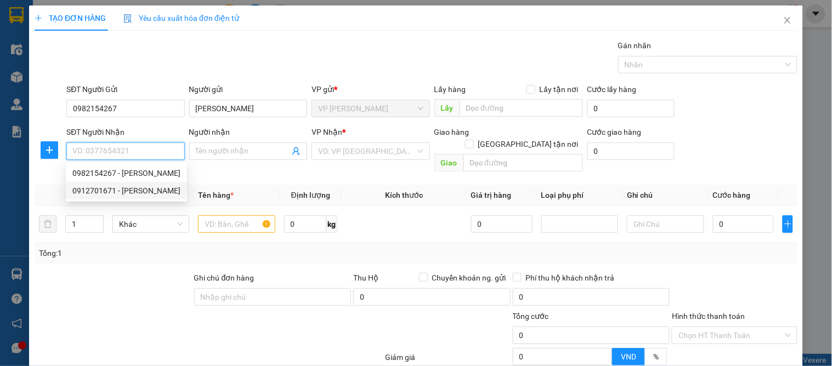
click at [141, 189] on div "0912701671 - [PERSON_NAME]" at bounding box center [126, 191] width 108 height 12
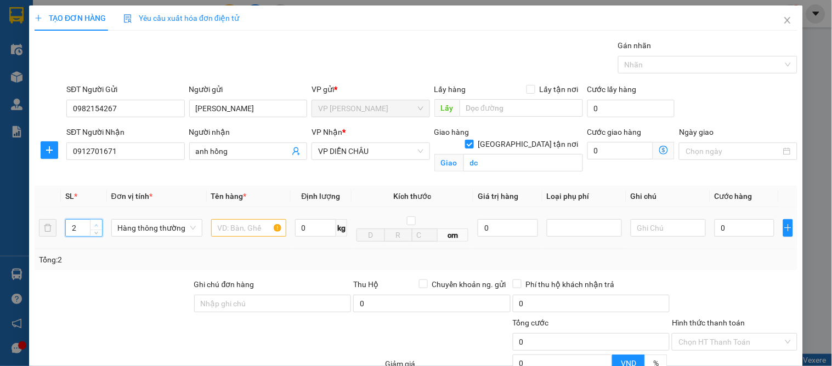
click at [95, 224] on icon "up" at bounding box center [96, 226] width 4 height 4
click at [233, 231] on input "text" at bounding box center [248, 228] width 75 height 18
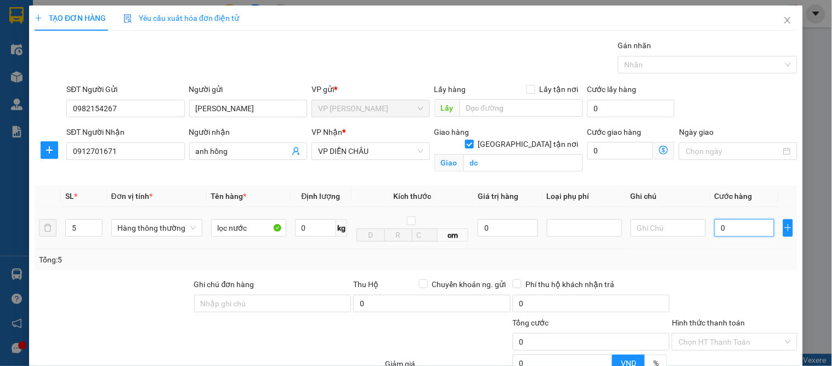
click at [749, 231] on input "0" at bounding box center [744, 228] width 60 height 18
click at [526, 43] on div "Gói vận chuyển * Tiêu chuẩn Gán nhãn Nhãn" at bounding box center [431, 58] width 735 height 38
click at [548, 50] on div "Gói vận chuyển * Tiêu chuẩn Gán nhãn Nhãn" at bounding box center [431, 58] width 735 height 38
click at [722, 227] on input "0" at bounding box center [744, 228] width 60 height 18
click at [747, 283] on div at bounding box center [733, 297] width 127 height 38
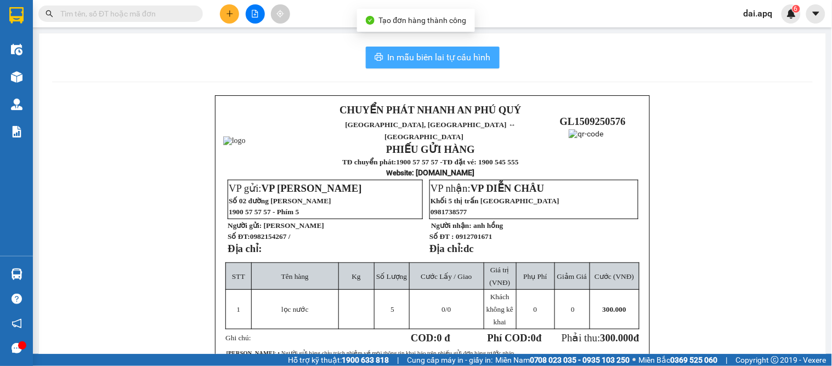
click at [435, 53] on span "In mẫu biên lai tự cấu hình" at bounding box center [439, 57] width 103 height 14
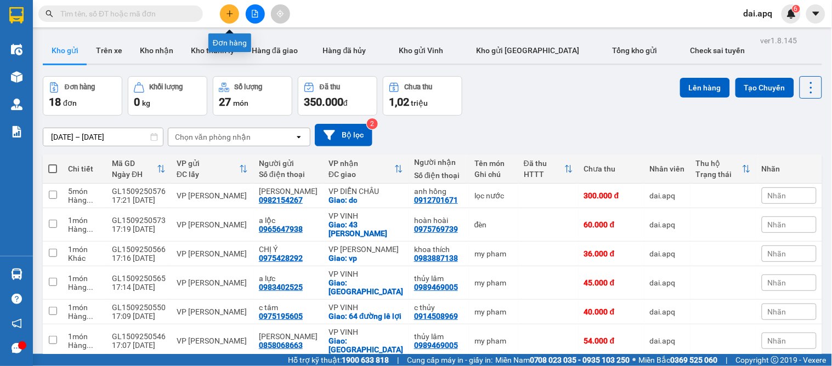
click at [230, 16] on icon "plus" at bounding box center [230, 14] width 8 height 8
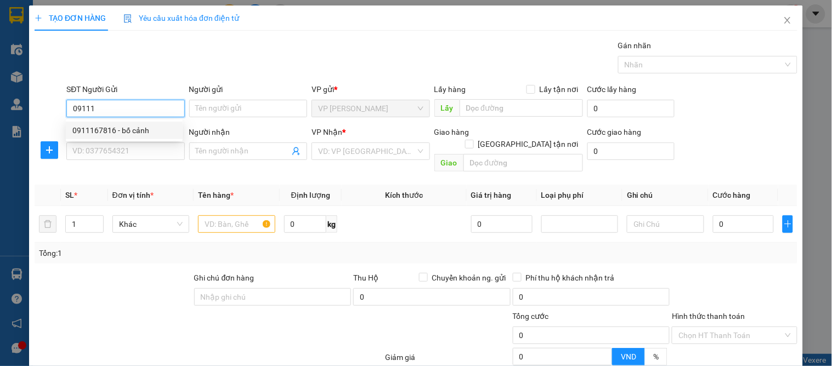
click at [108, 129] on div "0911167816 - bố cảnh" at bounding box center [124, 130] width 104 height 12
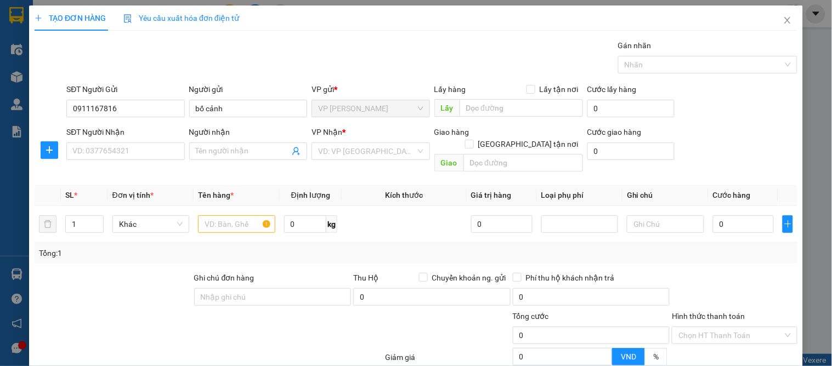
click at [105, 141] on div "SĐT Người Nhận" at bounding box center [125, 134] width 118 height 16
drag, startPoint x: 125, startPoint y: 113, endPoint x: 54, endPoint y: 111, distance: 71.3
click at [54, 111] on div "SĐT Người Gửi 0911167816 0911167816 Người gửi bố cảnh VP gửi * VP GIA LÂM Lấy…" at bounding box center [415, 102] width 765 height 38
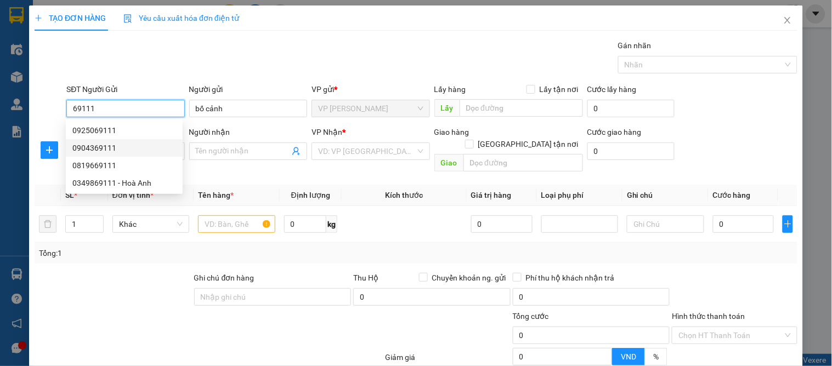
click at [98, 149] on div "0904369111" at bounding box center [124, 148] width 104 height 12
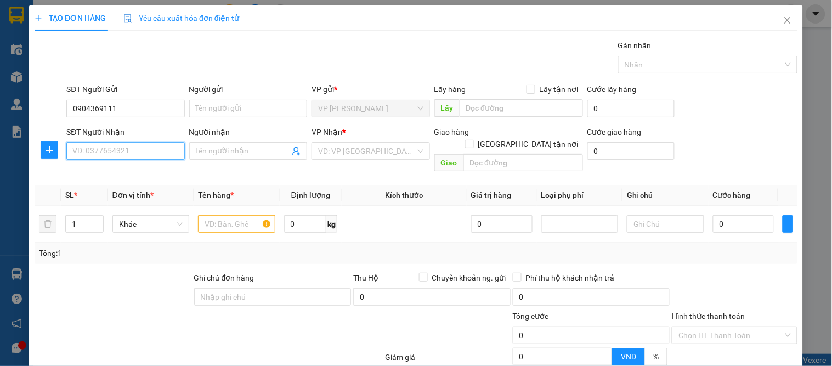
click at [109, 154] on input "SĐT Người Nhận" at bounding box center [125, 152] width 118 height 18
click at [112, 174] on div "0854123132 - kh" at bounding box center [124, 173] width 104 height 12
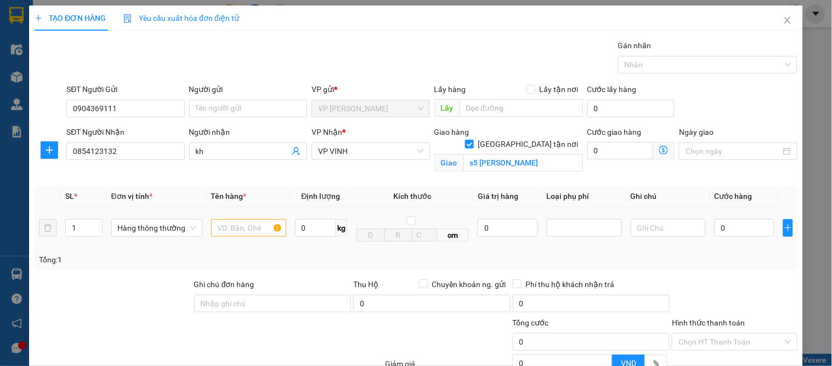
click at [233, 237] on div at bounding box center [248, 228] width 75 height 22
click at [232, 229] on input "text" at bounding box center [248, 228] width 75 height 18
click at [749, 227] on input "0" at bounding box center [744, 228] width 60 height 18
click at [736, 254] on div "Tổng: 1" at bounding box center [416, 260] width 754 height 12
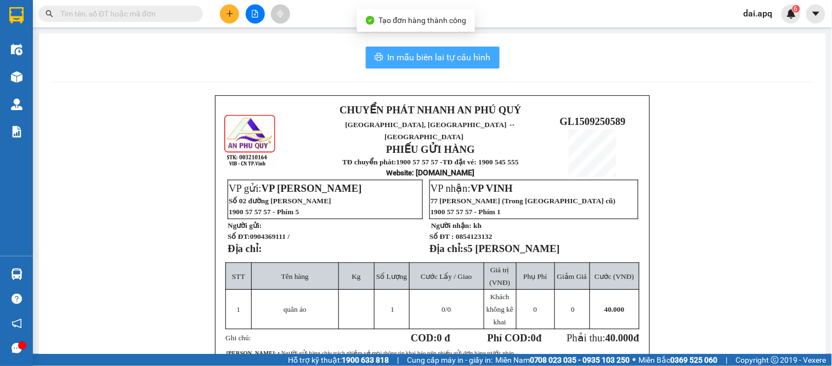
click at [401, 55] on span "In mẫu biên lai tự cấu hình" at bounding box center [439, 57] width 103 height 14
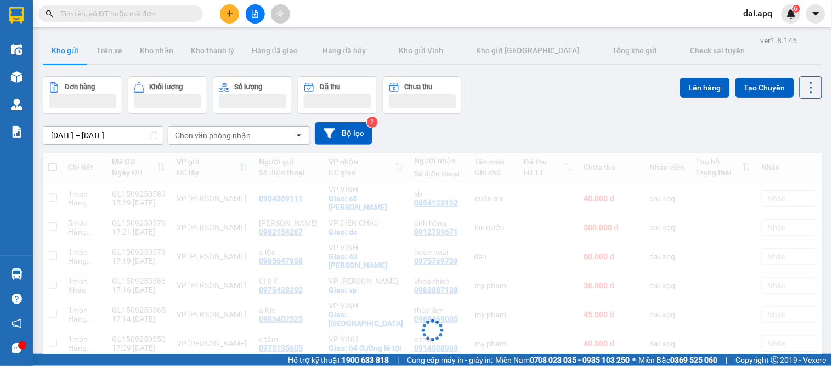
click at [226, 13] on icon "plus" at bounding box center [230, 14] width 8 height 8
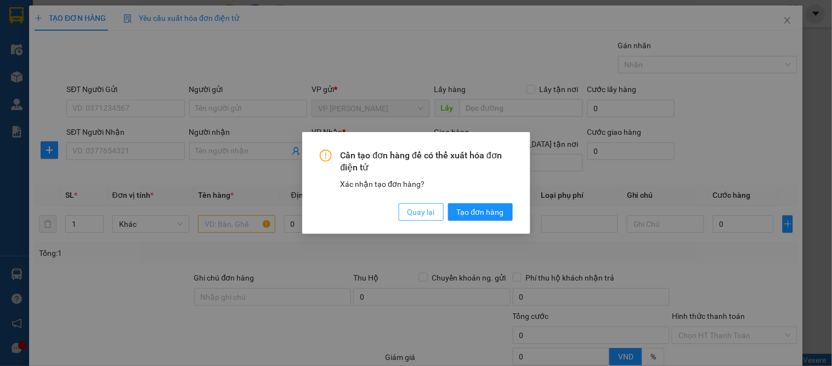
click at [414, 214] on span "Quay lại" at bounding box center [420, 212] width 27 height 12
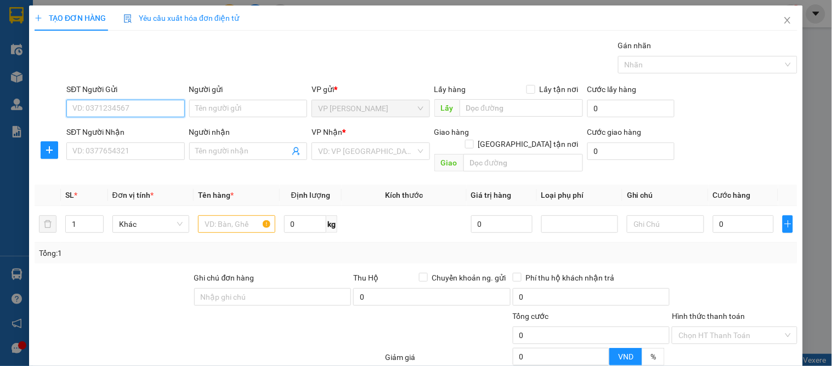
click at [92, 108] on input "SĐT Người Gửi" at bounding box center [125, 109] width 118 height 18
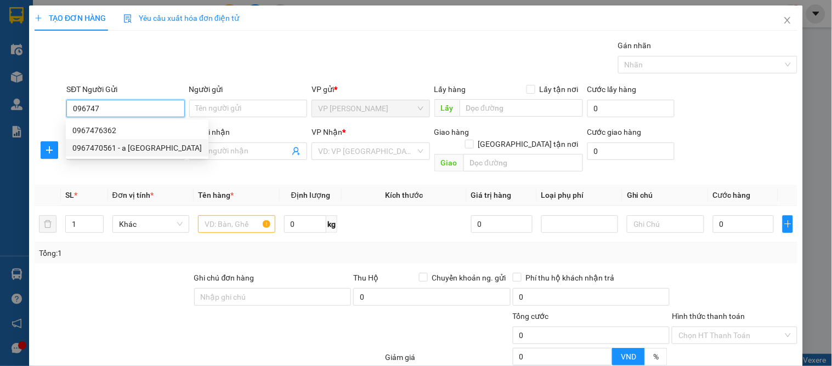
drag, startPoint x: 116, startPoint y: 145, endPoint x: 110, endPoint y: 146, distance: 6.1
click at [116, 148] on div "0967470561 - a [GEOGRAPHIC_DATA]" at bounding box center [136, 148] width 129 height 12
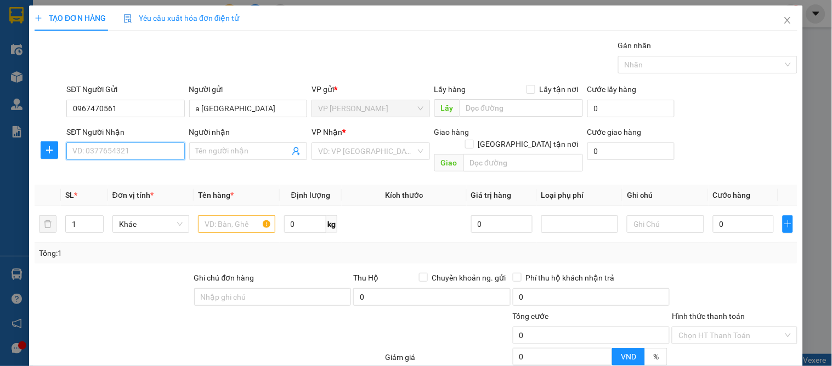
drag, startPoint x: 133, startPoint y: 145, endPoint x: 135, endPoint y: 170, distance: 25.3
click at [133, 148] on input "SĐT Người Nhận" at bounding box center [125, 152] width 118 height 18
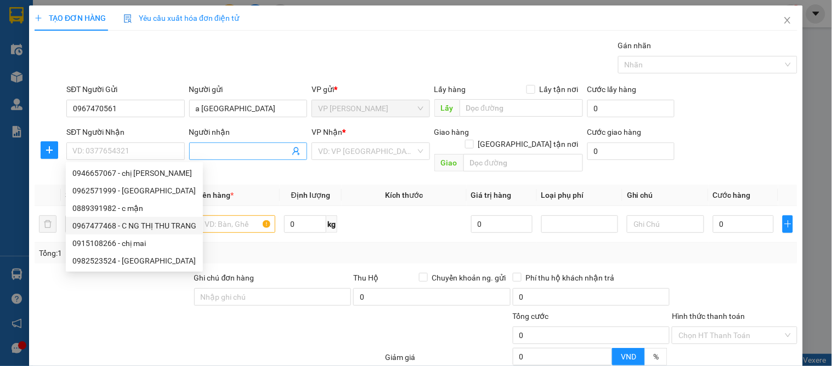
click at [292, 149] on icon "user-add" at bounding box center [296, 151] width 9 height 9
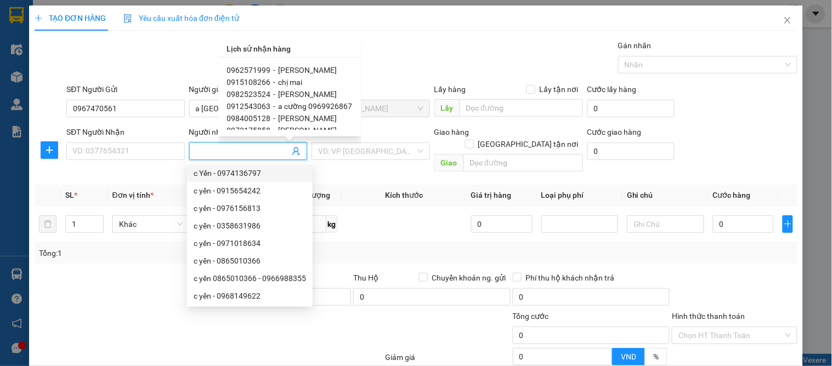
click at [294, 138] on span "a phú 0984310764" at bounding box center [310, 142] width 65 height 9
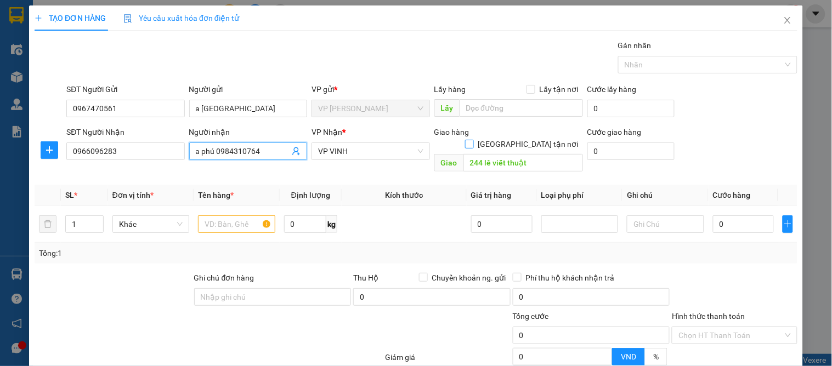
click at [473, 140] on input "[GEOGRAPHIC_DATA] tận nơi" at bounding box center [469, 144] width 8 height 8
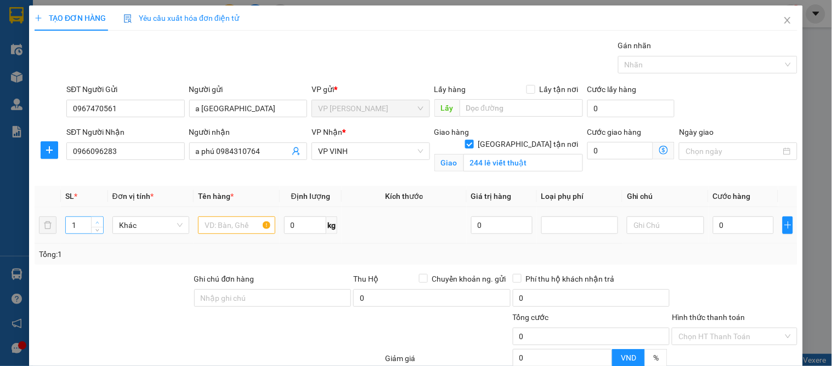
click at [96, 220] on span "up" at bounding box center [97, 222] width 7 height 7
click at [228, 227] on input "text" at bounding box center [236, 226] width 77 height 18
click at [743, 229] on input "0" at bounding box center [743, 226] width 61 height 18
click at [759, 259] on div "Tổng: 2" at bounding box center [416, 254] width 754 height 12
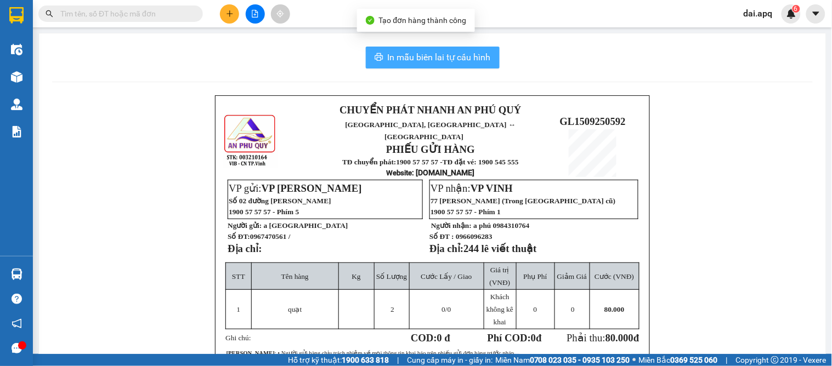
click at [425, 55] on span "In mẫu biên lai tự cấu hình" at bounding box center [439, 57] width 103 height 14
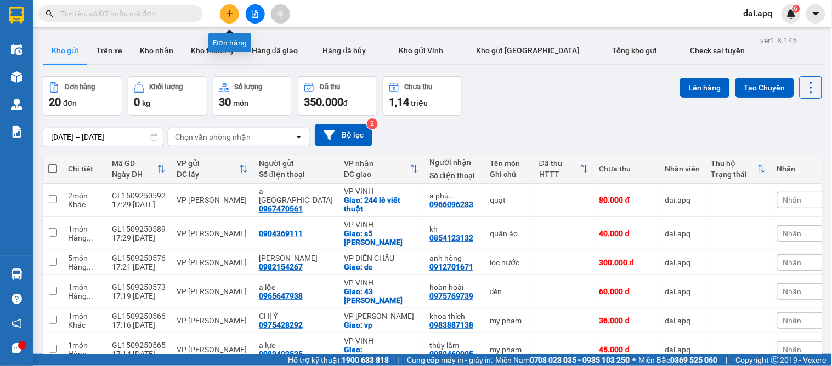
click at [229, 14] on icon "plus" at bounding box center [229, 13] width 1 height 6
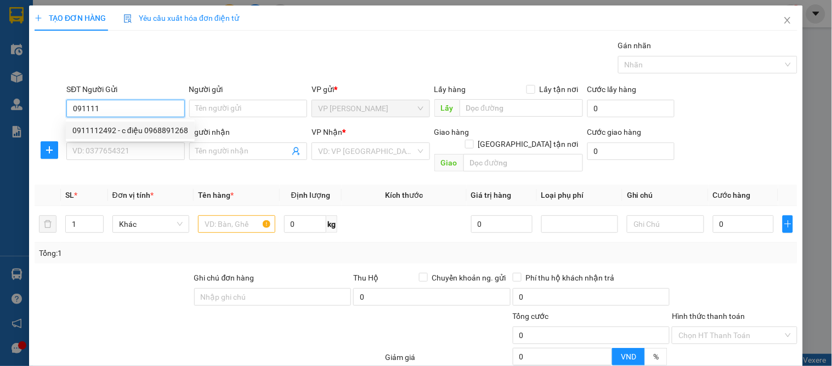
drag, startPoint x: 111, startPoint y: 129, endPoint x: 102, endPoint y: 161, distance: 33.1
click at [111, 132] on div "0911112492 - c điệu 0968891268" at bounding box center [130, 130] width 116 height 12
click at [100, 166] on div "Transit Pickup Surcharge Ids Transit Deliver Surcharge Ids Transit Deliver Surc…" at bounding box center [416, 245] width 762 height 413
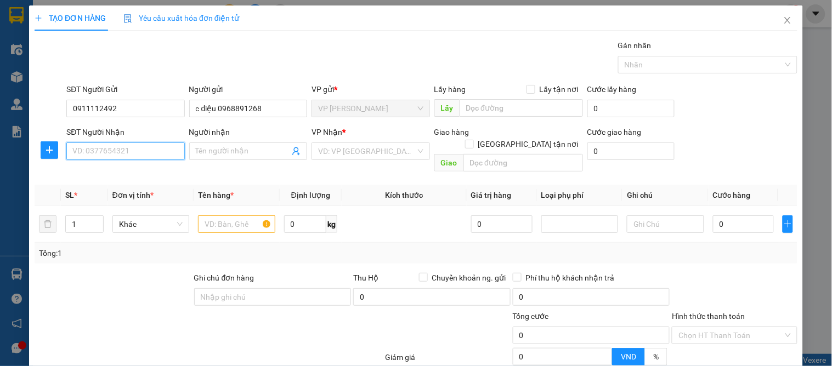
click at [105, 147] on input "SĐT Người Nhận" at bounding box center [125, 152] width 118 height 18
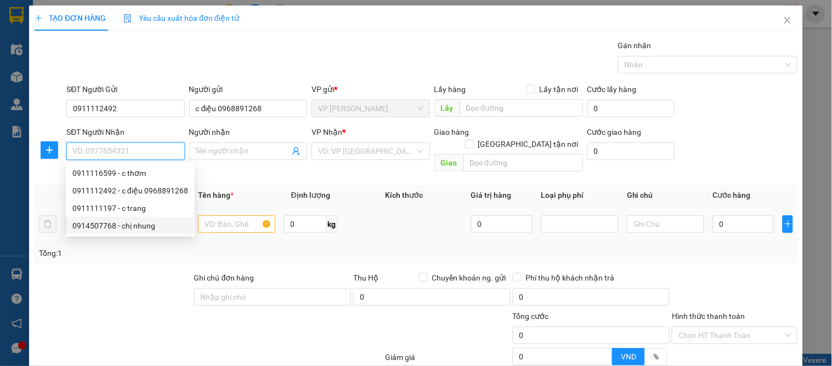
click at [144, 226] on div "0914507768 - chị nhung" at bounding box center [130, 226] width 116 height 12
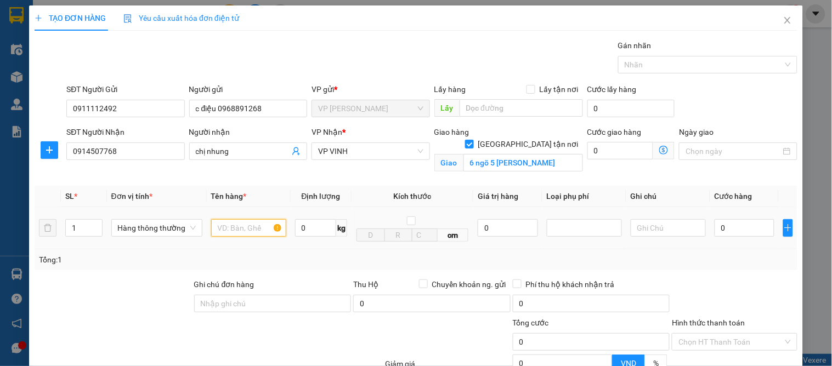
click at [220, 234] on input "text" at bounding box center [248, 228] width 75 height 18
click at [731, 228] on input "0" at bounding box center [744, 228] width 60 height 18
click at [738, 257] on div "Tổng: 1" at bounding box center [416, 260] width 754 height 12
click at [720, 334] on input "Hình thức thanh toán" at bounding box center [730, 342] width 104 height 16
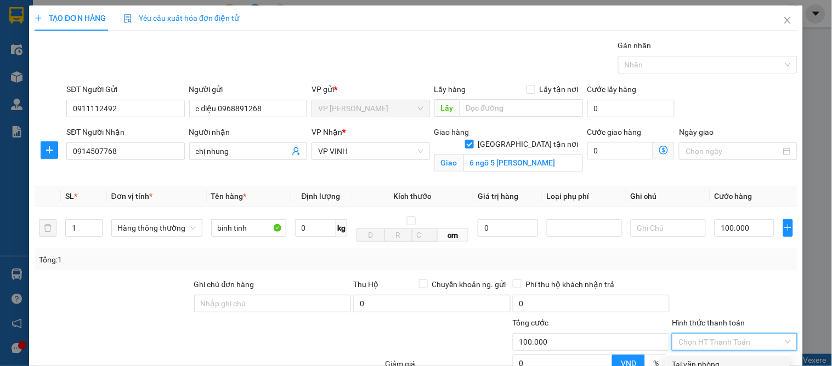
click at [716, 358] on div "Tại văn phòng" at bounding box center [727, 364] width 111 height 12
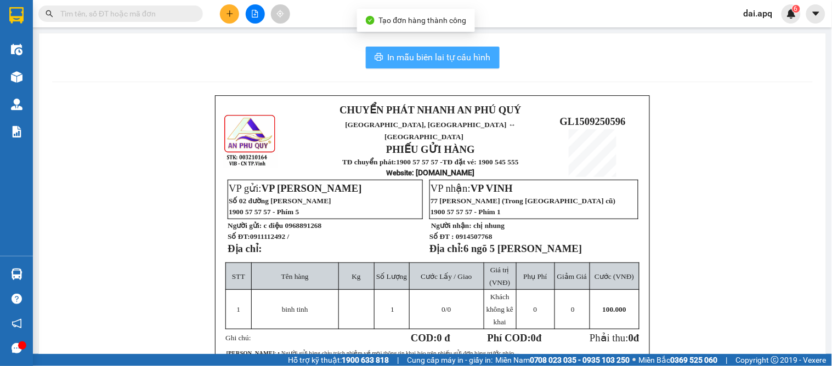
click at [461, 56] on span "In mẫu biên lai tự cấu hình" at bounding box center [439, 57] width 103 height 14
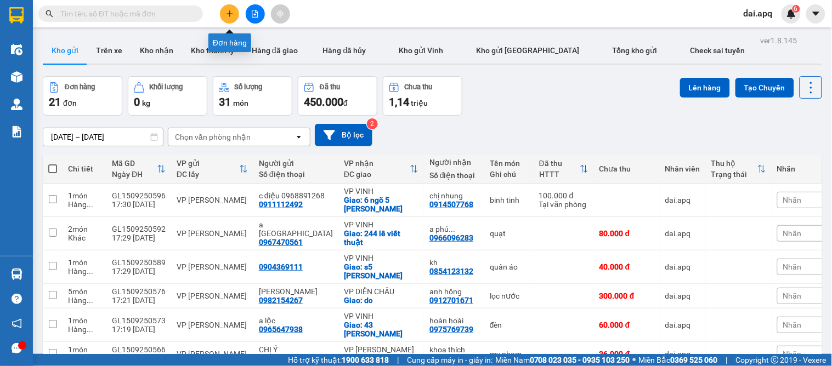
click at [228, 10] on icon "plus" at bounding box center [230, 14] width 8 height 8
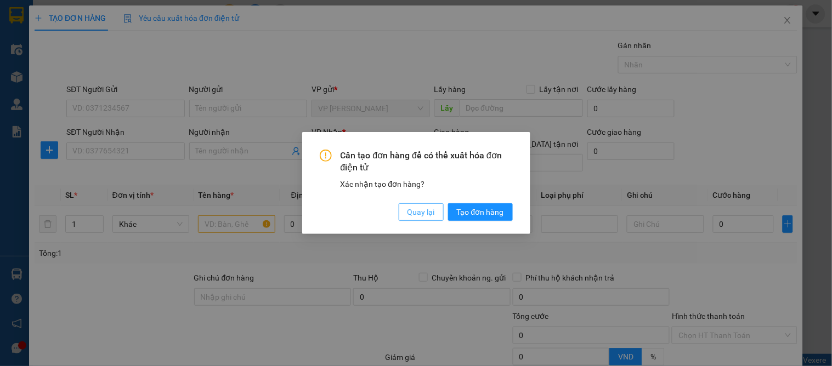
click at [424, 209] on span "Quay lại" at bounding box center [420, 212] width 27 height 12
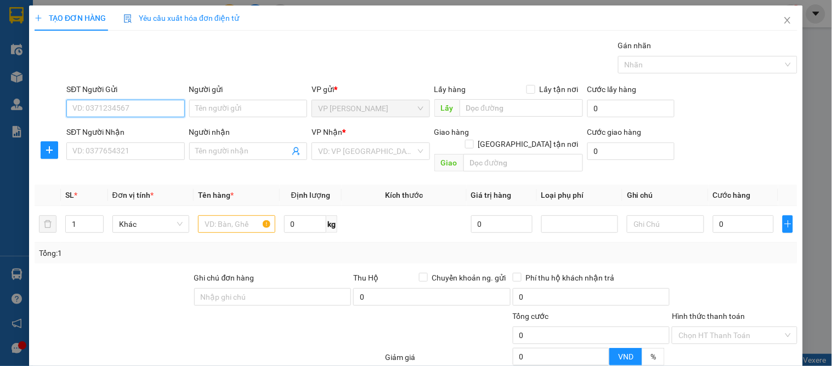
click at [115, 114] on input "SĐT Người Gửi" at bounding box center [125, 109] width 118 height 18
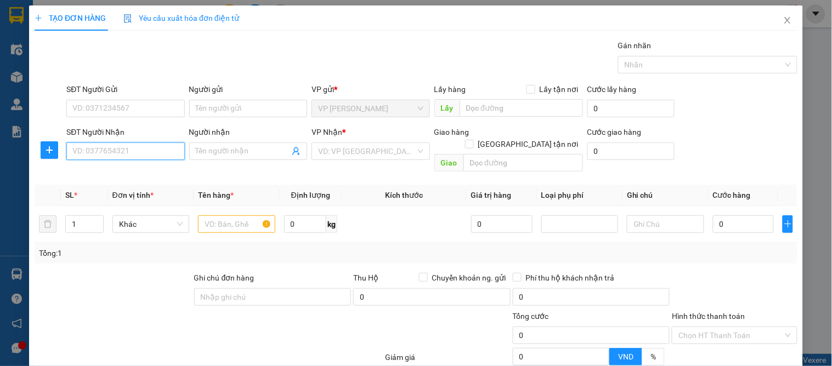
drag, startPoint x: 114, startPoint y: 157, endPoint x: 123, endPoint y: 158, distance: 9.3
click at [115, 157] on input "SĐT Người Nhận" at bounding box center [125, 152] width 118 height 18
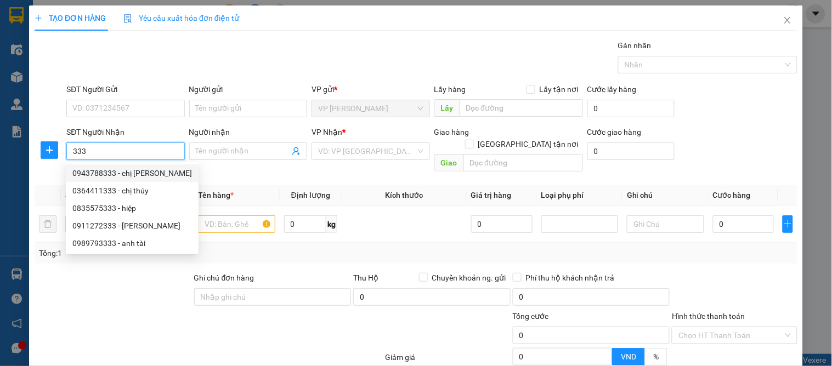
click at [67, 153] on input "333" at bounding box center [125, 152] width 118 height 18
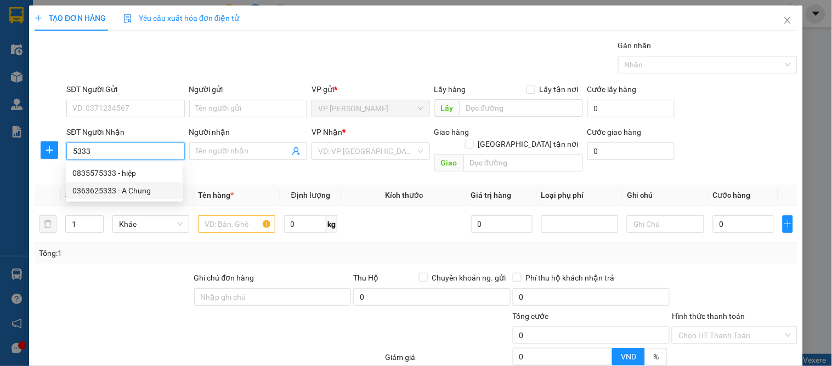
click at [125, 189] on div "0363625333 - A Chung" at bounding box center [124, 191] width 104 height 12
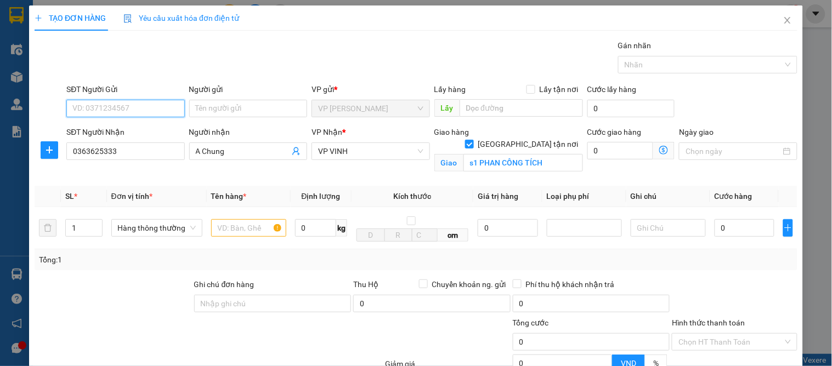
click at [128, 110] on input "SĐT Người Gửi" at bounding box center [125, 109] width 118 height 18
click at [80, 107] on input "081234" at bounding box center [125, 109] width 118 height 18
click at [86, 109] on input "051234" at bounding box center [125, 109] width 118 height 18
click at [81, 106] on input "051234" at bounding box center [125, 109] width 118 height 18
click at [123, 135] on div "0981234020 - [PERSON_NAME]" at bounding box center [126, 130] width 108 height 12
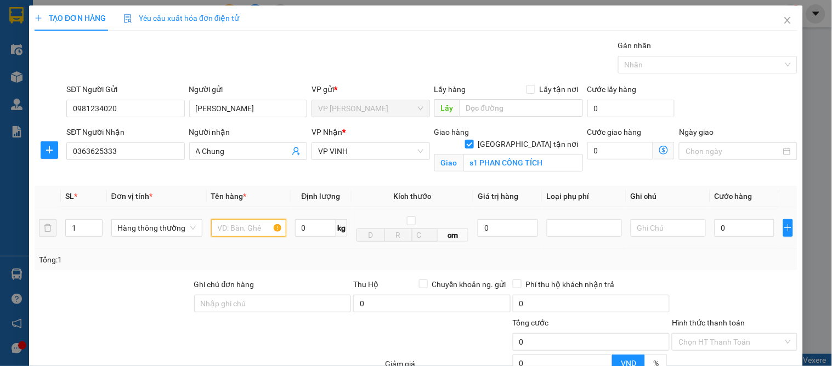
click at [234, 236] on input "text" at bounding box center [248, 228] width 75 height 18
click at [722, 221] on input "0" at bounding box center [744, 228] width 60 height 18
click at [762, 294] on div at bounding box center [733, 297] width 127 height 38
drag, startPoint x: 742, startPoint y: 332, endPoint x: 516, endPoint y: 229, distance: 247.7
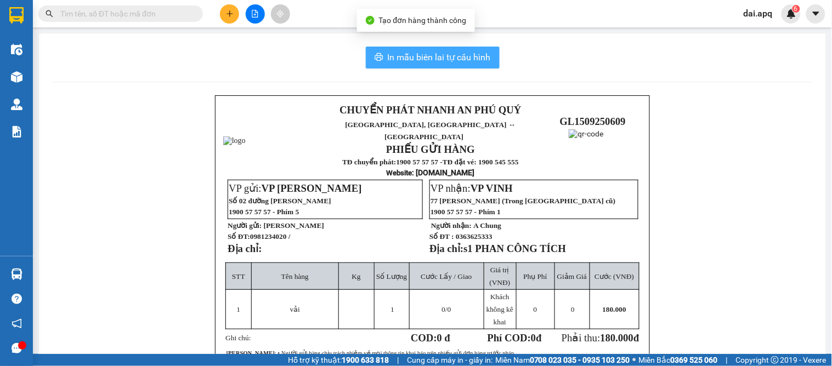
drag, startPoint x: 441, startPoint y: 70, endPoint x: 444, endPoint y: 63, distance: 7.6
click at [442, 69] on div "In mẫu biên lai tự cấu hình CHUYỂN PHÁT NHANH AN [GEOGRAPHIC_DATA], [GEOGRAPHIC…" at bounding box center [432, 269] width 787 height 473
click at [444, 63] on span "In mẫu biên lai tự cấu hình" at bounding box center [439, 57] width 103 height 14
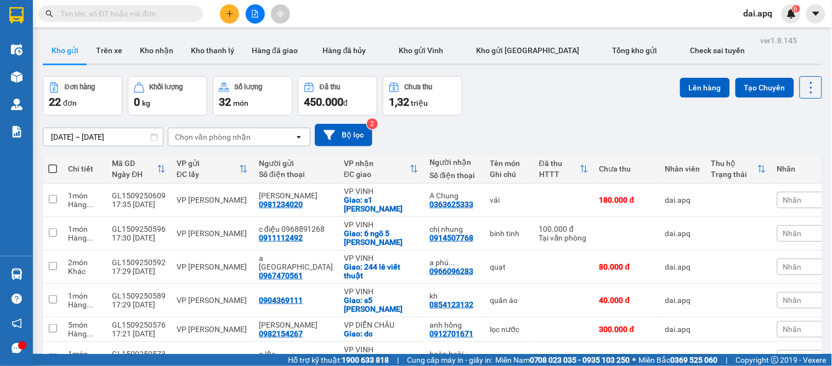
click at [507, 110] on div "Đơn hàng 22 đơn Khối lượng 0 kg Số lượng 32 món Đã thu 450.000 đ Chưa thu 1,32 …" at bounding box center [432, 95] width 779 height 39
click at [166, 52] on button "Kho nhận" at bounding box center [156, 50] width 51 height 26
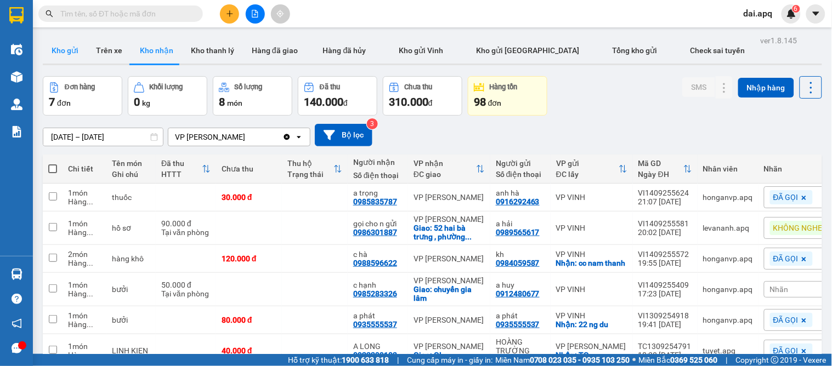
click at [70, 54] on button "Kho gửi" at bounding box center [65, 50] width 44 height 26
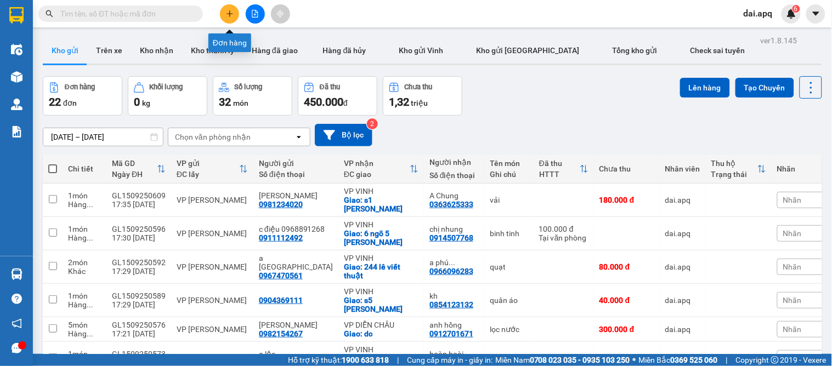
click at [225, 17] on button at bounding box center [229, 13] width 19 height 19
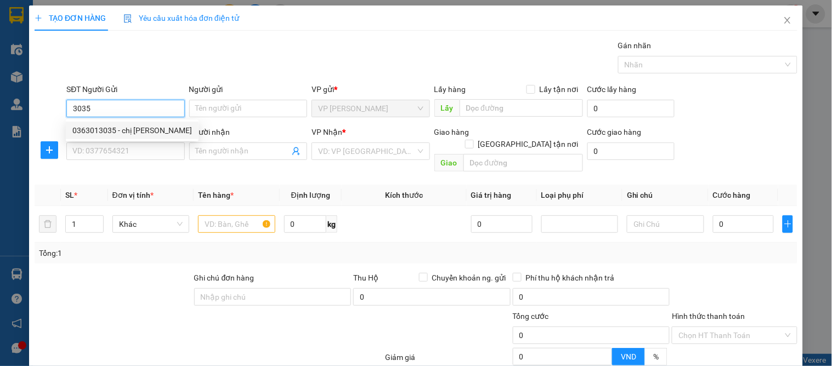
click at [116, 125] on div "0363013035 - chị [PERSON_NAME]" at bounding box center [131, 130] width 119 height 12
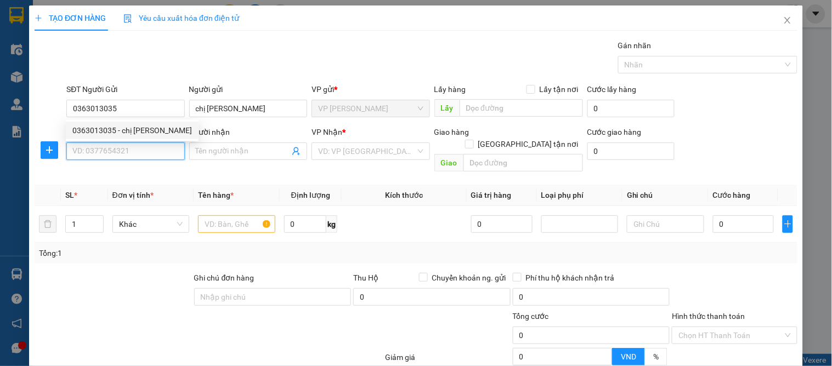
click at [109, 146] on input "SĐT Người Nhận" at bounding box center [125, 152] width 118 height 18
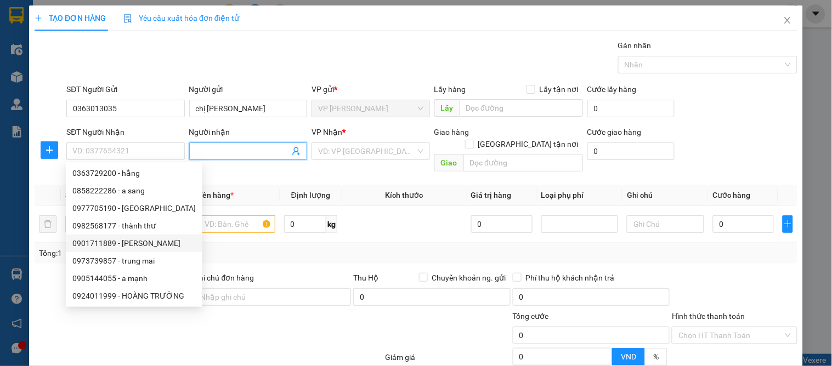
click at [292, 149] on icon "user-add" at bounding box center [296, 151] width 9 height 9
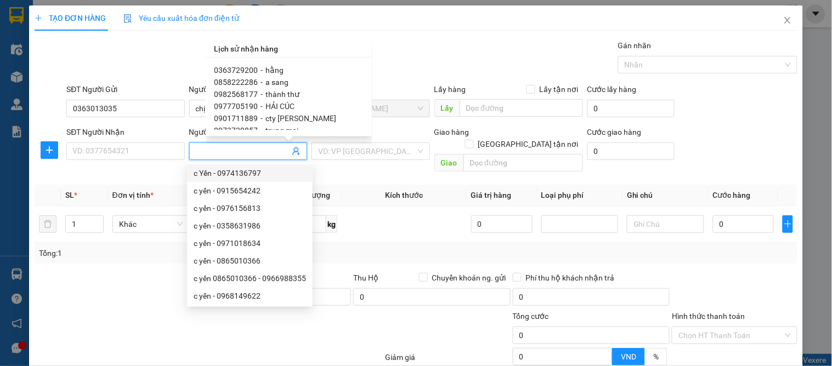
click at [269, 66] on span "hằng" at bounding box center [275, 70] width 18 height 9
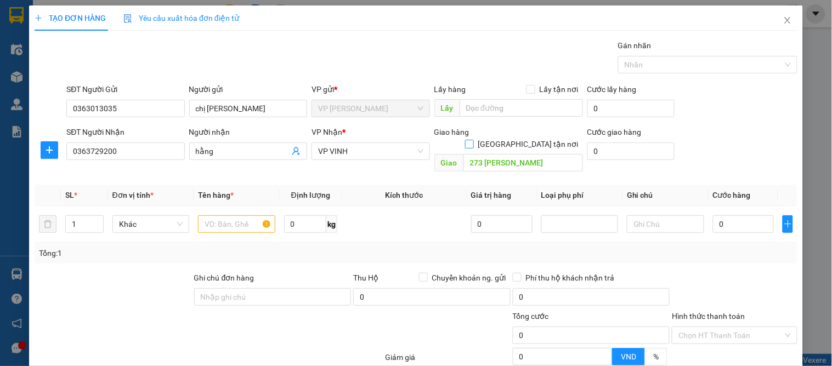
click at [473, 140] on input "[GEOGRAPHIC_DATA] tận nơi" at bounding box center [469, 144] width 8 height 8
click at [233, 233] on input "text" at bounding box center [236, 226] width 77 height 18
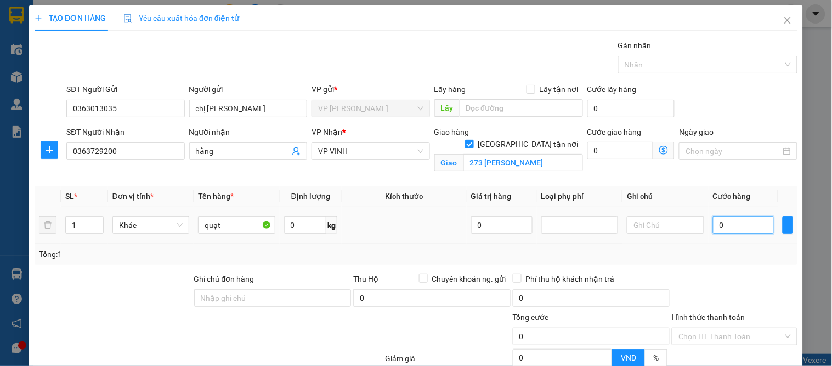
click at [714, 220] on input "0" at bounding box center [743, 226] width 61 height 18
click at [718, 254] on div "Tổng: 1" at bounding box center [416, 254] width 754 height 12
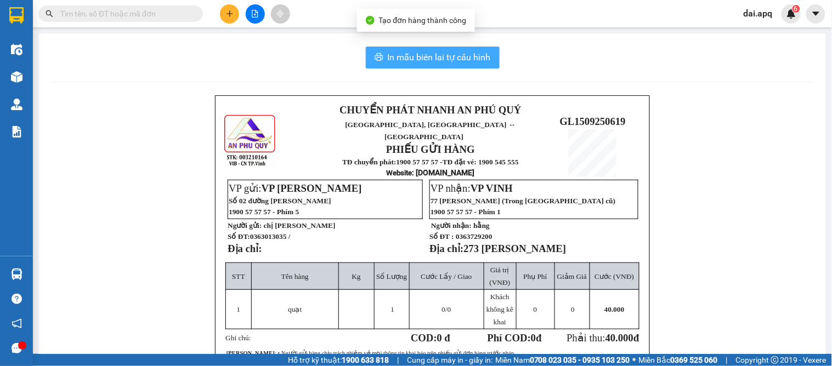
click at [408, 52] on span "In mẫu biên lai tự cấu hình" at bounding box center [439, 57] width 103 height 14
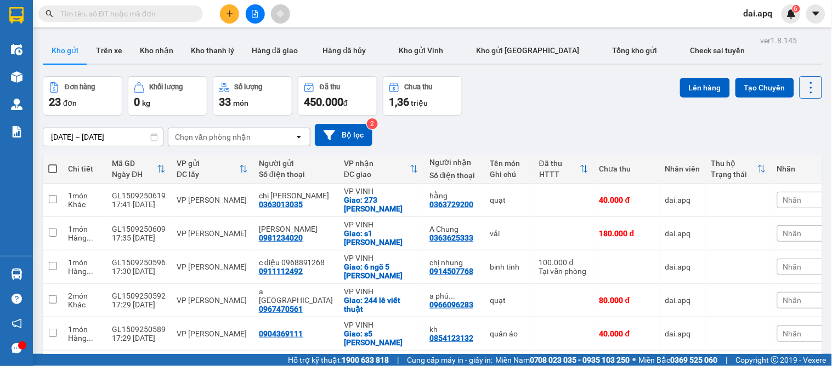
click at [502, 122] on div "[DATE] – [DATE] Press the down arrow key to interact with the calendar and sele…" at bounding box center [432, 135] width 779 height 39
click at [231, 11] on icon "plus" at bounding box center [230, 14] width 8 height 8
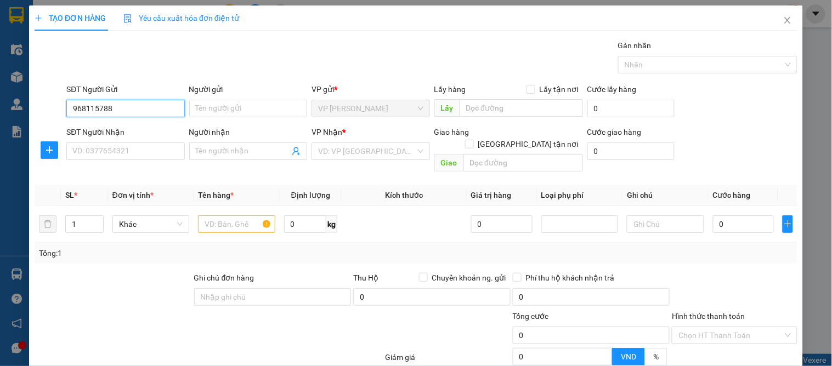
click at [72, 111] on input "968115788" at bounding box center [125, 109] width 118 height 18
type input "0968115788"
drag, startPoint x: 107, startPoint y: 128, endPoint x: 101, endPoint y: 150, distance: 22.1
click at [107, 130] on div "0968115788 - bích hợp" at bounding box center [124, 130] width 104 height 12
type input "bích hợp"
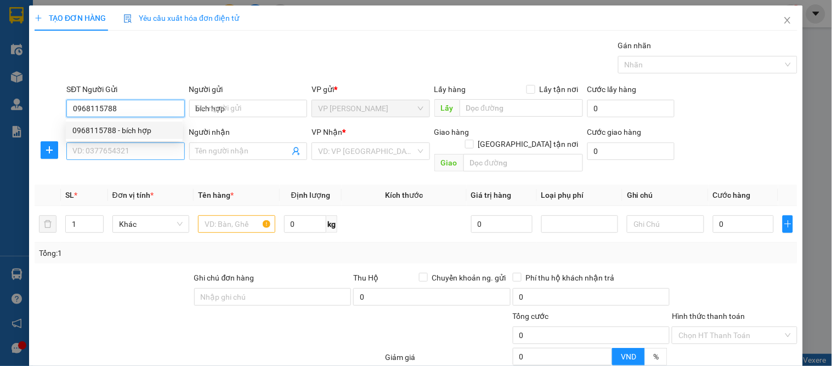
type input "0968115788"
drag, startPoint x: 101, startPoint y: 150, endPoint x: 129, endPoint y: 166, distance: 32.0
click at [101, 150] on input "SĐT Người Nhận" at bounding box center [125, 152] width 118 height 18
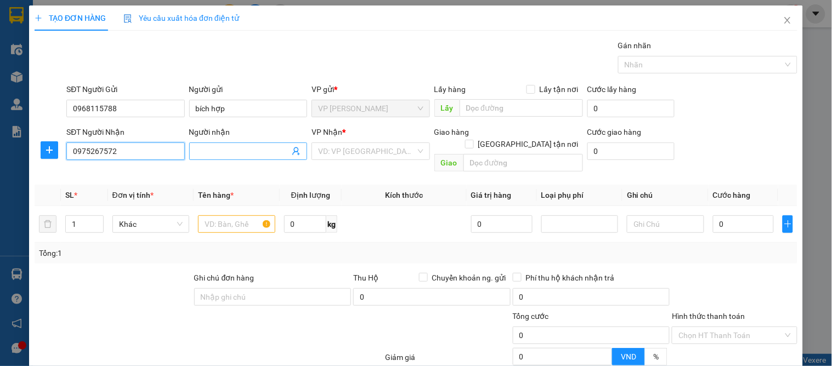
type input "0975267572"
click at [223, 152] on input "Người nhận" at bounding box center [243, 151] width 94 height 12
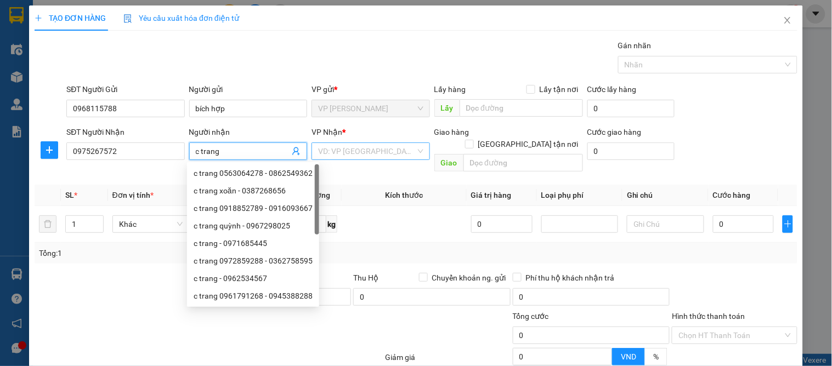
type input "c trang"
click at [344, 150] on input "search" at bounding box center [366, 151] width 97 height 16
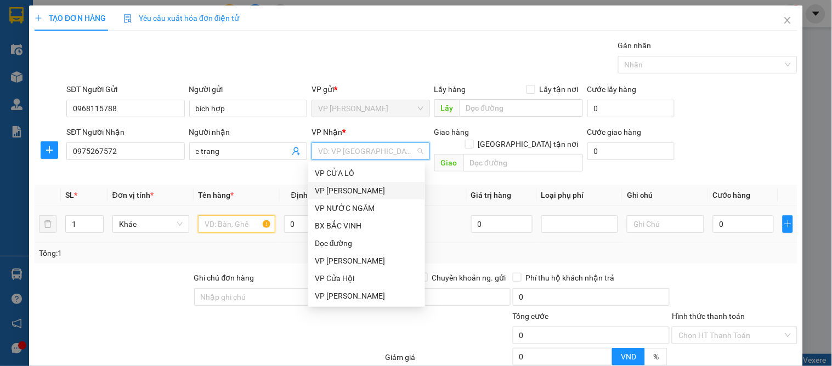
click at [231, 240] on div "SL * Đơn vị tính * Tên hàng * Định lượng Kích thước Giá trị hàng Loại phụ phí G…" at bounding box center [416, 224] width 762 height 79
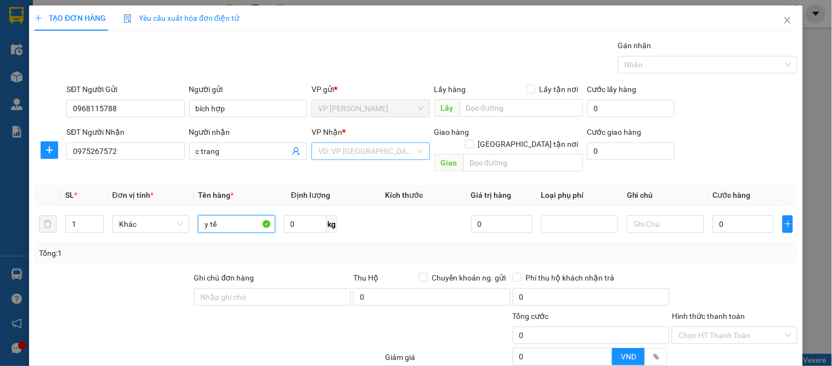
type input "y tế"
click at [358, 144] on input "search" at bounding box center [366, 151] width 97 height 16
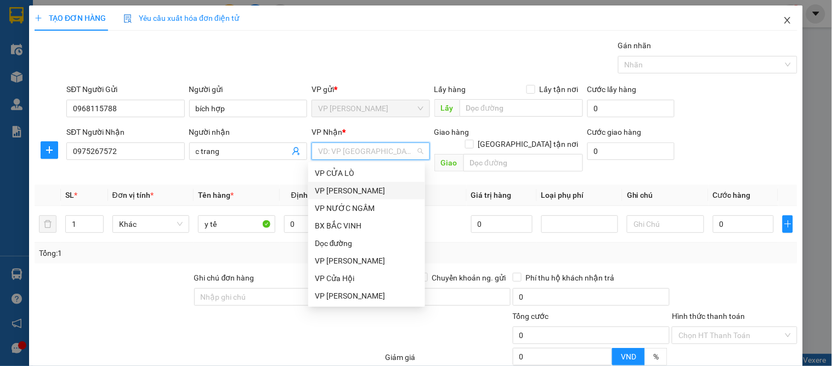
click at [783, 16] on icon "close" at bounding box center [787, 20] width 9 height 9
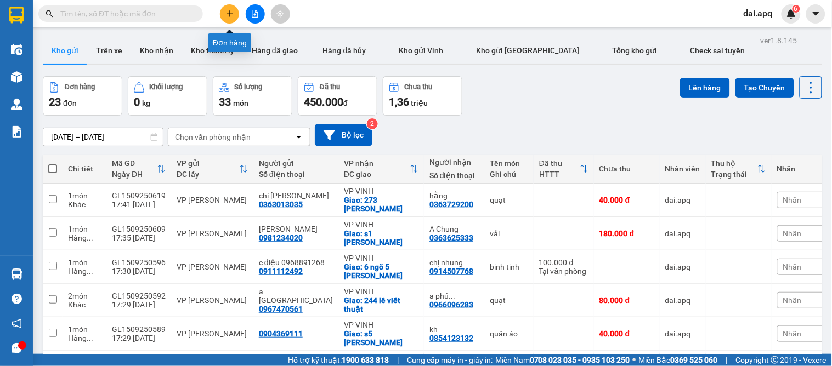
click at [227, 15] on icon "plus" at bounding box center [230, 14] width 8 height 8
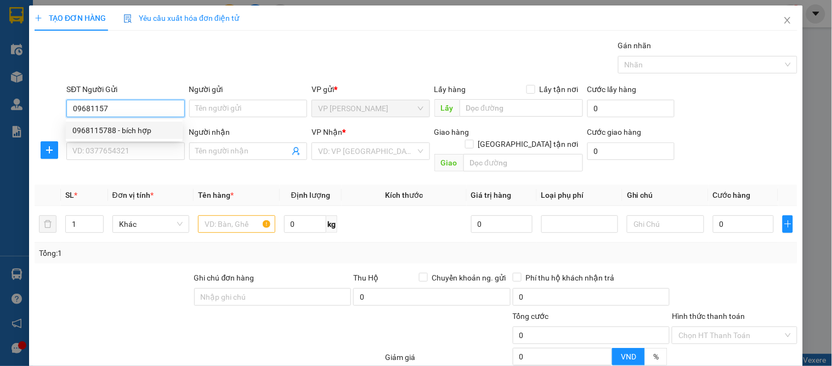
click at [116, 129] on div "0968115788 - bích hợp" at bounding box center [124, 130] width 104 height 12
type input "0968115788"
type input "bích hợp"
type input "0968115788"
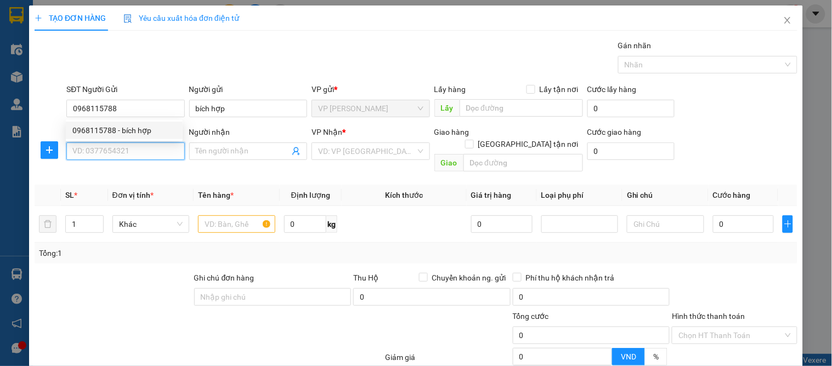
click at [111, 145] on input "SĐT Người Nhận" at bounding box center [125, 152] width 118 height 18
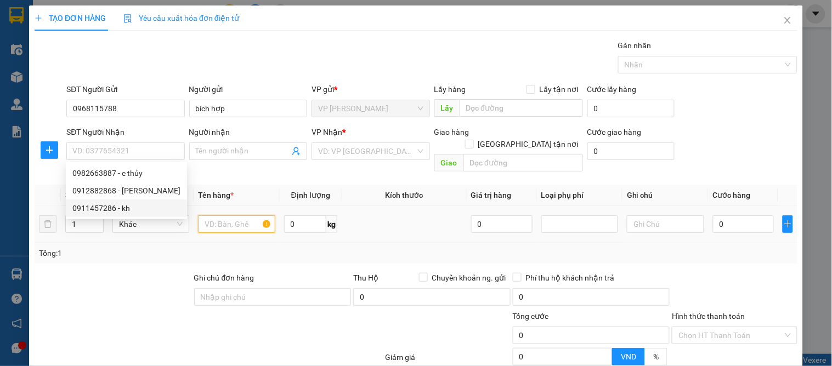
click at [238, 220] on input "text" at bounding box center [236, 224] width 77 height 18
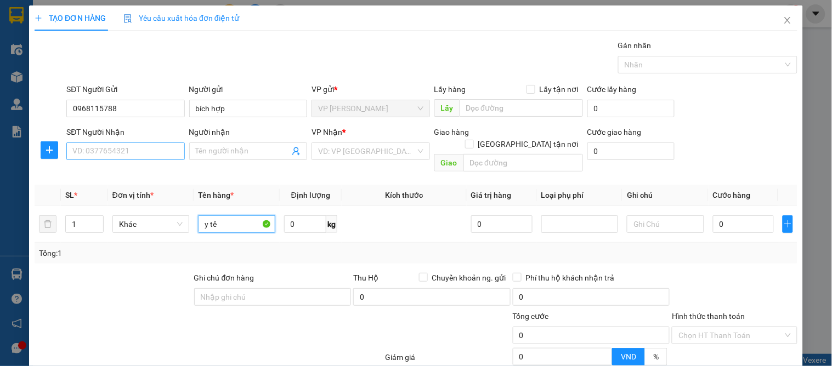
type input "y tế"
click at [95, 155] on input "SĐT Người Nhận" at bounding box center [125, 152] width 118 height 18
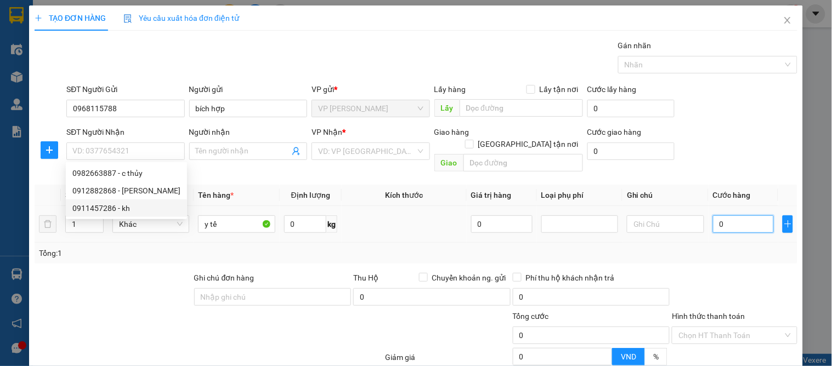
click at [733, 215] on input "0" at bounding box center [743, 224] width 61 height 18
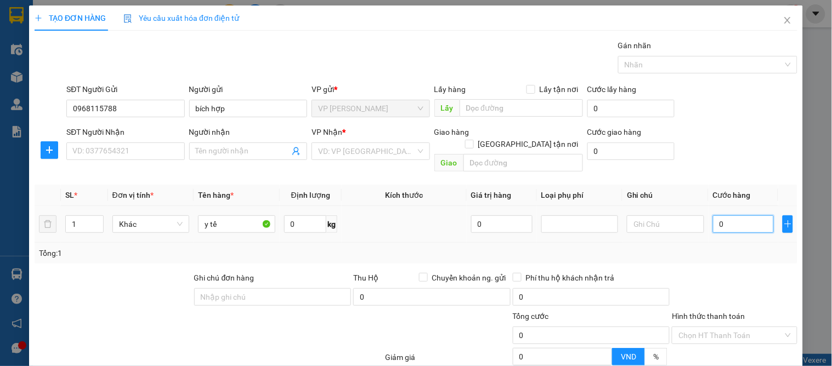
type input "6"
type input "60"
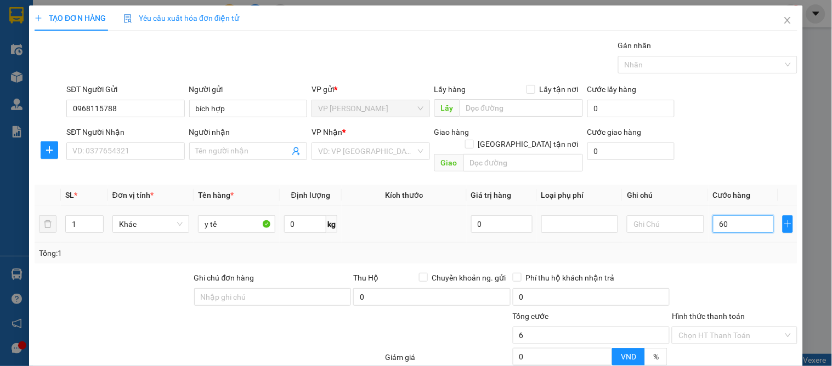
type input "60"
type input "60.000"
click at [732, 243] on div "Tổng: 1" at bounding box center [416, 253] width 762 height 21
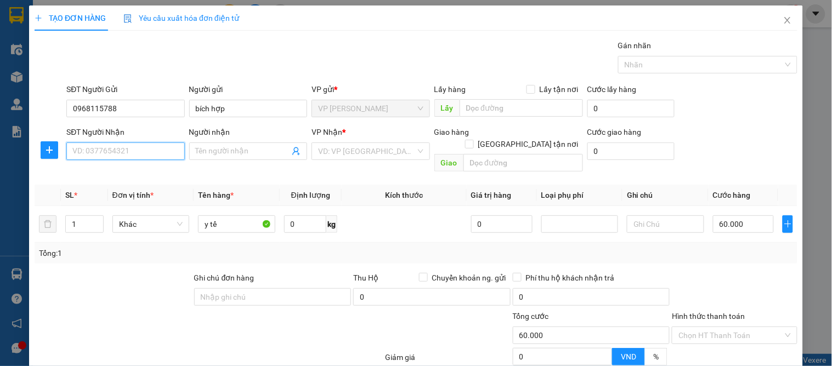
click at [101, 156] on input "SĐT Người Nhận" at bounding box center [125, 152] width 118 height 18
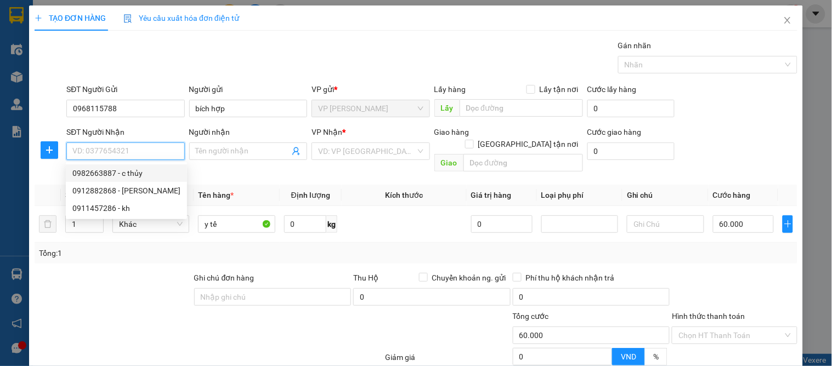
click at [110, 169] on div "0982663887 - c thủy" at bounding box center [126, 173] width 108 height 12
type input "0982663887"
type input "c thủy"
checkbox input "true"
type input "kim chi nghi ân"
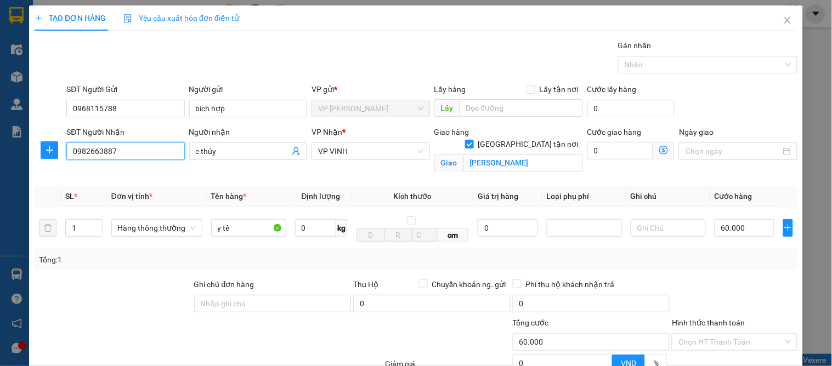
scroll to position [113, 0]
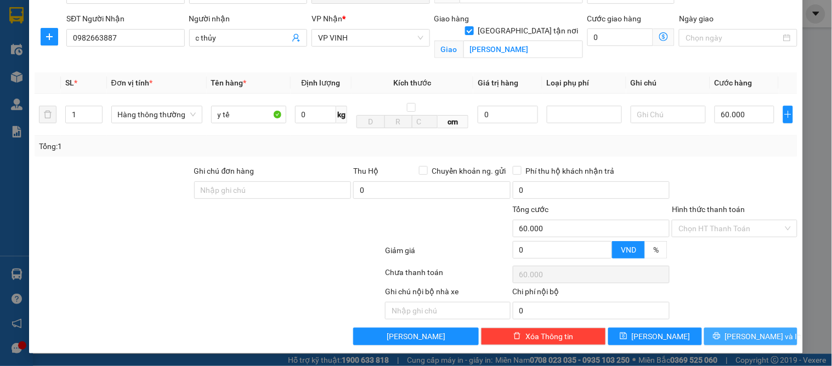
click at [719, 335] on button "[PERSON_NAME] và In" at bounding box center [750, 337] width 93 height 18
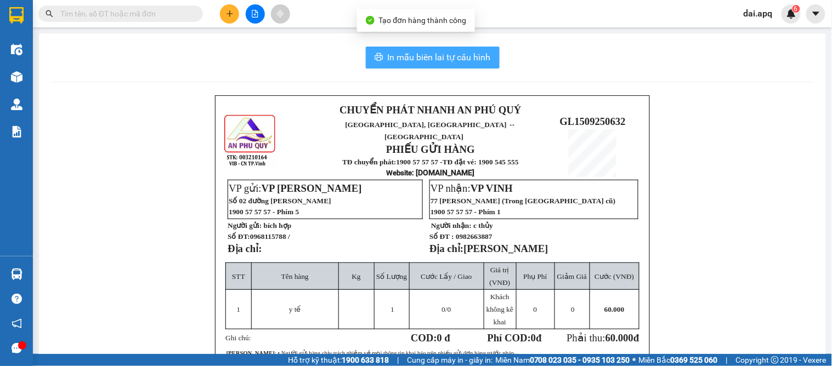
click at [448, 48] on button "In mẫu biên lai tự cấu hình" at bounding box center [433, 58] width 134 height 22
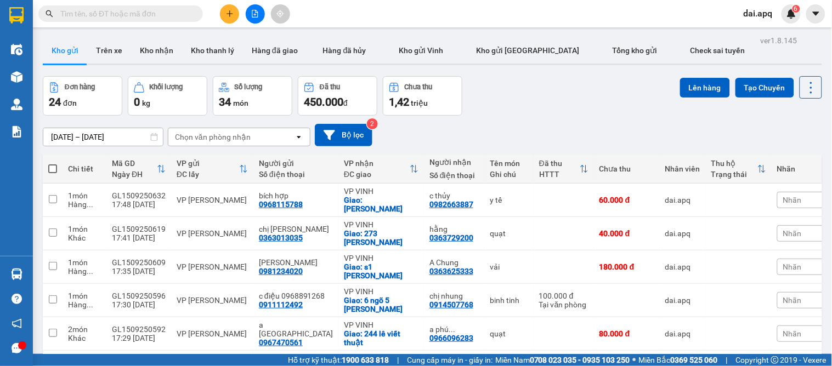
click at [496, 118] on div "[DATE] – [DATE] Press the down arrow key to interact with the calendar and sele…" at bounding box center [432, 135] width 779 height 39
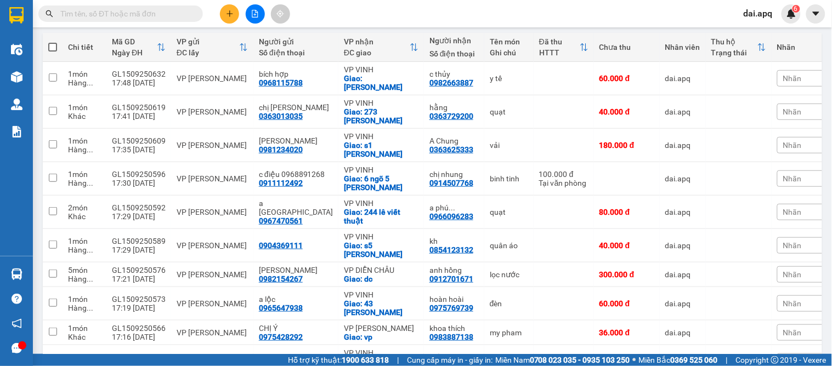
click at [223, 8] on button at bounding box center [229, 13] width 19 height 19
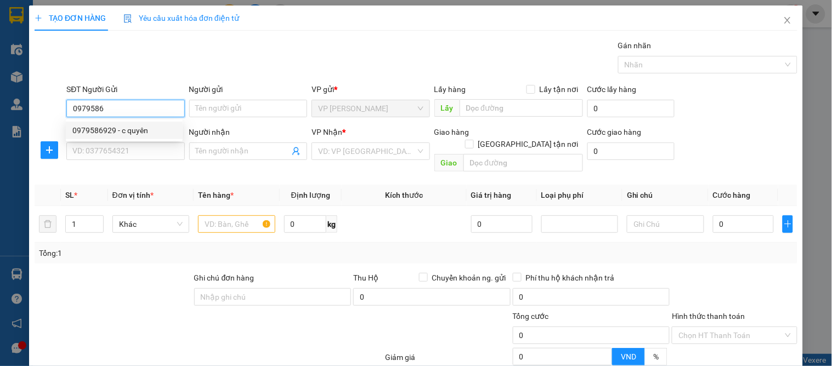
drag, startPoint x: 112, startPoint y: 127, endPoint x: 103, endPoint y: 147, distance: 22.6
click at [112, 127] on div "0979586929 - c quyên" at bounding box center [124, 130] width 104 height 12
type input "0979586929"
type input "c quyên"
type input "0979586929"
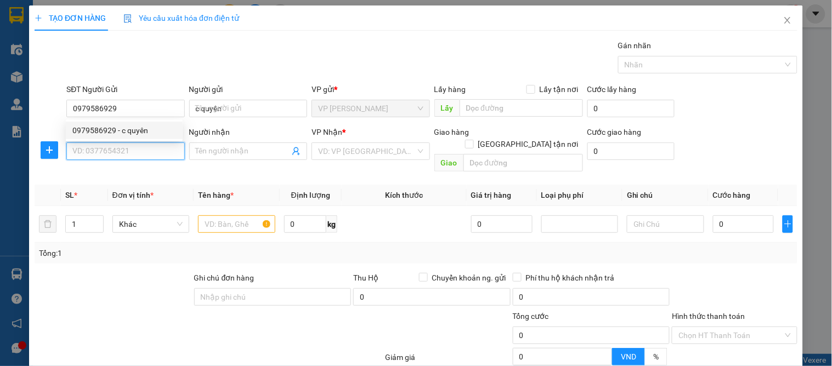
click at [103, 147] on input "SĐT Người Nhận" at bounding box center [125, 152] width 118 height 18
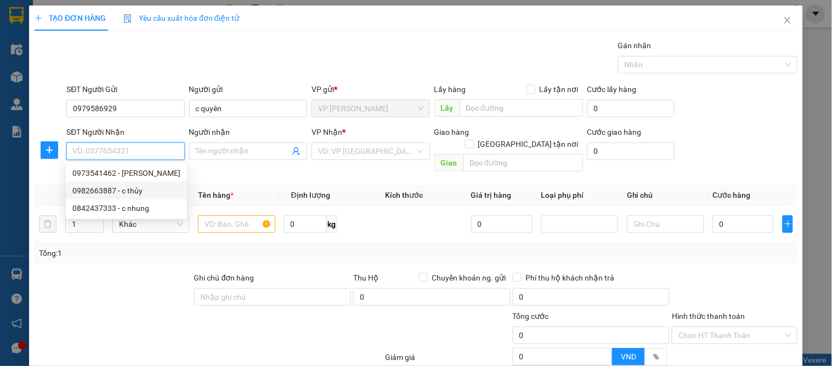
click at [135, 193] on div "0982663887 - c thủy" at bounding box center [126, 191] width 108 height 12
type input "0982663887"
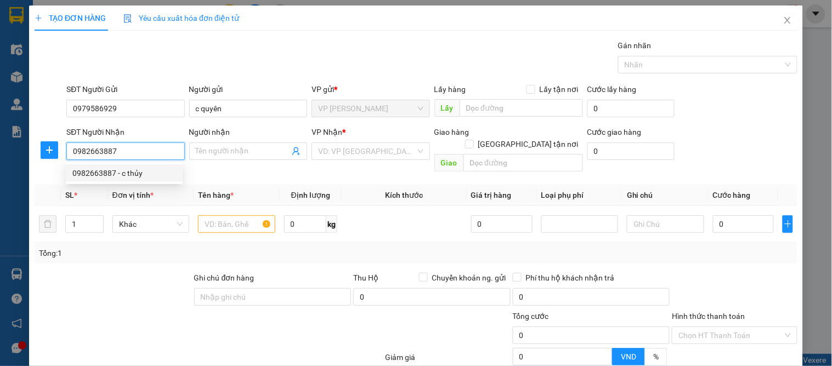
type input "c thủy"
checkbox input "true"
type input "kim chi nghi ân"
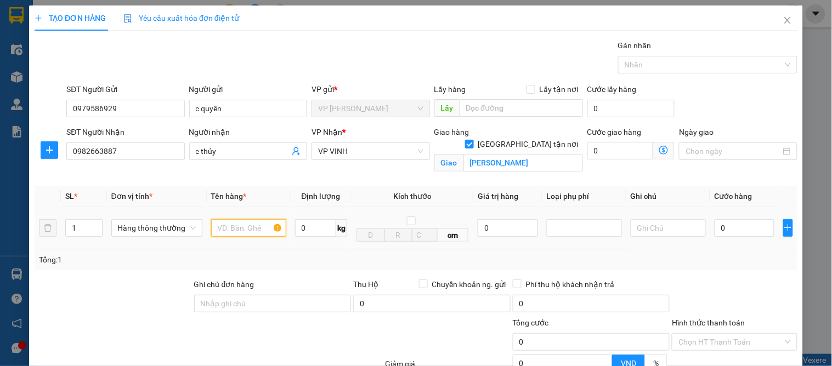
click at [236, 229] on input "text" at bounding box center [248, 228] width 75 height 18
type input "my pham"
click at [727, 225] on input "0" at bounding box center [744, 228] width 60 height 18
type input "6"
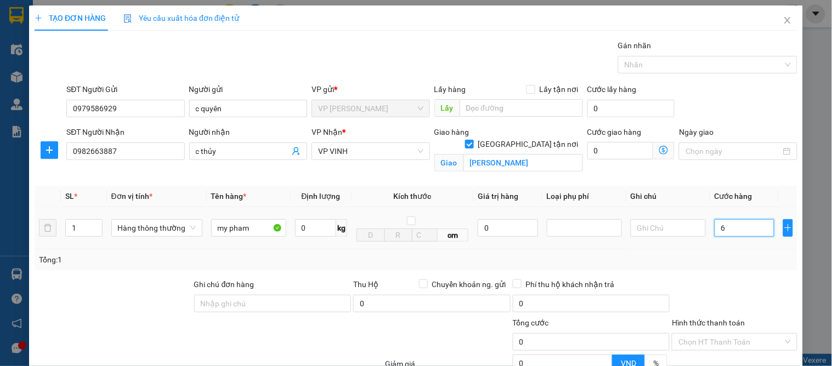
type input "6"
type input "60"
click at [695, 343] on input "Hình thức thanh toán" at bounding box center [730, 342] width 104 height 16
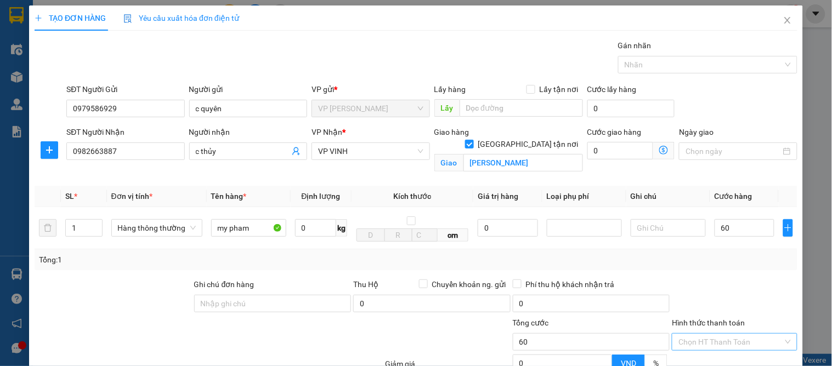
type input "60.000"
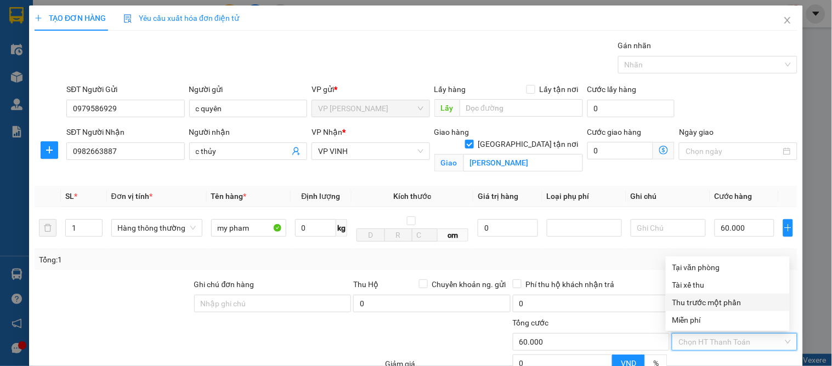
scroll to position [113, 0]
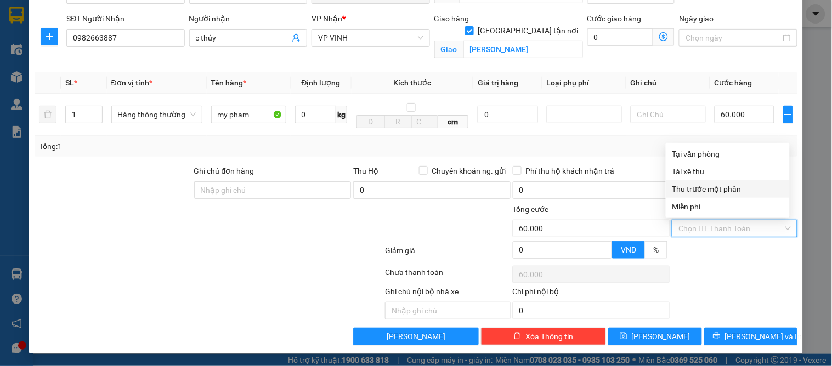
click at [732, 324] on div "Transit Pickup Surcharge Ids Transit Deliver Surcharge Ids Transit Deliver Surc…" at bounding box center [416, 135] width 762 height 419
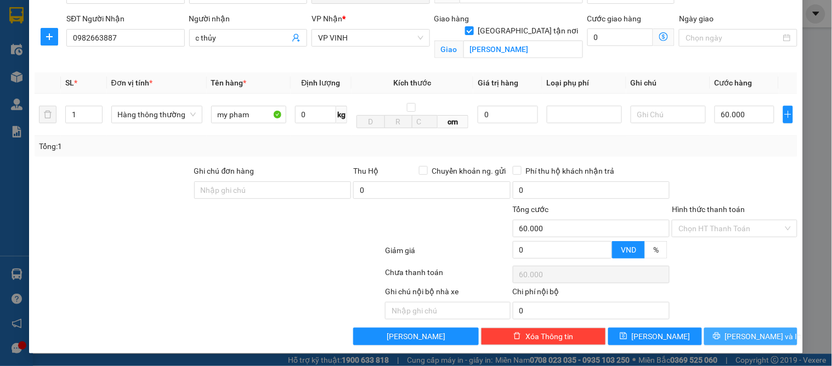
click at [749, 334] on span "[PERSON_NAME] và In" at bounding box center [763, 337] width 77 height 12
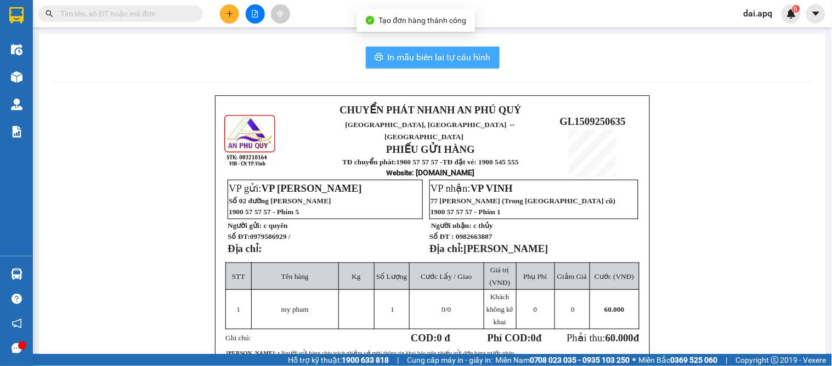
click at [395, 49] on button "In mẫu biên lai tự cấu hình" at bounding box center [433, 58] width 134 height 22
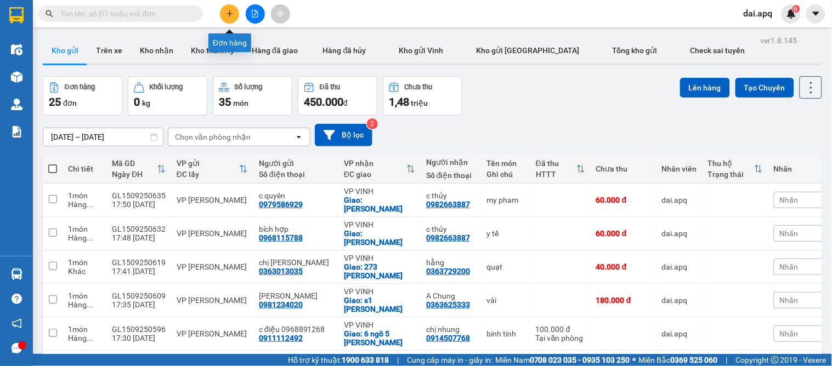
click at [227, 8] on button at bounding box center [229, 13] width 19 height 19
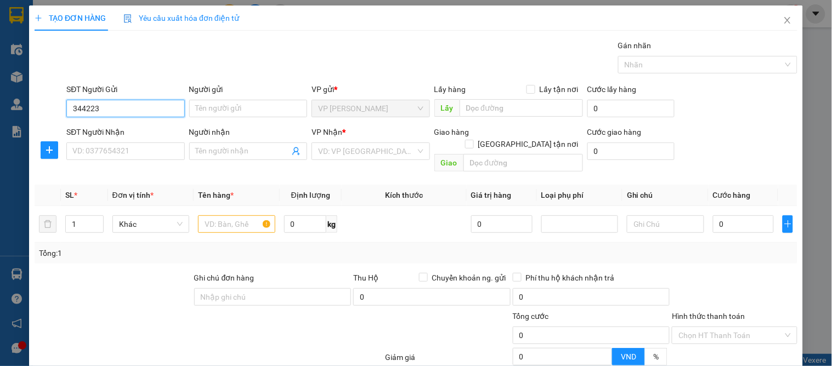
click at [71, 107] on input "344223" at bounding box center [125, 109] width 118 height 18
click at [126, 132] on div "0344223698 - A SƠN" at bounding box center [124, 130] width 104 height 12
type input "0344223698"
type input "A SƠN"
type input "0344223698"
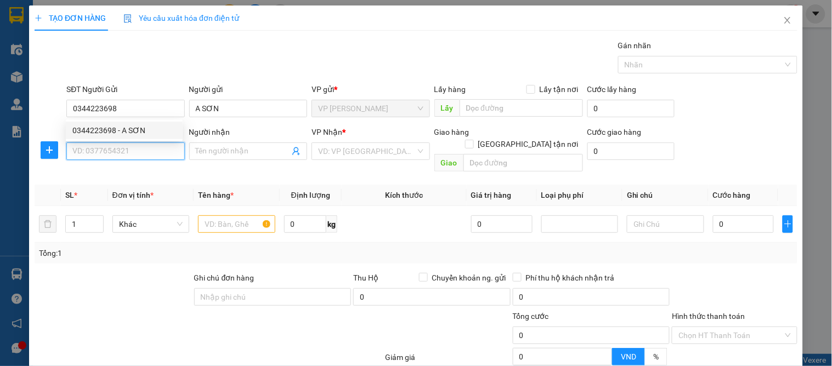
click at [119, 144] on input "SĐT Người Nhận" at bounding box center [125, 152] width 118 height 18
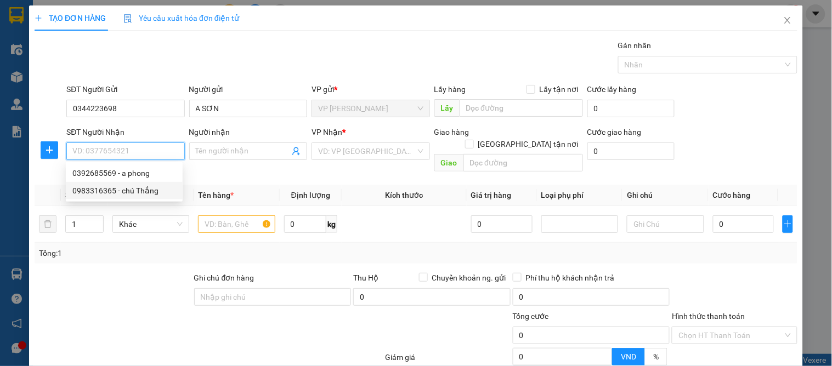
click at [101, 192] on div "0983316365 - chú Thắng" at bounding box center [124, 191] width 104 height 12
type input "0983316365"
type input "chú Thắng"
checkbox input "true"
type input "vp"
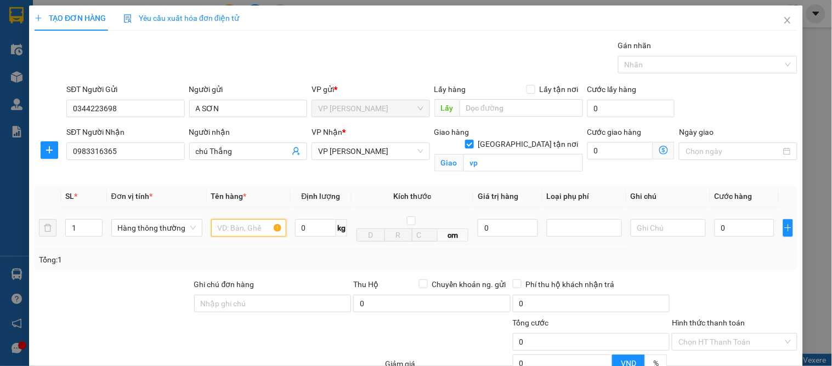
click at [227, 231] on input "text" at bounding box center [248, 228] width 75 height 18
type input "biển so"
drag, startPoint x: 721, startPoint y: 218, endPoint x: 728, endPoint y: 225, distance: 10.5
click at [724, 222] on div "0" at bounding box center [744, 228] width 60 height 22
click at [728, 225] on input "0" at bounding box center [744, 228] width 60 height 18
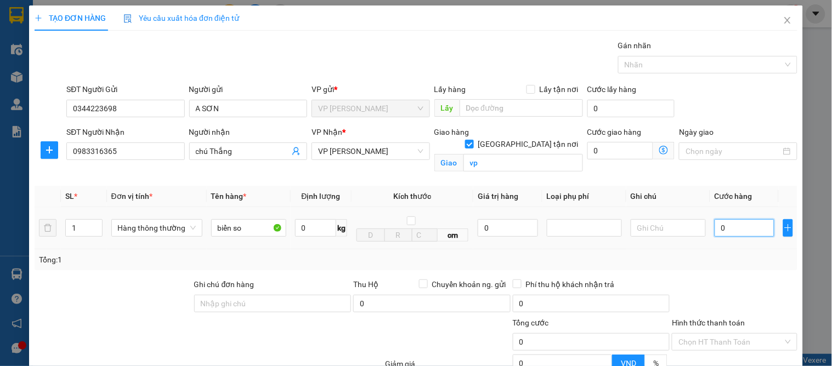
type input "7"
type input "70"
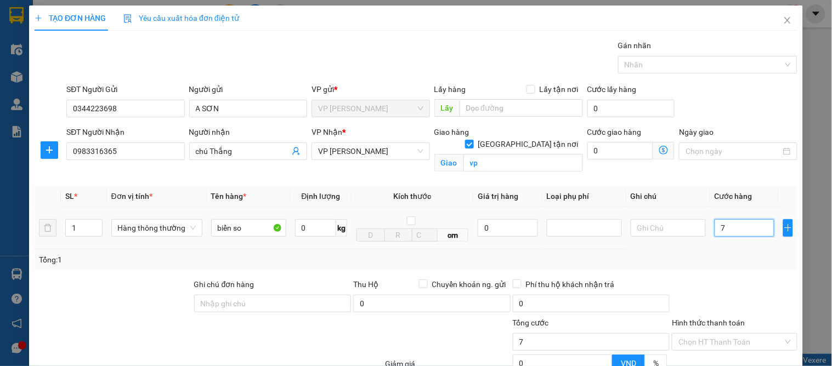
type input "70"
type input "70.000"
click at [722, 283] on div at bounding box center [733, 297] width 127 height 38
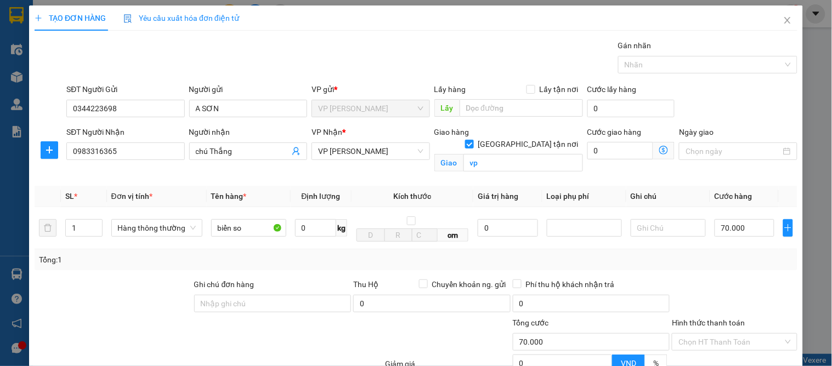
scroll to position [113, 0]
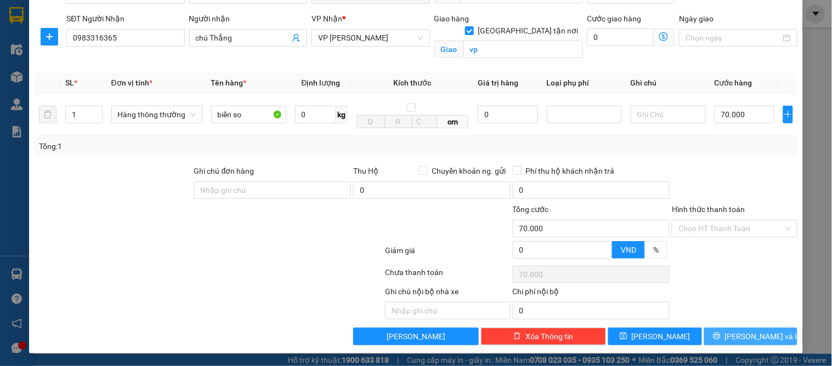
click at [728, 330] on button "[PERSON_NAME] và In" at bounding box center [750, 337] width 93 height 18
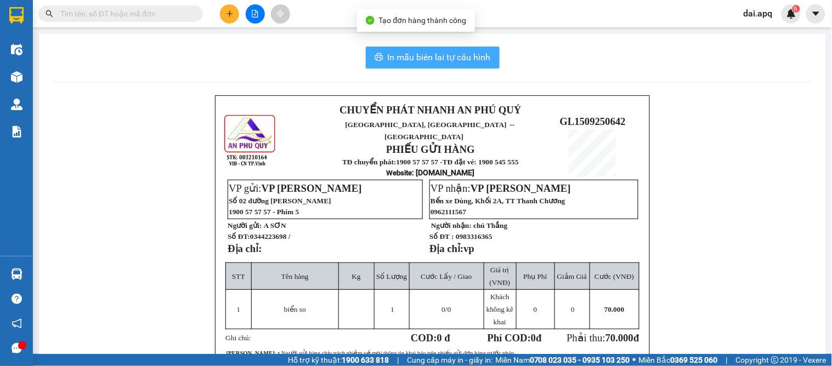
click at [444, 58] on span "In mẫu biên lai tự cấu hình" at bounding box center [439, 57] width 103 height 14
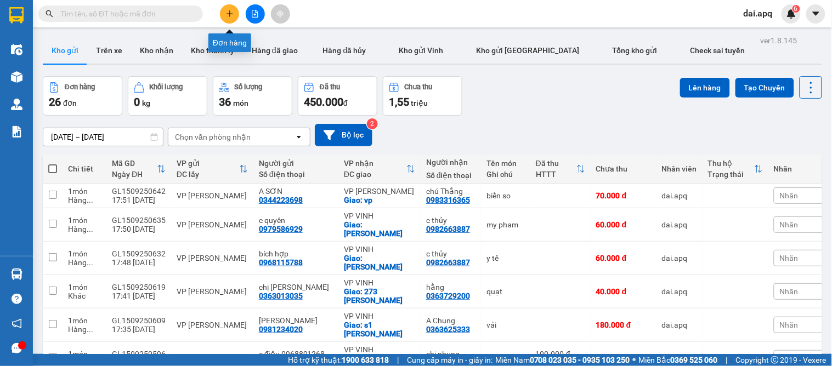
click at [229, 15] on icon "plus" at bounding box center [229, 13] width 1 height 6
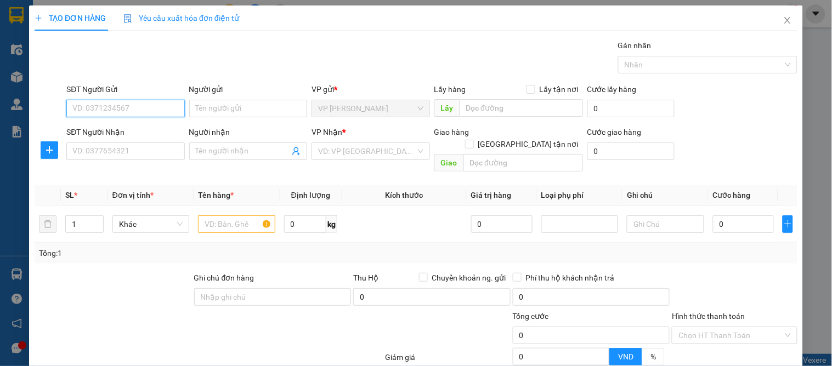
type input "3"
drag, startPoint x: 137, startPoint y: 128, endPoint x: 124, endPoint y: 163, distance: 36.8
click at [136, 128] on div "0348575828 - khách" at bounding box center [124, 130] width 104 height 12
type input "0348575828"
type input "khách"
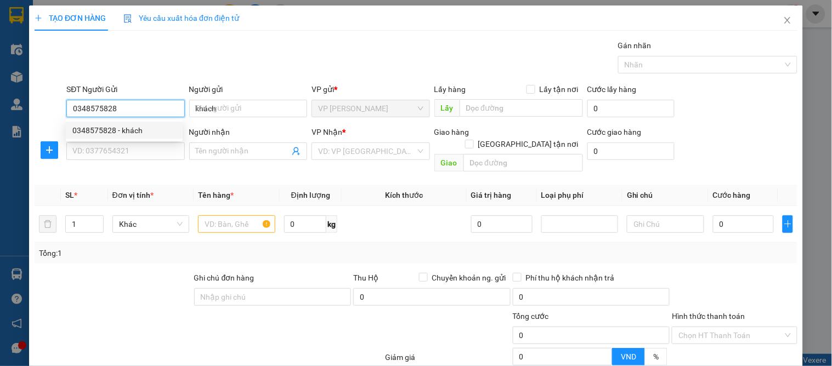
type input "0348575828"
click at [126, 163] on div "SĐT Người Nhận VD: 0377654321" at bounding box center [125, 145] width 118 height 38
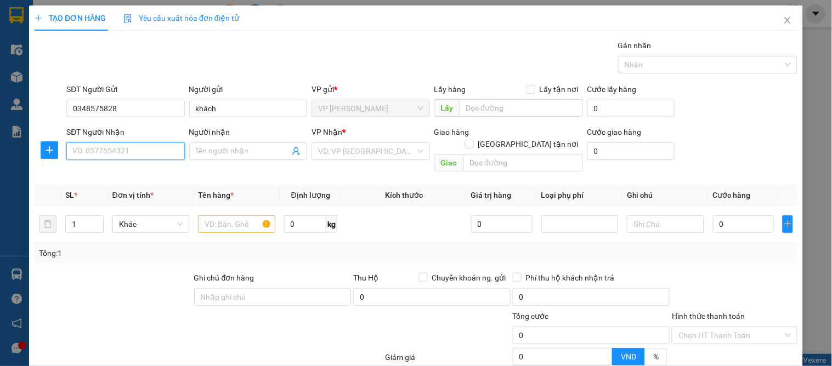
click at [143, 159] on input "SĐT Người Nhận" at bounding box center [125, 152] width 118 height 18
click at [121, 193] on div "0983887138 - khoa thích" at bounding box center [124, 191] width 104 height 12
type input "0983887138"
type input "khoa thích"
checkbox input "true"
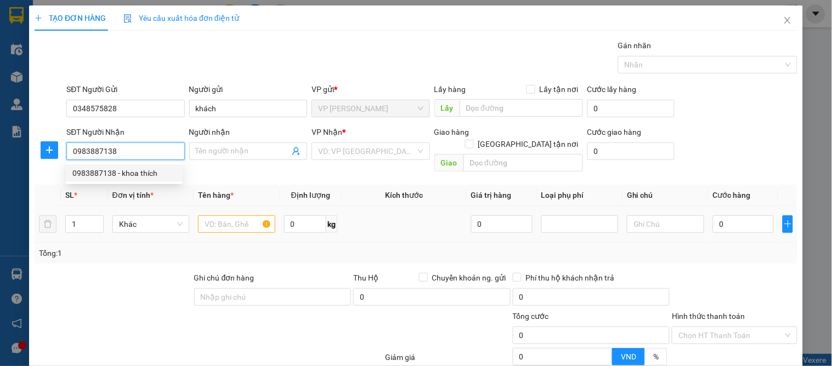
type input "vp"
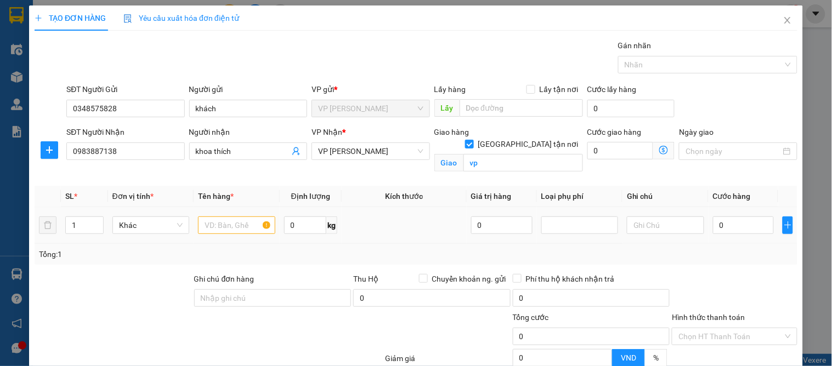
click at [225, 214] on div at bounding box center [236, 225] width 77 height 22
type input "10"
click at [225, 219] on input "text" at bounding box center [236, 226] width 77 height 18
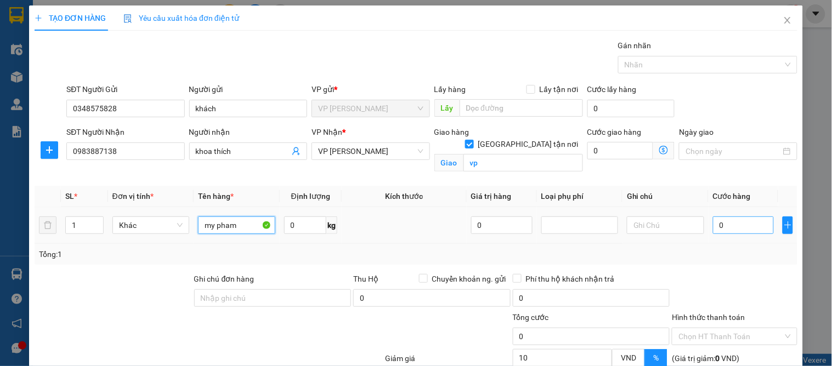
type input "my pham"
click at [717, 228] on input "0" at bounding box center [743, 226] width 61 height 18
type input "5"
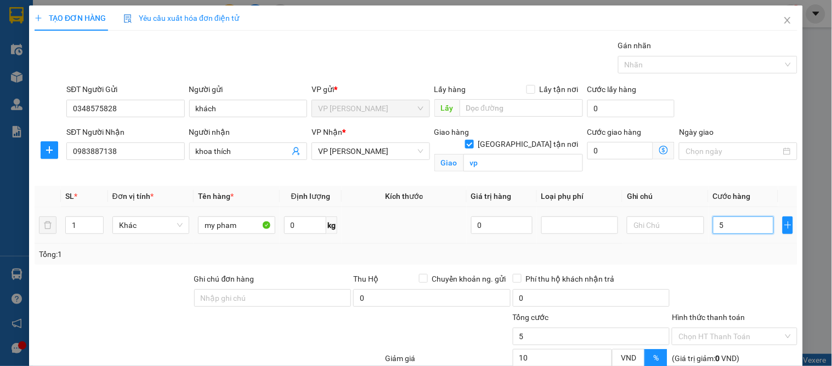
type input "50"
type input "50.000"
type input "45.000"
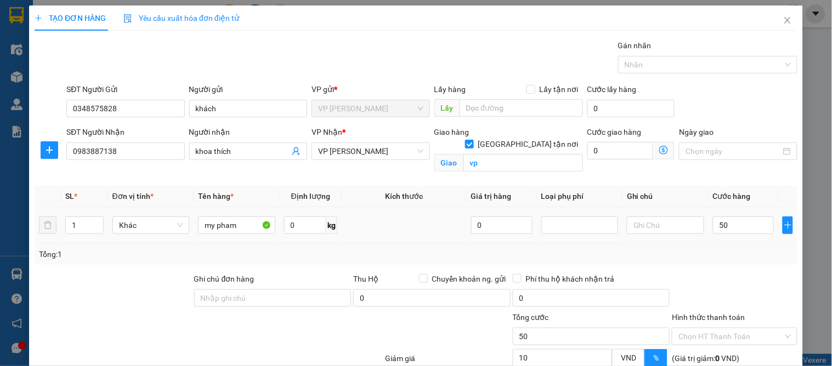
type input "45.000"
click at [741, 259] on div "Tổng: 1" at bounding box center [416, 254] width 754 height 12
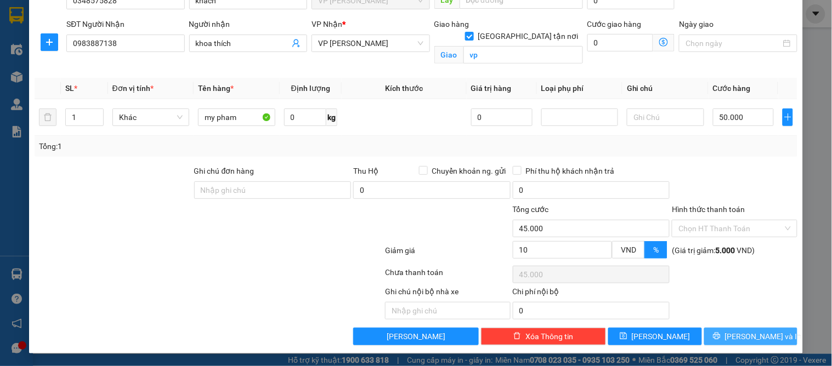
click at [753, 331] on span "[PERSON_NAME] và In" at bounding box center [763, 337] width 77 height 12
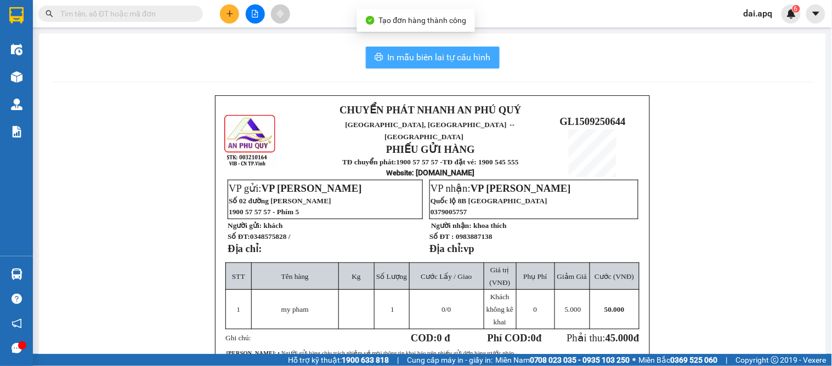
click at [446, 55] on span "In mẫu biên lai tự cấu hình" at bounding box center [439, 57] width 103 height 14
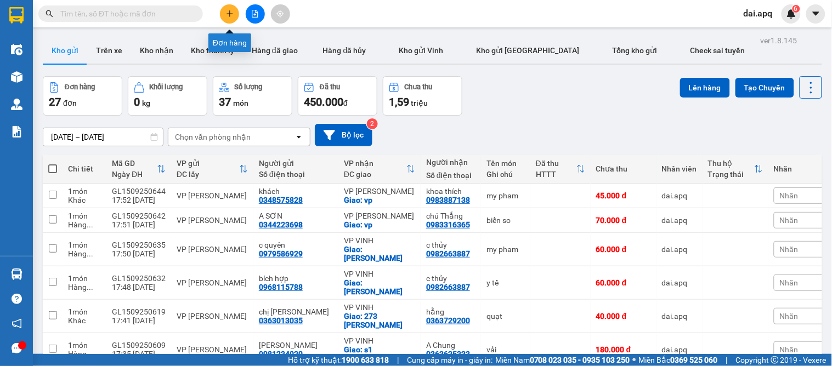
click at [227, 13] on icon "plus" at bounding box center [229, 13] width 6 height 1
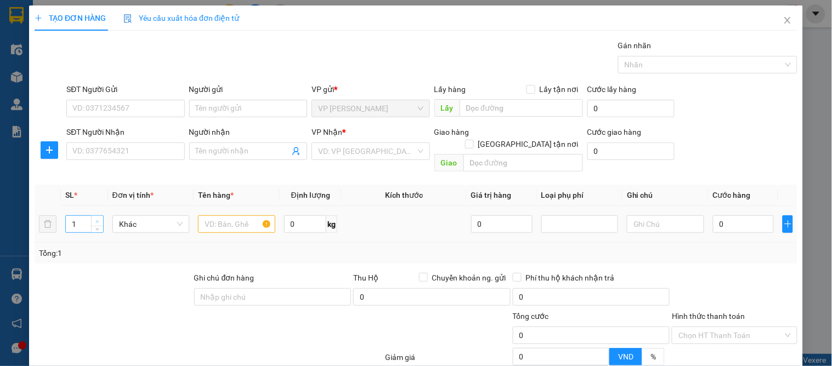
click at [94, 218] on span "up" at bounding box center [97, 221] width 7 height 7
type input "3"
click at [94, 218] on span "up" at bounding box center [97, 221] width 7 height 7
drag, startPoint x: 206, startPoint y: 215, endPoint x: 173, endPoint y: 220, distance: 32.7
click at [206, 216] on input "text" at bounding box center [236, 224] width 77 height 18
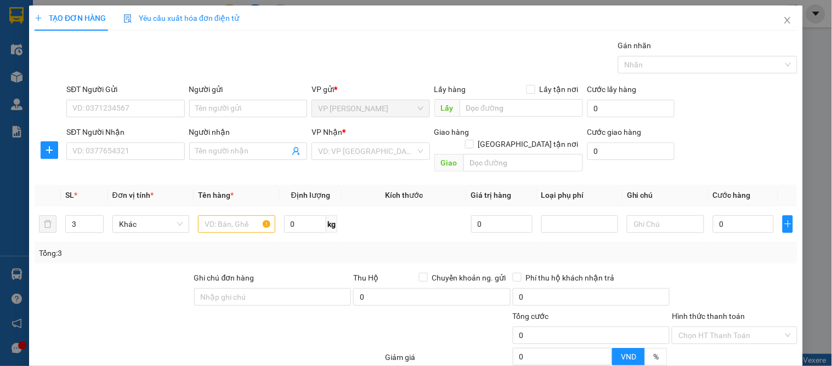
click at [92, 95] on div "SĐT Người Gửi" at bounding box center [125, 89] width 118 height 12
click at [92, 100] on input "SĐT Người Gửi" at bounding box center [125, 109] width 118 height 18
click at [94, 108] on input "SĐT Người Gửi" at bounding box center [125, 109] width 118 height 18
type input "0963063305"
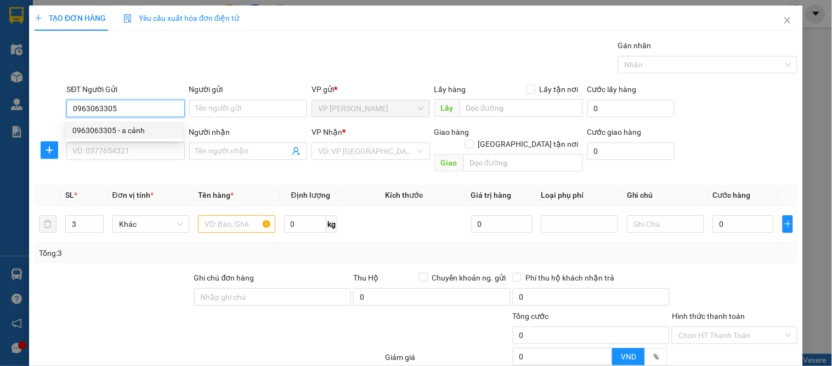
drag, startPoint x: 140, startPoint y: 133, endPoint x: 138, endPoint y: 139, distance: 5.7
click at [139, 133] on div "0963063305 - a cảnh" at bounding box center [124, 130] width 104 height 12
type input "a cảnh"
type input "0963063305"
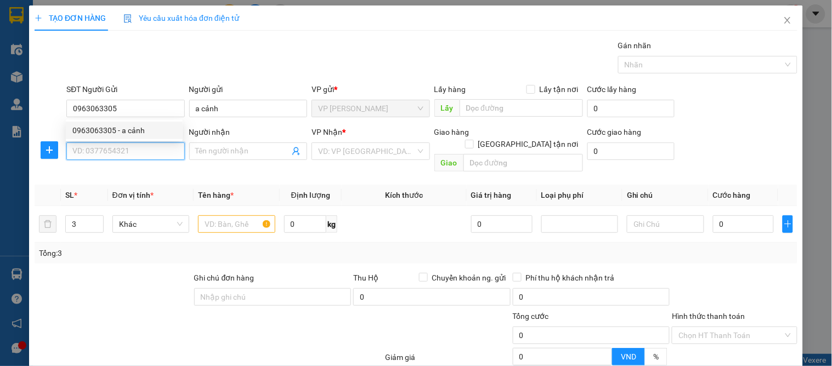
click at [130, 153] on input "SĐT Người Nhận" at bounding box center [125, 152] width 118 height 18
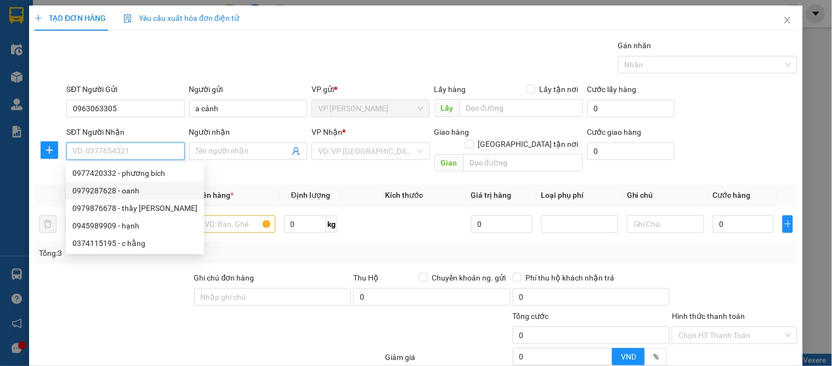
click at [126, 192] on div "0979287628 - oanh" at bounding box center [134, 191] width 125 height 12
type input "0979287628"
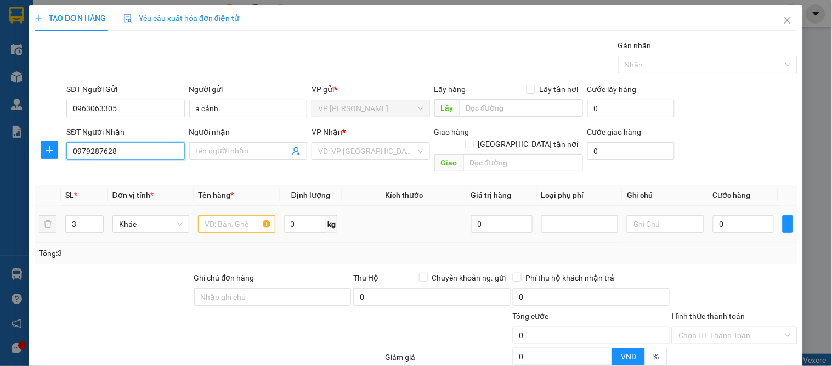
type input "oanh"
checkbox input "true"
type input "07 hồ tùng mậu"
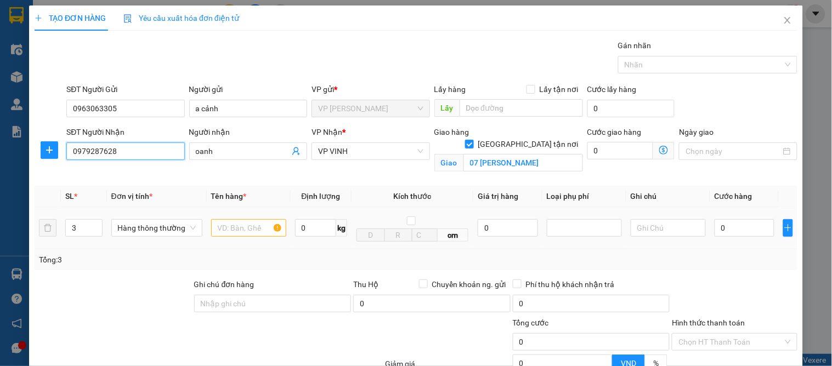
scroll to position [113, 0]
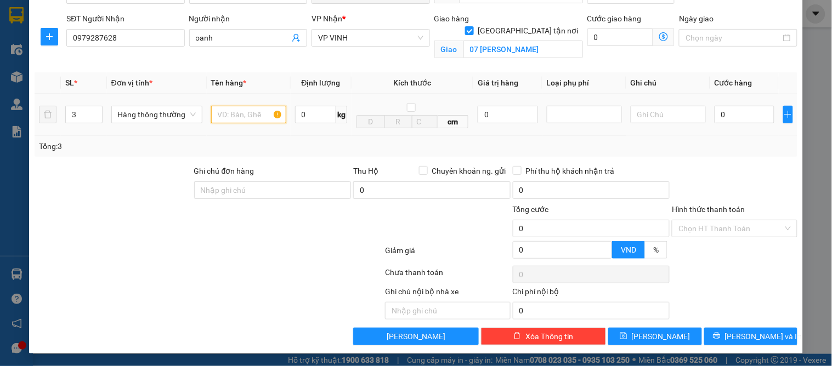
click at [248, 118] on input "text" at bounding box center [248, 115] width 75 height 18
type input "hoa quả"
click at [727, 122] on input "0" at bounding box center [744, 115] width 60 height 18
type input "1"
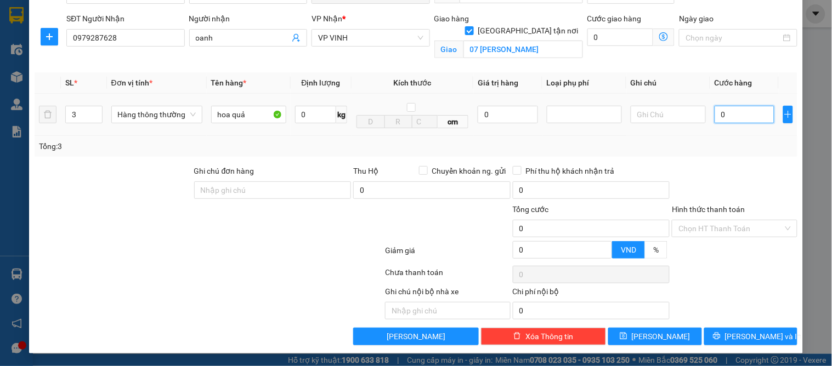
type input "1"
type input "13"
type input "130"
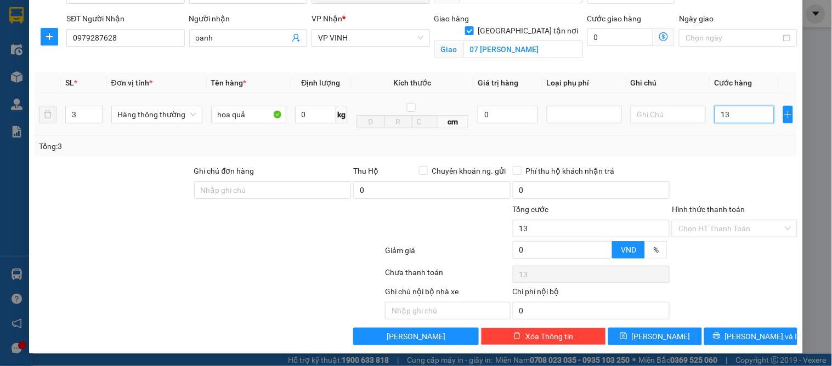
type input "130"
type input "130.000"
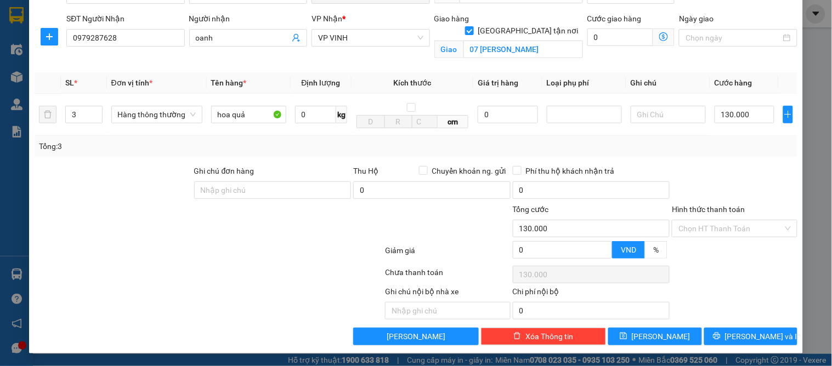
click at [733, 191] on div at bounding box center [733, 184] width 127 height 38
drag, startPoint x: 747, startPoint y: 329, endPoint x: 736, endPoint y: 329, distance: 11.0
click at [747, 329] on button "[PERSON_NAME] và In" at bounding box center [750, 337] width 93 height 18
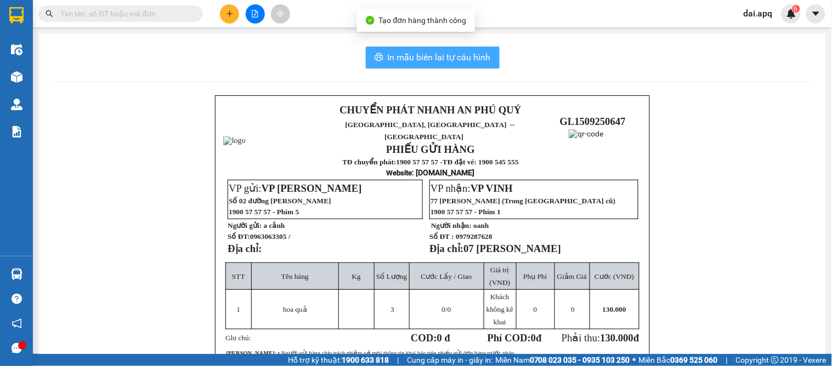
click at [414, 59] on span "In mẫu biên lai tự cấu hình" at bounding box center [439, 57] width 103 height 14
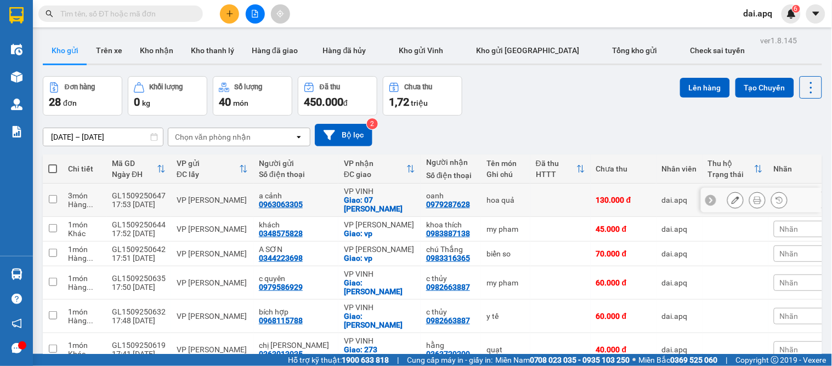
click at [753, 198] on icon at bounding box center [757, 200] width 8 height 8
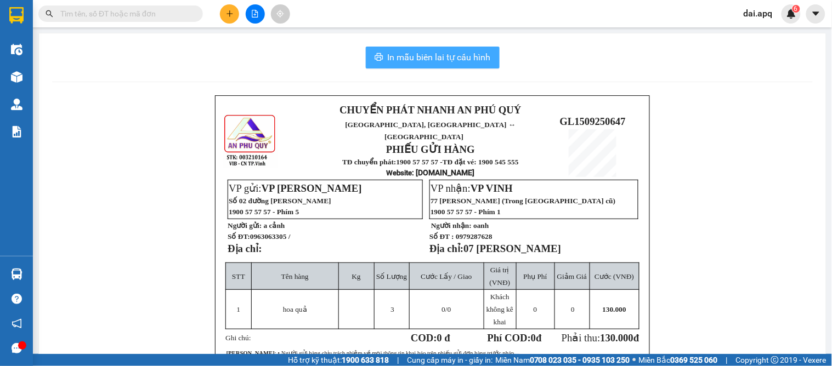
click at [419, 50] on button "In mẫu biên lai tự cấu hình" at bounding box center [433, 58] width 134 height 22
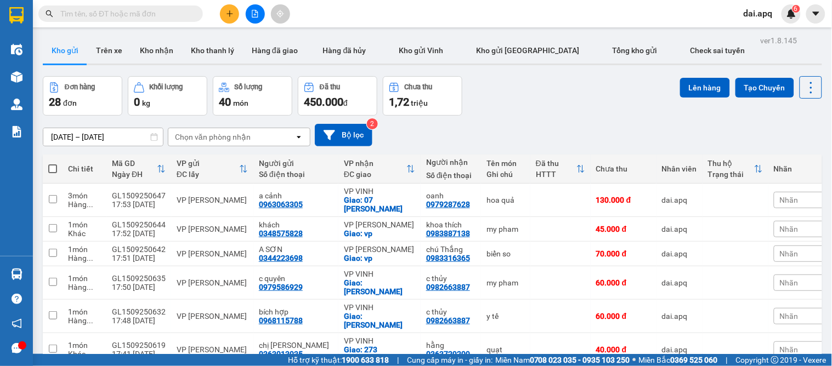
click at [222, 13] on button at bounding box center [229, 13] width 19 height 19
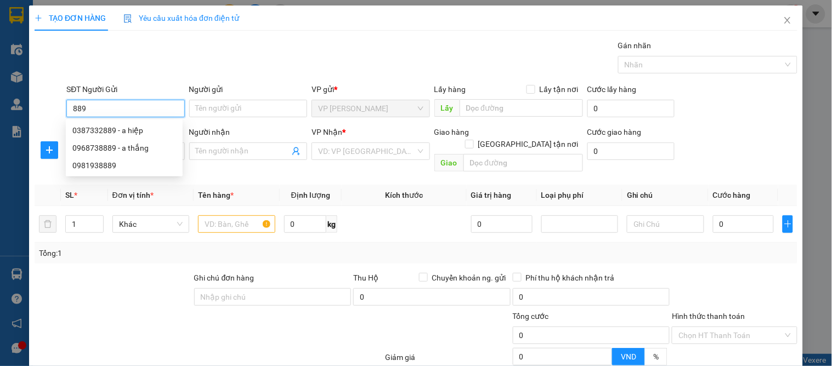
click at [66, 105] on input "889" at bounding box center [125, 109] width 118 height 18
click at [95, 103] on input "0889" at bounding box center [125, 109] width 118 height 18
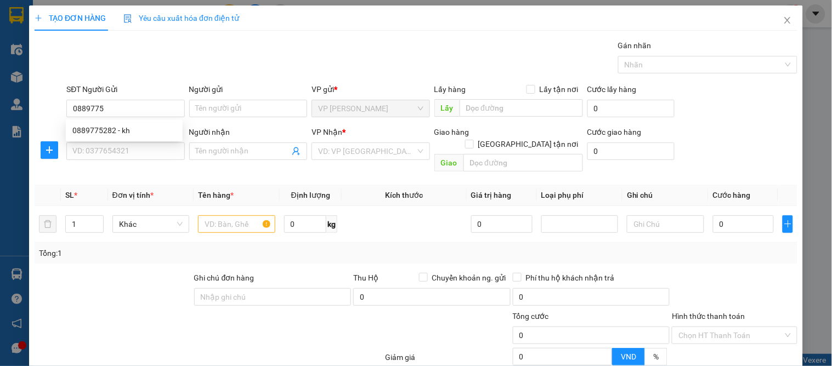
drag, startPoint x: 95, startPoint y: 103, endPoint x: 45, endPoint y: 103, distance: 49.9
click at [45, 103] on div at bounding box center [49, 102] width 32 height 38
click at [112, 112] on input "0889775" at bounding box center [125, 109] width 118 height 18
click at [103, 130] on div "0889775282 - kh" at bounding box center [124, 130] width 104 height 12
type input "0889775282"
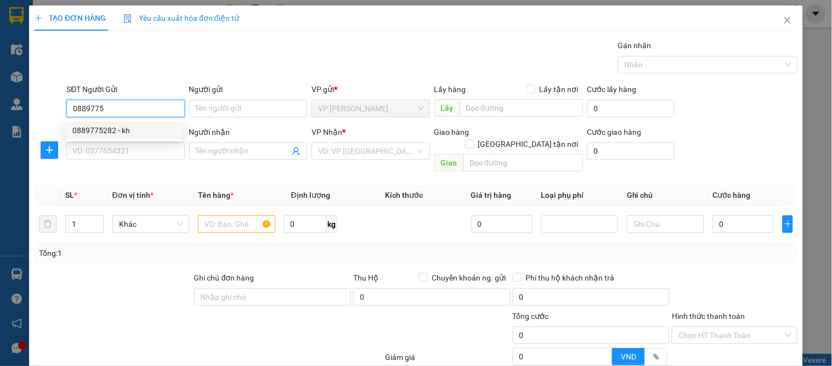
type input "kh"
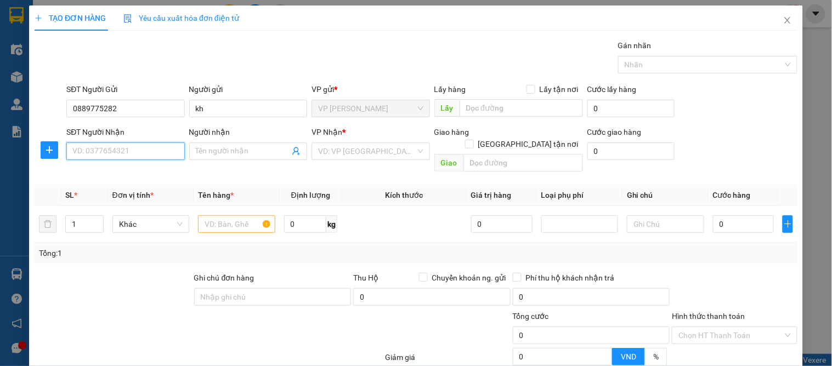
drag, startPoint x: 103, startPoint y: 153, endPoint x: 117, endPoint y: 151, distance: 14.5
click at [105, 153] on input "SĐT Người Nhận" at bounding box center [125, 152] width 118 height 18
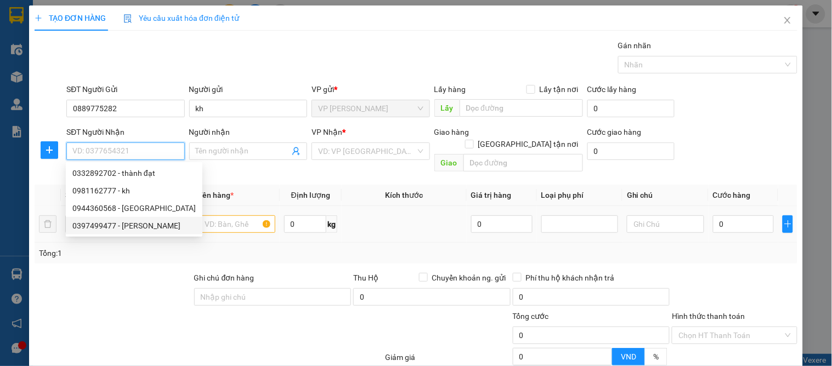
drag, startPoint x: 106, startPoint y: 226, endPoint x: 99, endPoint y: 228, distance: 7.5
click at [106, 226] on div "0397499477 - thanh huyền" at bounding box center [133, 226] width 123 height 12
type input "0397499477"
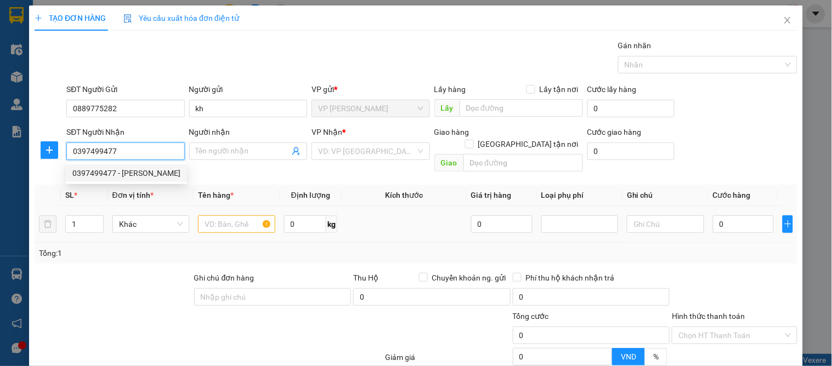
type input "thanh huyền"
checkbox input "true"
type input "s17 ngõ 2 , mai hắc đế"
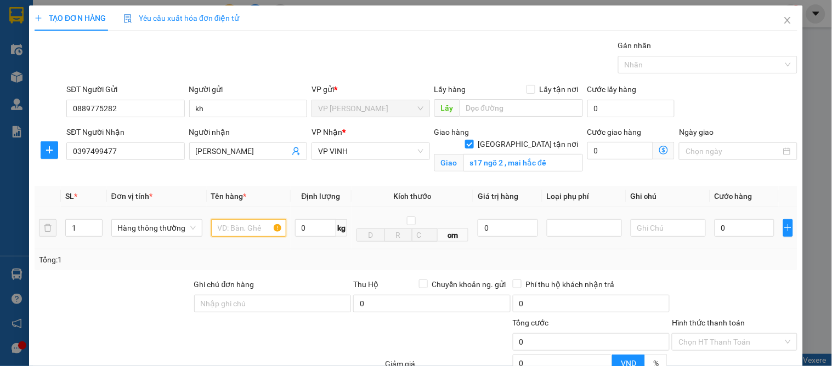
click at [236, 232] on input "text" at bounding box center [248, 228] width 75 height 18
type input "linh kiện điện tử"
click at [732, 231] on input "0" at bounding box center [744, 228] width 60 height 18
click at [479, 228] on input "0" at bounding box center [507, 228] width 60 height 18
click at [592, 229] on div at bounding box center [584, 227] width 70 height 13
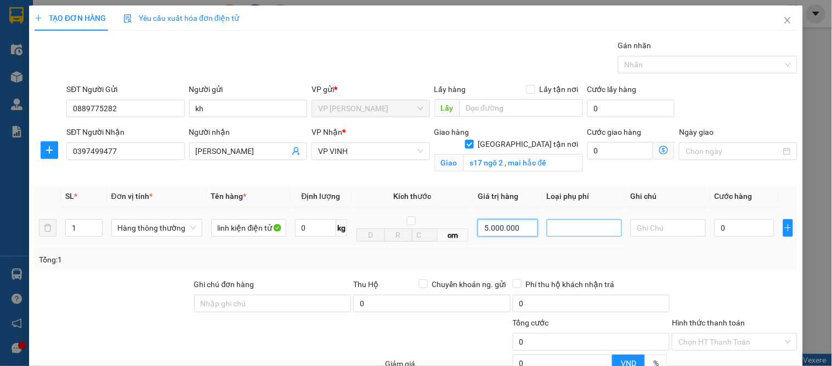
type input "5.000.000"
click at [584, 249] on div "Hàng giá trị cao" at bounding box center [578, 250] width 61 height 12
type input "25.000"
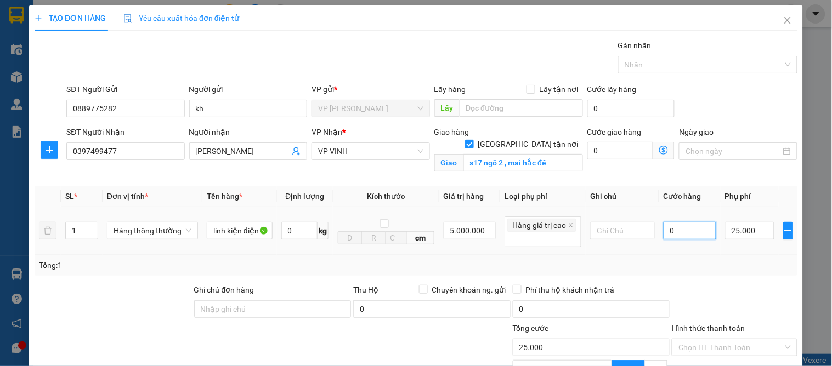
click at [703, 233] on input "0" at bounding box center [689, 231] width 53 height 18
type input "5"
type input "25.005"
type input "50"
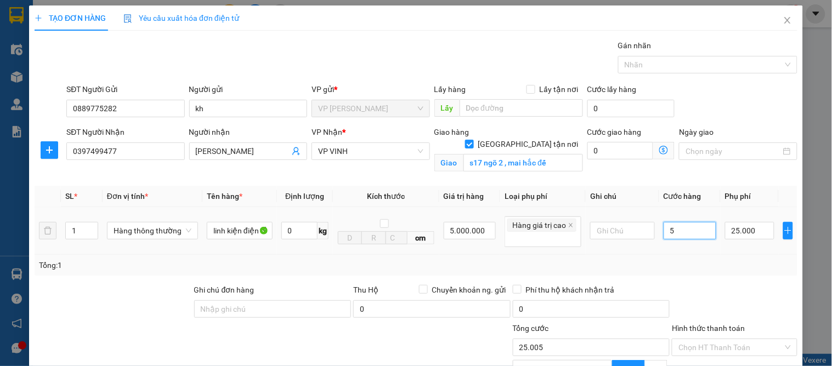
type input "25.050"
type input "50.000"
type input "75.000"
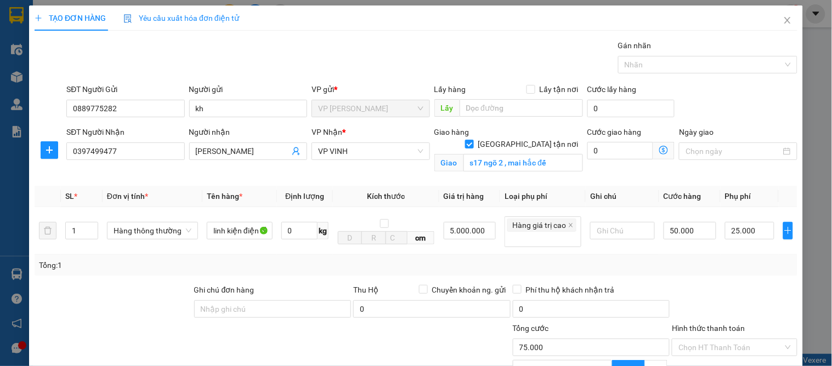
click at [719, 280] on div "Transit Pickup Surcharge Ids Transit Deliver Surcharge Ids Transit Deliver Surc…" at bounding box center [416, 251] width 762 height 425
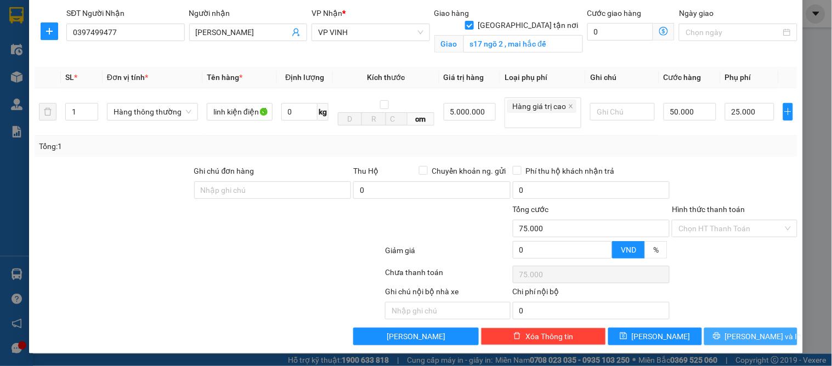
click at [748, 343] on button "[PERSON_NAME] và In" at bounding box center [750, 337] width 93 height 18
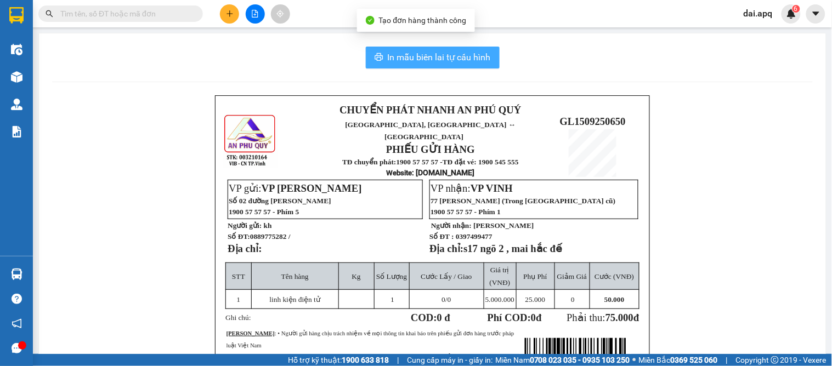
click at [420, 53] on span "In mẫu biên lai tự cấu hình" at bounding box center [439, 57] width 103 height 14
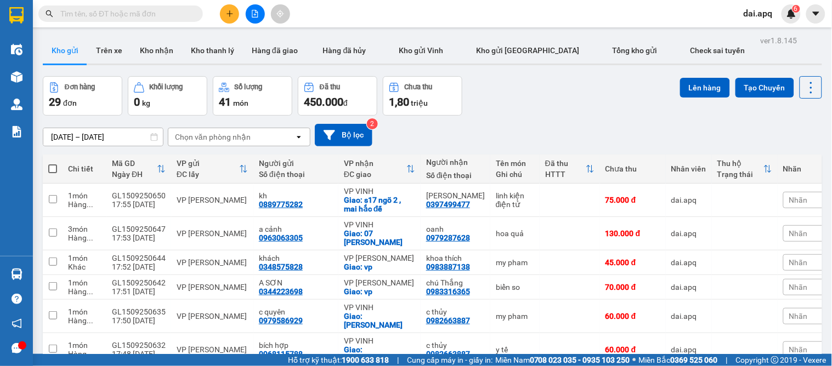
click at [232, 12] on icon "plus" at bounding box center [230, 14] width 8 height 8
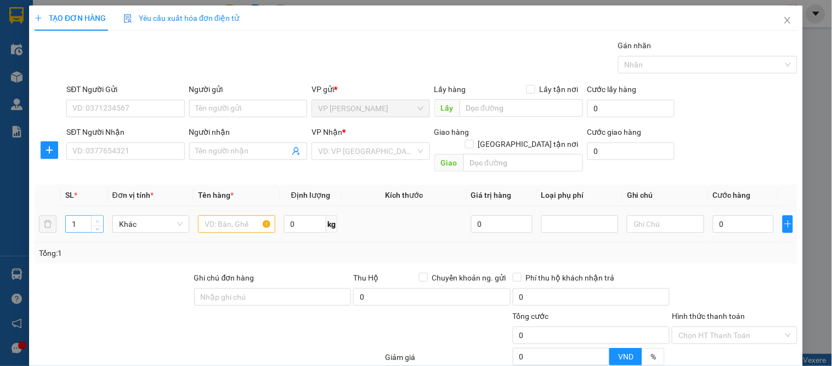
type input "2"
click at [96, 220] on icon "up" at bounding box center [97, 222] width 4 height 4
click at [247, 215] on input "text" at bounding box center [236, 224] width 77 height 18
click at [132, 108] on input "SĐT Người Gửi" at bounding box center [125, 109] width 118 height 18
type input "0923146868"
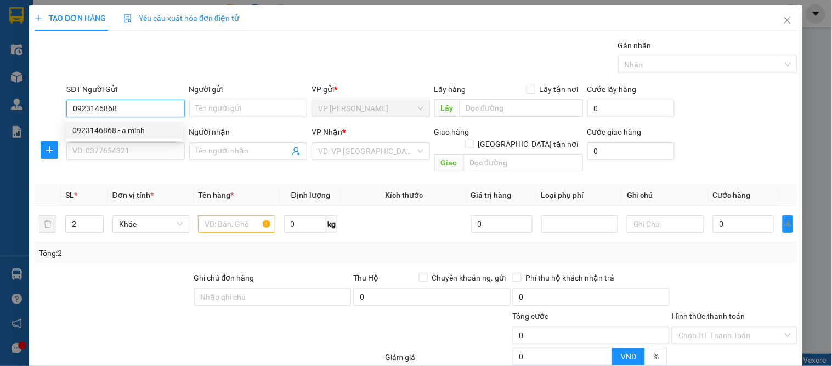
click at [105, 125] on div "0923146868 - a minh" at bounding box center [124, 130] width 104 height 12
type input "a minh"
type input "0923146868"
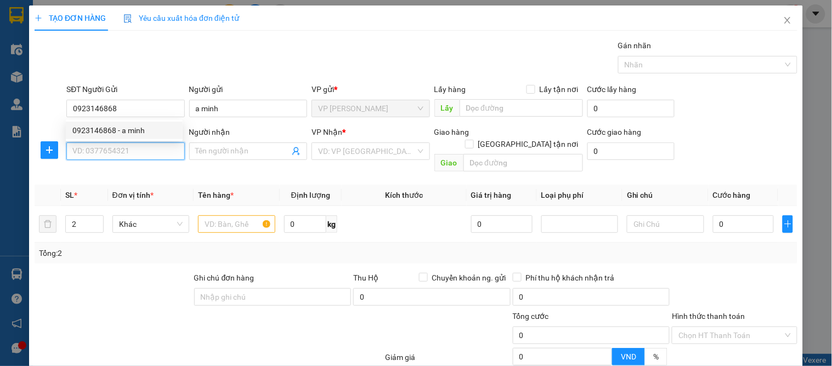
drag, startPoint x: 100, startPoint y: 143, endPoint x: 107, endPoint y: 150, distance: 10.1
click at [101, 145] on input "SĐT Người Nhận" at bounding box center [125, 152] width 118 height 18
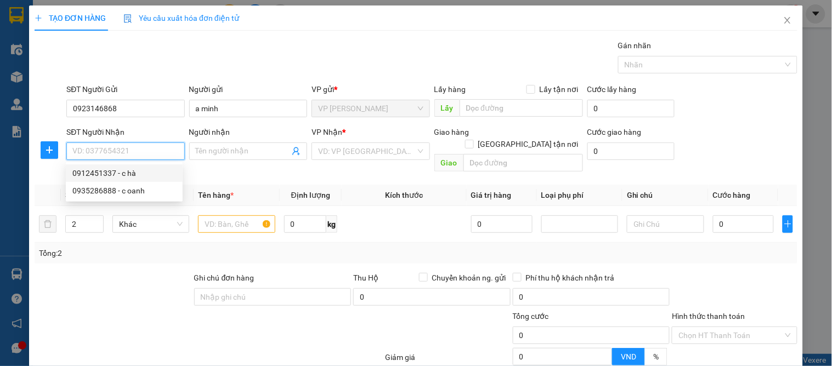
click at [90, 173] on div "0912451337 - c hà" at bounding box center [124, 173] width 104 height 12
type input "0912451337"
type input "c hà"
checkbox input "true"
type input "37 ng kiệm kéo dài cố định"
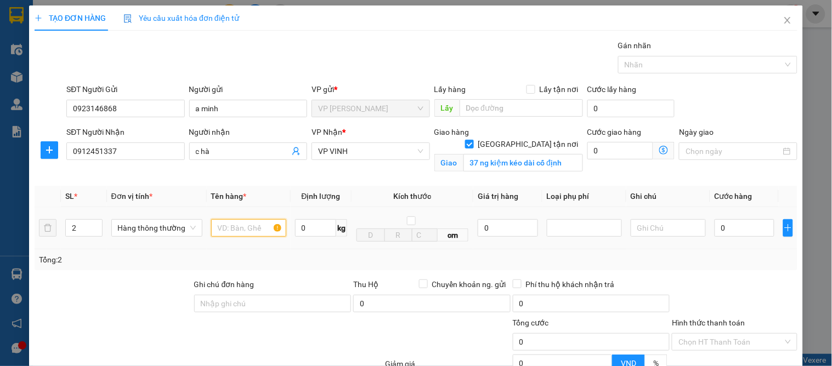
click at [248, 224] on input "text" at bounding box center [248, 228] width 75 height 18
type input "thuốc"
click at [715, 225] on input "0" at bounding box center [744, 228] width 60 height 18
type input "9"
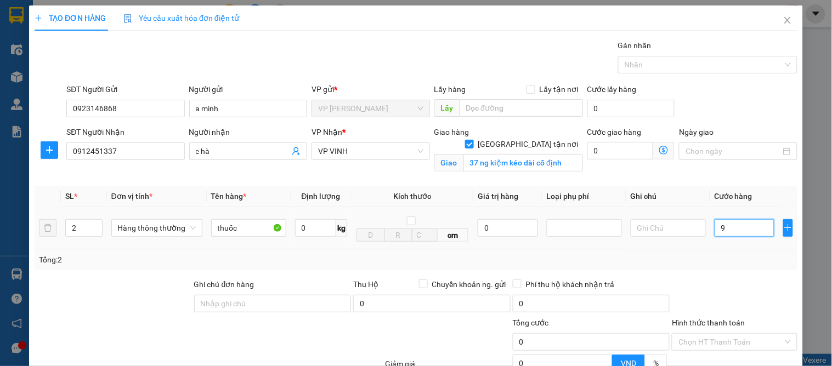
type input "9"
type input "90"
click at [704, 300] on div at bounding box center [733, 297] width 127 height 38
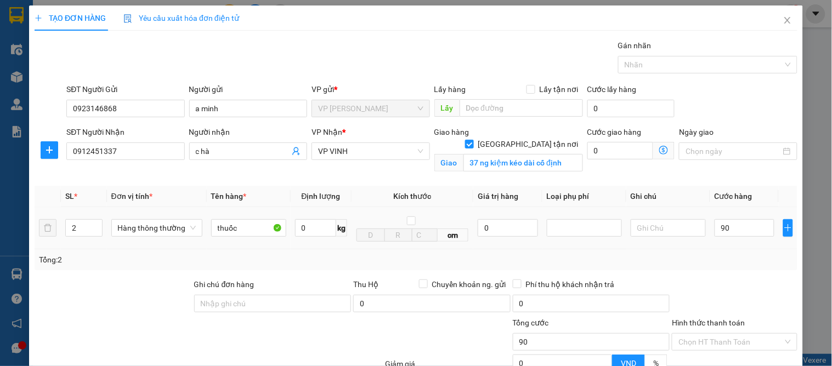
type input "90.000"
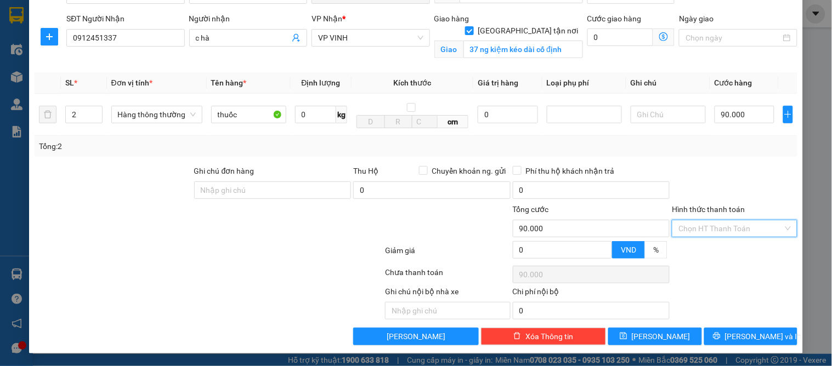
click at [715, 234] on input "Hình thức thanh toán" at bounding box center [730, 228] width 104 height 16
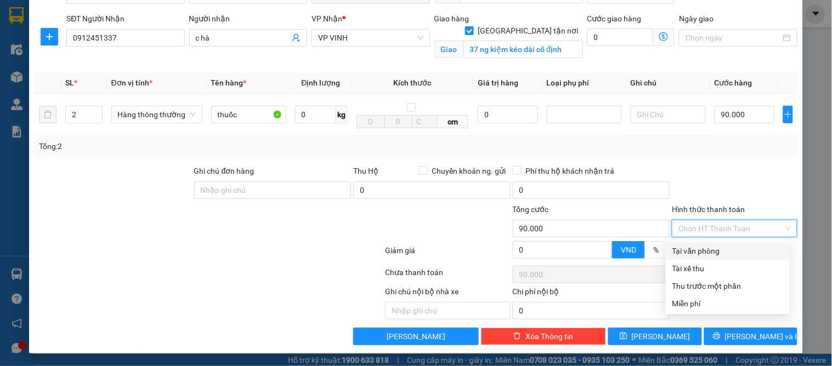
click at [715, 243] on div "Tại văn phòng" at bounding box center [727, 251] width 124 height 18
type input "0"
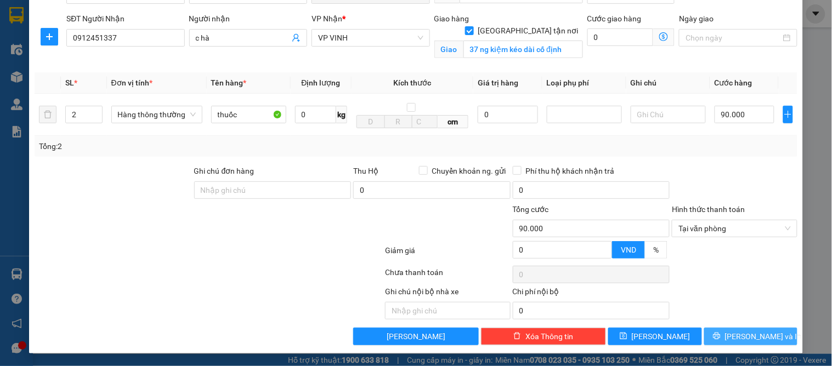
click at [741, 332] on span "[PERSON_NAME] và In" at bounding box center [763, 337] width 77 height 12
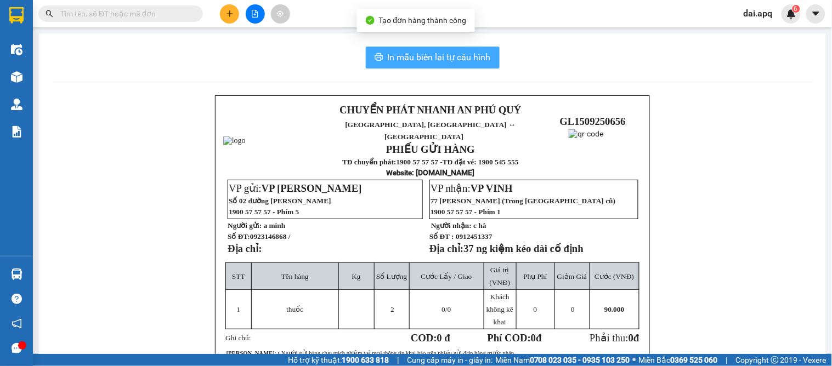
click at [428, 54] on span "In mẫu biên lai tự cấu hình" at bounding box center [439, 57] width 103 height 14
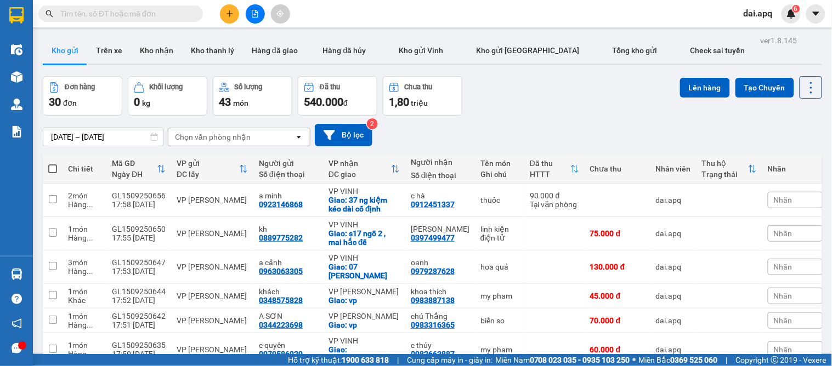
drag, startPoint x: 495, startPoint y: 111, endPoint x: 489, endPoint y: 109, distance: 5.9
click at [495, 111] on div "Đơn hàng 30 đơn Khối lượng 0 kg Số lượng 43 món Đã thu 540.000 đ Chưa thu 1,80 …" at bounding box center [432, 95] width 779 height 39
click at [174, 12] on input "text" at bounding box center [124, 14] width 129 height 12
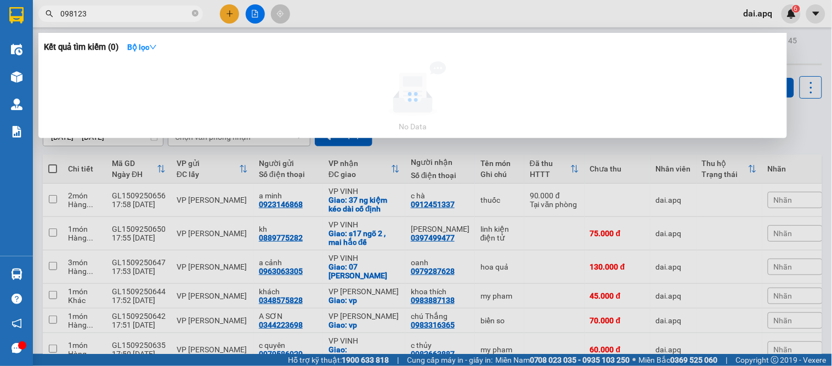
type input "0981234"
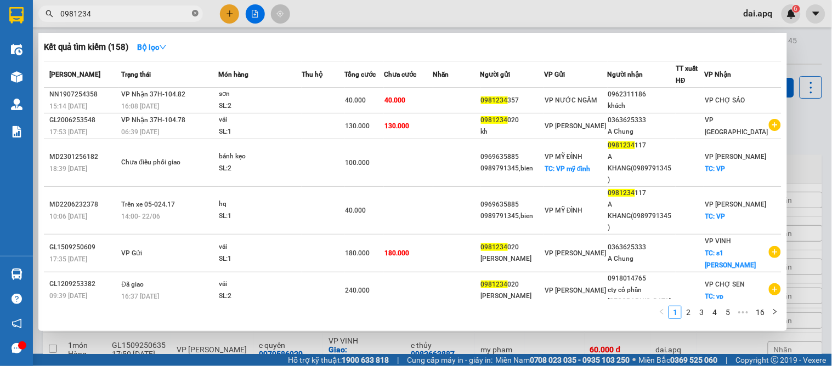
click at [197, 13] on icon "close-circle" at bounding box center [195, 13] width 7 height 7
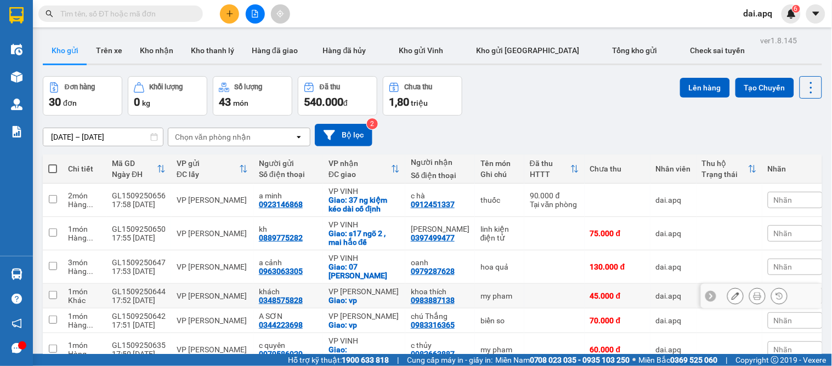
scroll to position [122, 0]
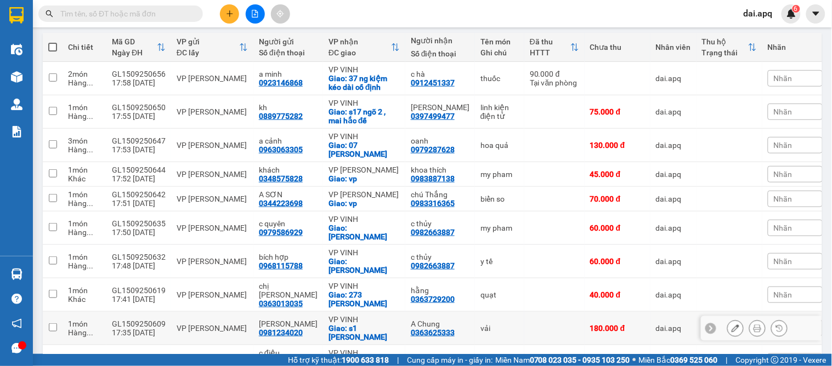
click at [731, 329] on icon at bounding box center [735, 329] width 8 height 8
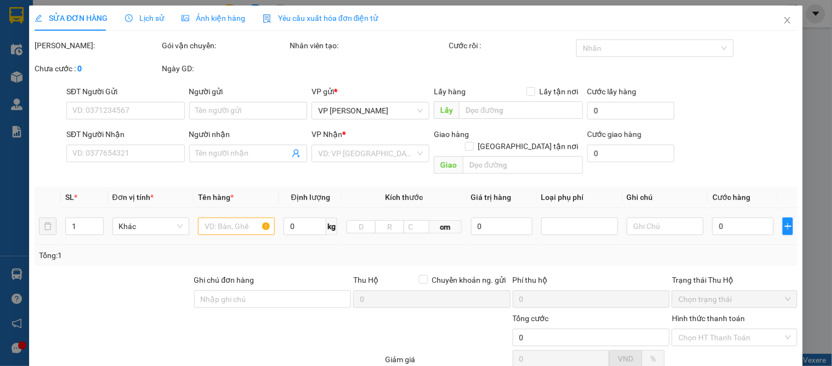
type input "0981234020"
type input "[PERSON_NAME]"
type input "0363625333"
type input "A Chung"
checkbox input "true"
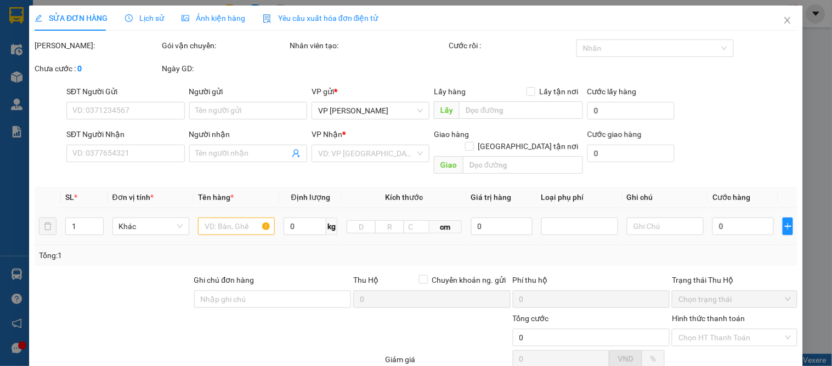
type input "s1 PHAN CÔNG TÍCH"
type input "180.000"
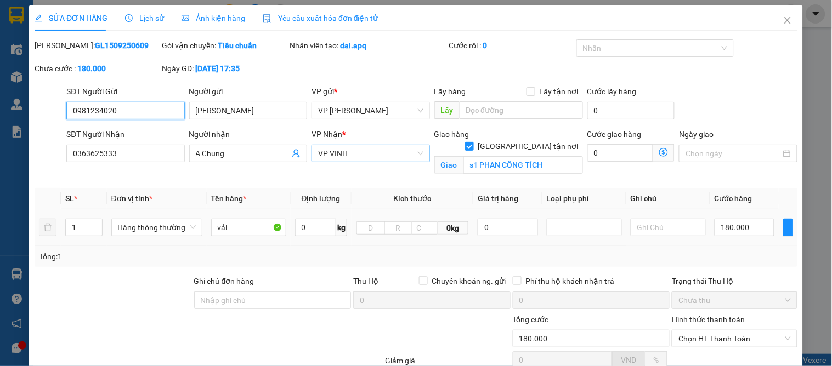
click at [354, 151] on span "VP VINH" at bounding box center [370, 153] width 105 height 16
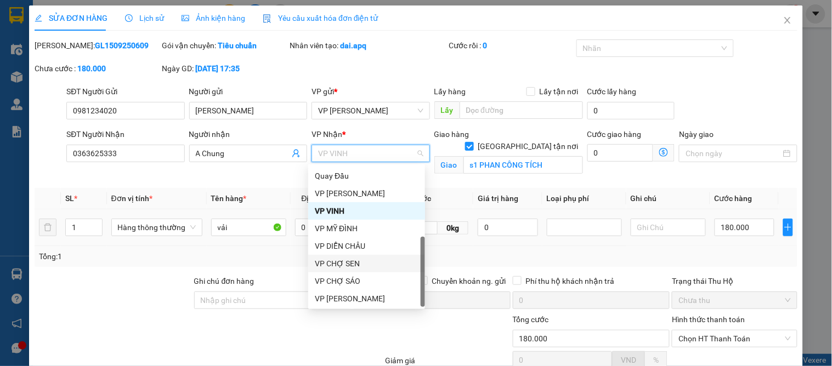
scroll to position [96, 0]
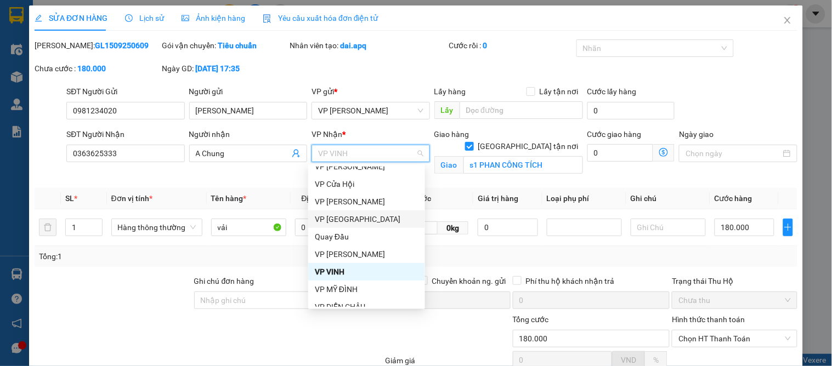
click at [359, 218] on div "VP [GEOGRAPHIC_DATA]" at bounding box center [367, 219] width 104 height 12
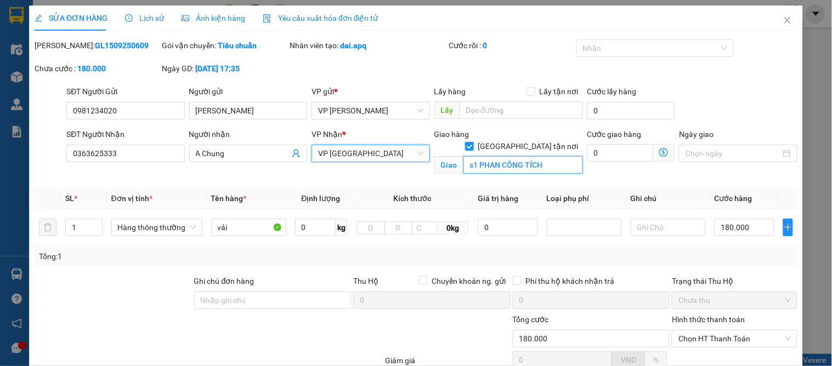
click at [501, 156] on input "s1 PHAN CÔNG TÍCH" at bounding box center [522, 165] width 119 height 18
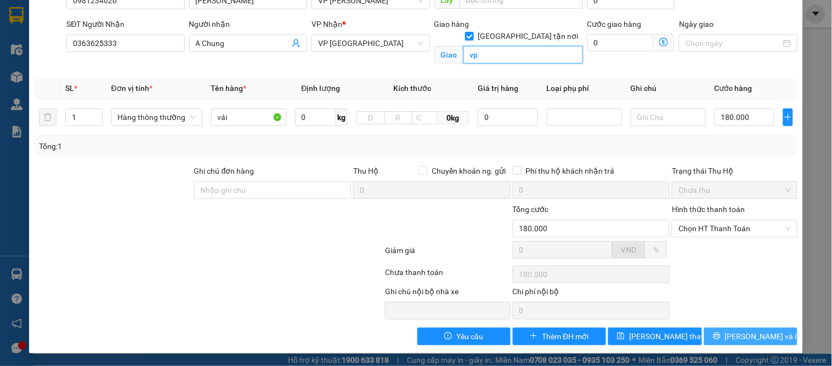
type input "vp"
click at [737, 335] on span "[PERSON_NAME] và In" at bounding box center [763, 337] width 77 height 12
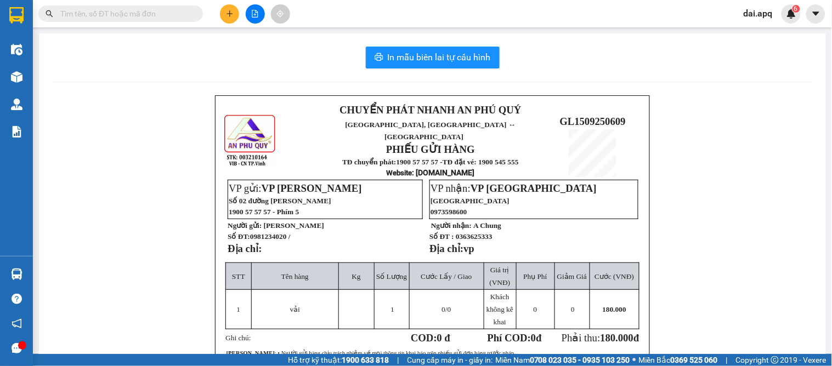
click at [182, 13] on input "text" at bounding box center [124, 14] width 129 height 12
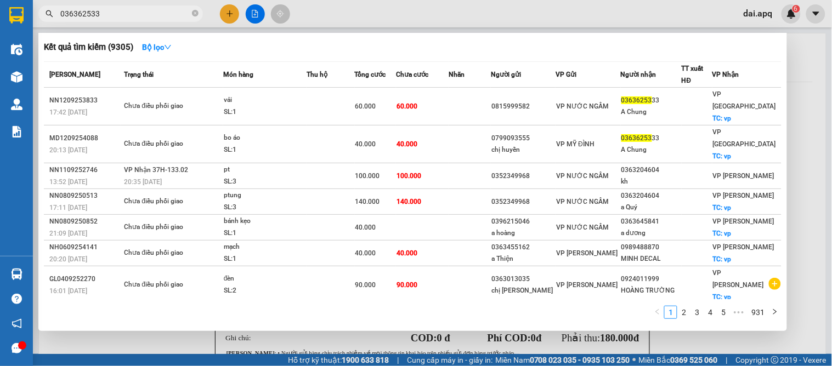
type input "0363625333"
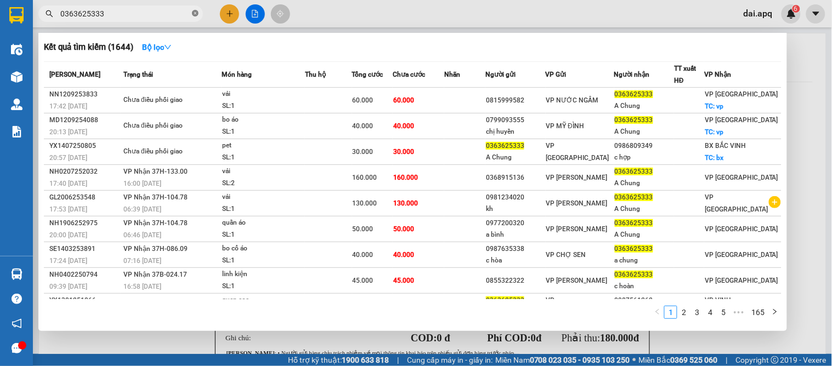
click at [196, 14] on icon "close-circle" at bounding box center [195, 13] width 7 height 7
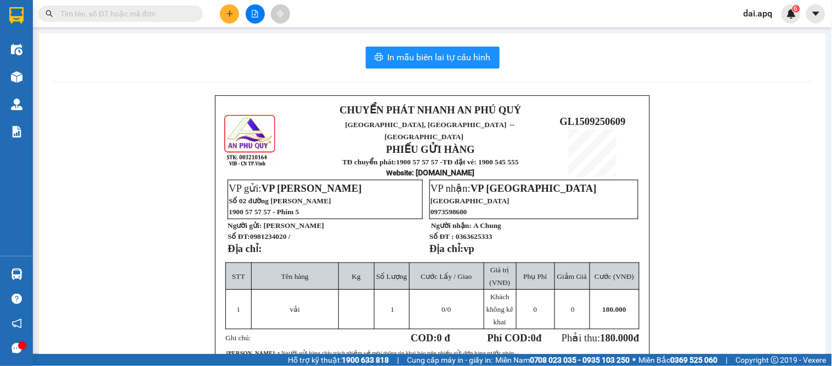
click at [233, 20] on button at bounding box center [229, 13] width 19 height 19
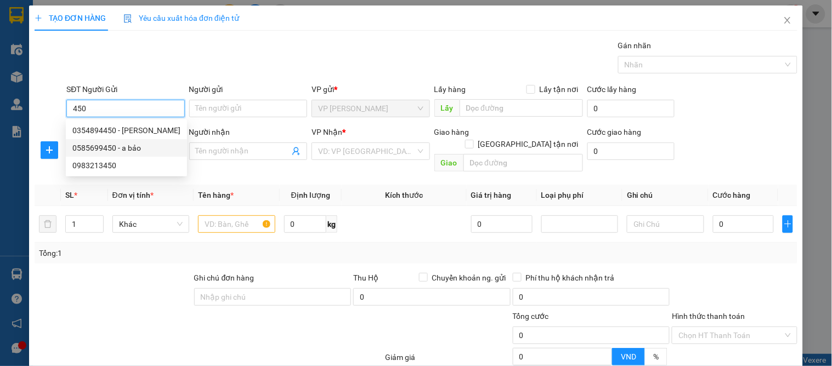
click at [112, 152] on div "0585699450 - a bảo" at bounding box center [126, 148] width 108 height 12
type input "0585699450"
type input "a bảo"
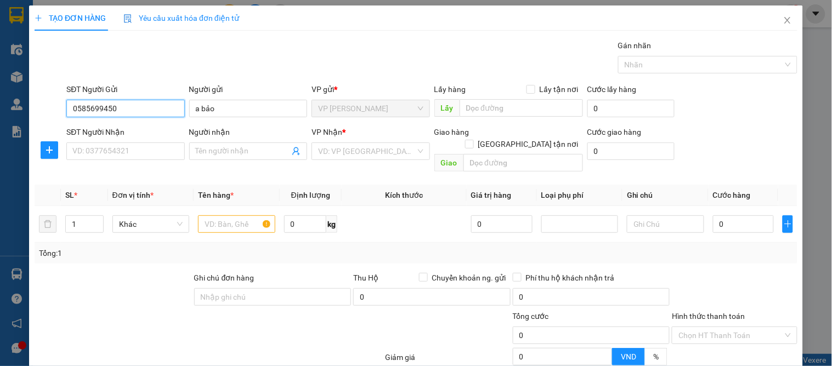
type input "0585699450"
drag, startPoint x: 121, startPoint y: 163, endPoint x: 139, endPoint y: 168, distance: 19.3
click at [122, 163] on div "SĐT Người Nhận VD: 0377654321" at bounding box center [125, 145] width 118 height 38
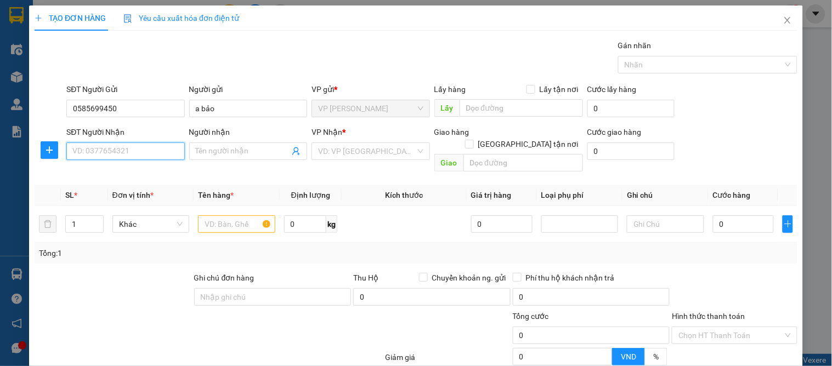
click at [107, 158] on input "SĐT Người Nhận" at bounding box center [125, 152] width 118 height 18
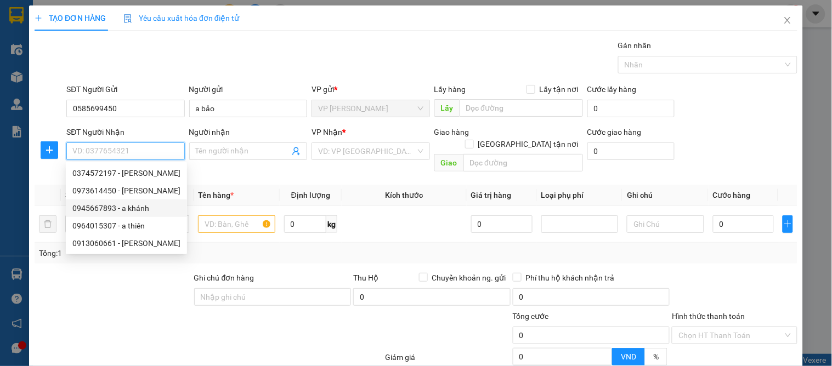
click at [138, 212] on div "0945667893 - a khánh" at bounding box center [126, 208] width 108 height 12
type input "0945667893"
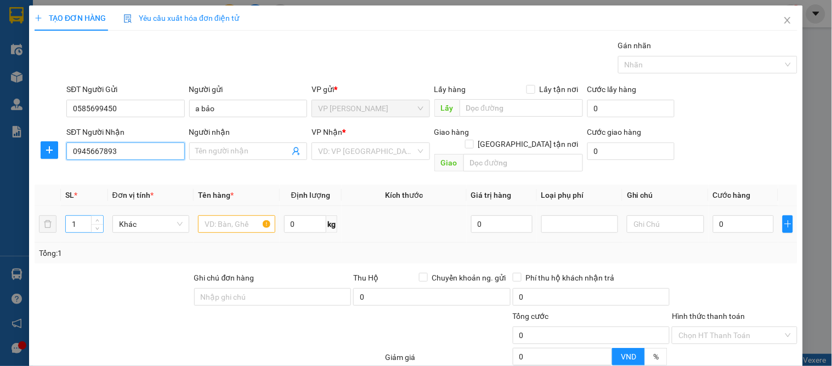
type input "a khánh"
checkbox input "true"
type input "vp"
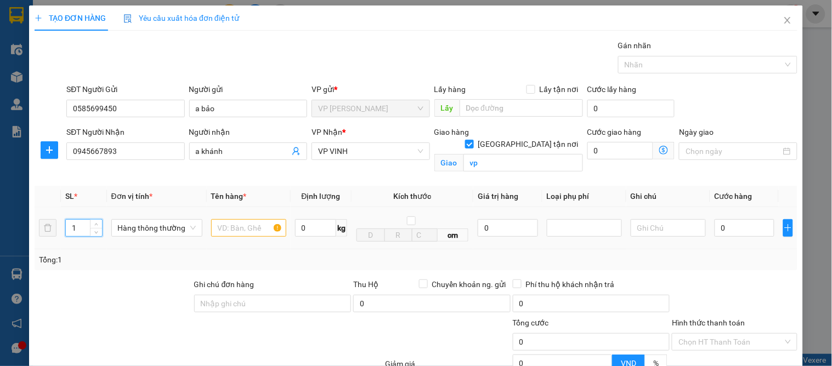
click at [81, 225] on input "1" at bounding box center [84, 228] width 36 height 16
click at [95, 224] on icon "up" at bounding box center [96, 226] width 4 height 4
type input "14"
click at [230, 232] on input "text" at bounding box center [248, 228] width 75 height 18
type input "sơn"
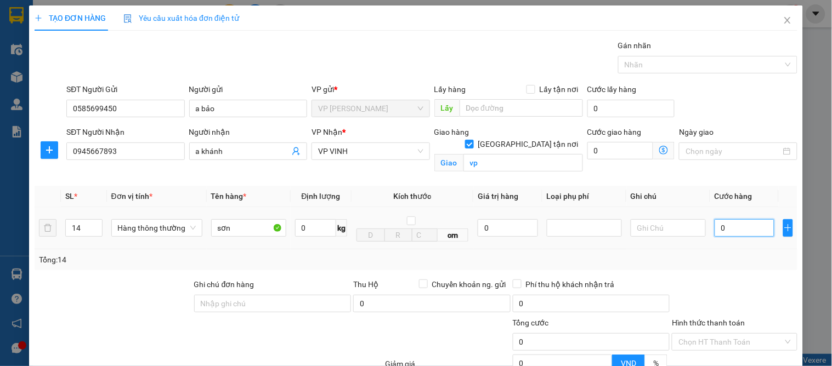
click at [722, 226] on input "0" at bounding box center [744, 228] width 60 height 18
type input "5"
type input "52"
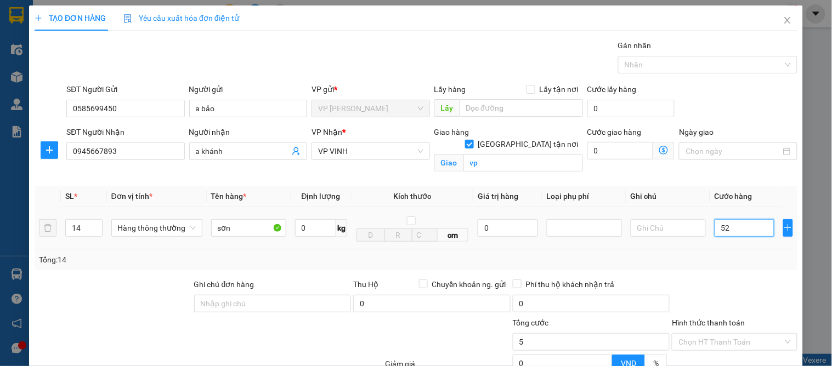
type input "52"
type input "520"
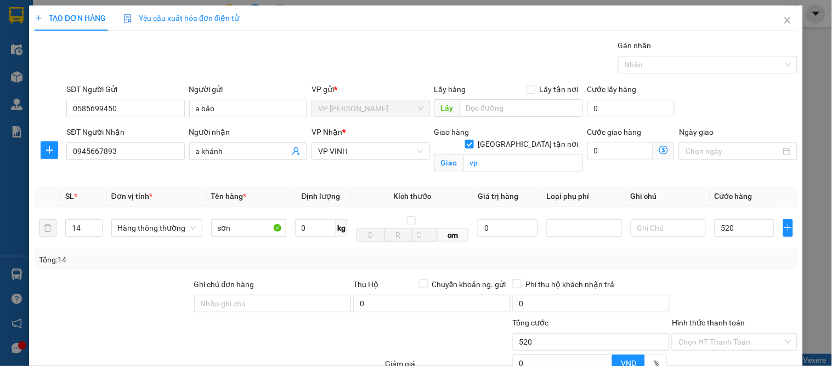
type input "520.000"
click at [725, 254] on div "Tổng: 14" at bounding box center [416, 260] width 754 height 12
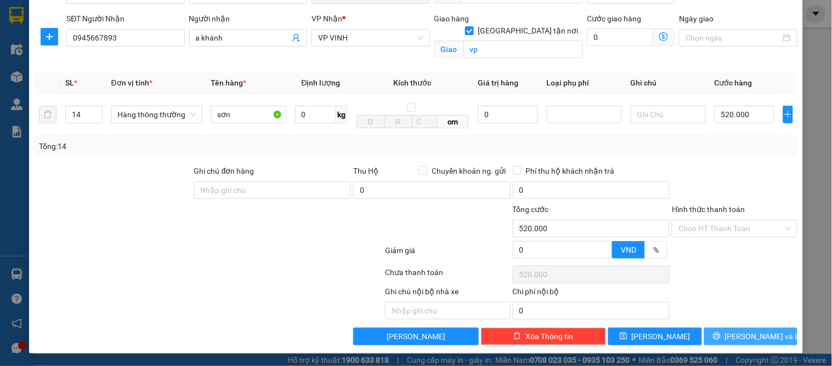
click at [733, 338] on span "[PERSON_NAME] và In" at bounding box center [763, 337] width 77 height 12
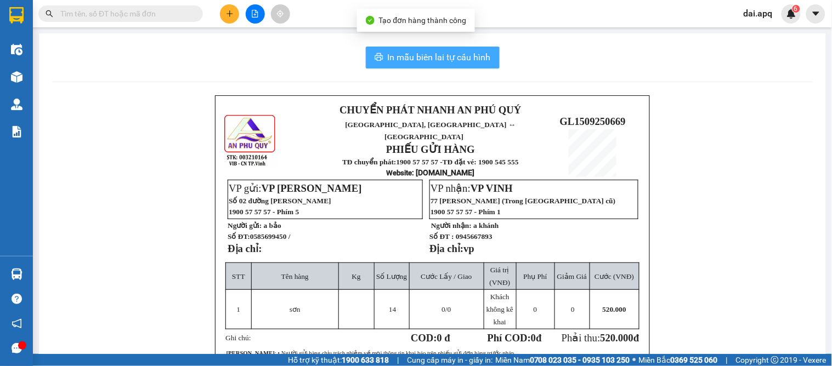
click at [417, 55] on span "In mẫu biên lai tự cấu hình" at bounding box center [439, 57] width 103 height 14
